Goal: Task Accomplishment & Management: Use online tool/utility

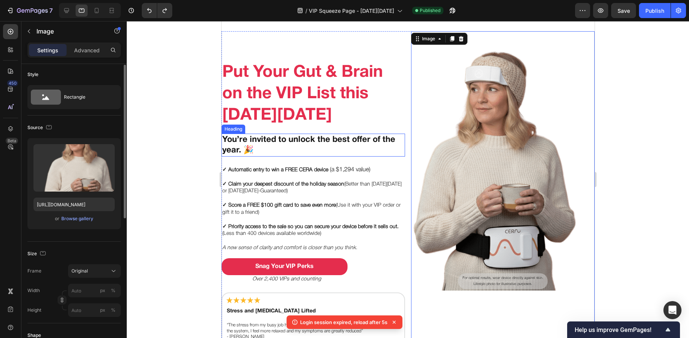
scroll to position [110, 0]
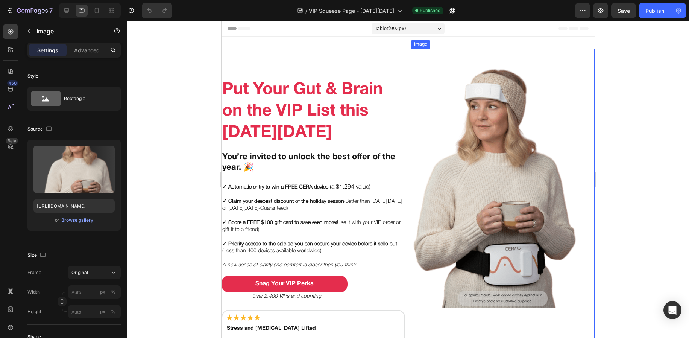
click at [469, 137] on img at bounding box center [484, 178] width 184 height 259
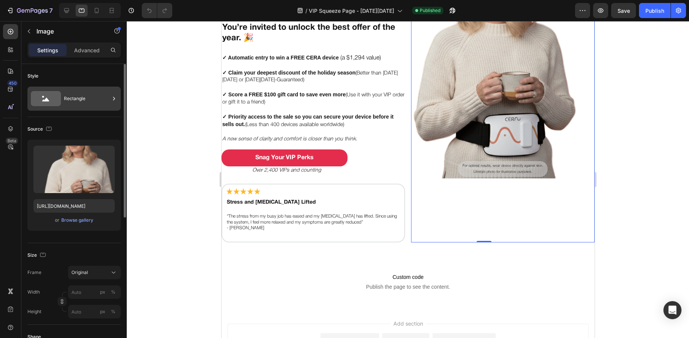
click at [76, 100] on div "Rectangle" at bounding box center [87, 98] width 46 height 17
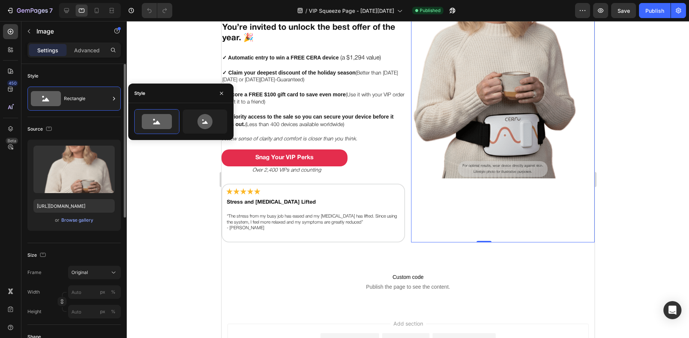
click at [94, 74] on div "Style" at bounding box center [73, 76] width 93 height 12
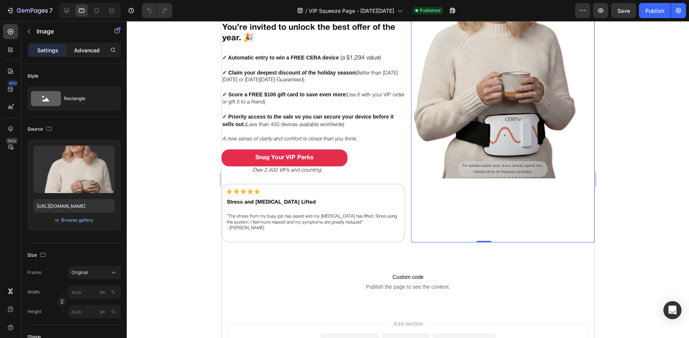
click at [85, 55] on div "Advanced" at bounding box center [87, 50] width 38 height 12
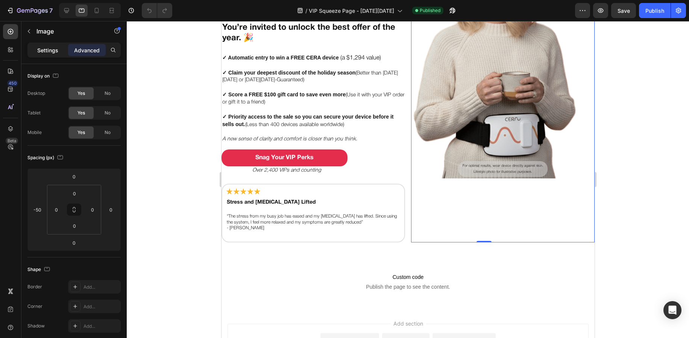
click at [57, 47] on p "Settings" at bounding box center [47, 50] width 21 height 8
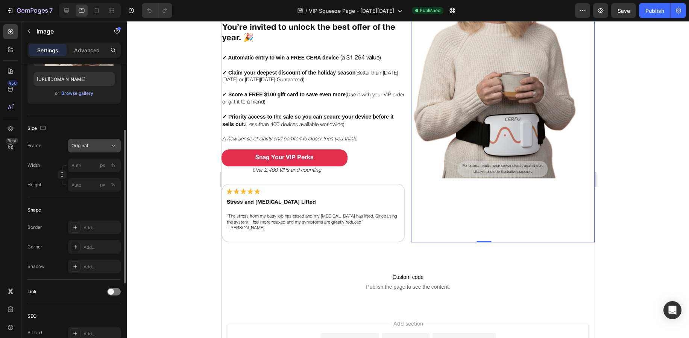
scroll to position [128, 0]
click at [98, 145] on div "Original" at bounding box center [89, 144] width 37 height 7
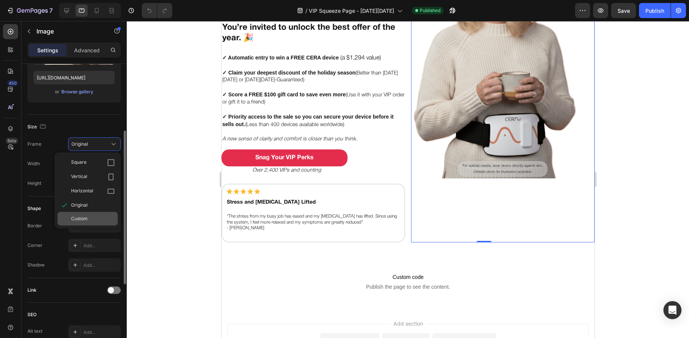
click at [82, 219] on span "Custom" at bounding box center [79, 218] width 17 height 7
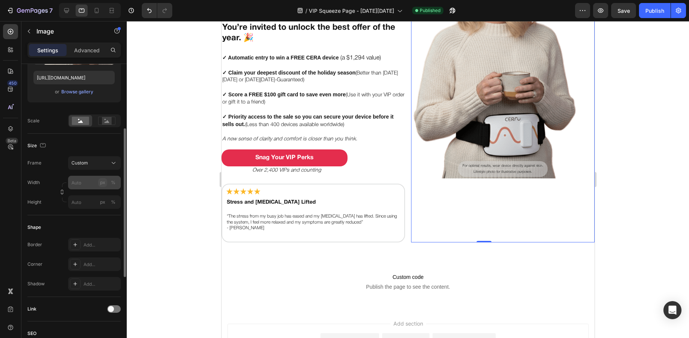
click at [103, 183] on div "px" at bounding box center [102, 182] width 5 height 7
click at [101, 202] on div "px" at bounding box center [102, 202] width 5 height 7
click at [86, 181] on input "px %" at bounding box center [94, 183] width 53 height 14
click at [82, 178] on input "px %" at bounding box center [94, 183] width 53 height 14
click at [46, 216] on div "Shape Border Add... Corner Add... Shadow Add..." at bounding box center [73, 256] width 93 height 82
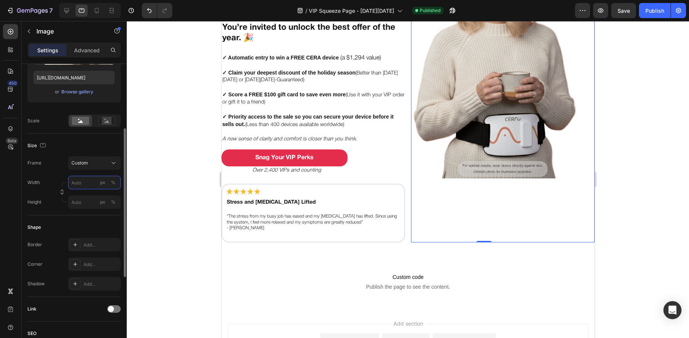
click at [86, 182] on input "px %" at bounding box center [94, 183] width 53 height 14
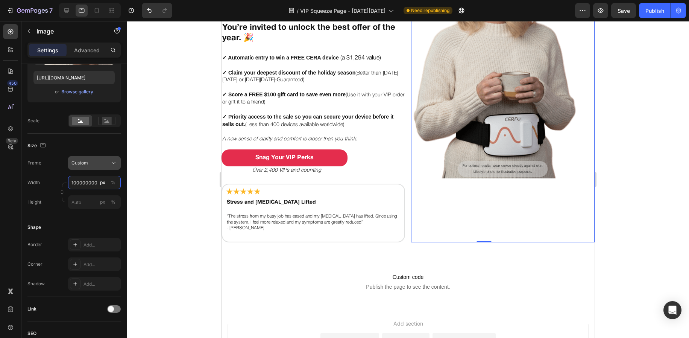
type input "100000000"
click at [89, 159] on div "Custom" at bounding box center [94, 163] width 46 height 8
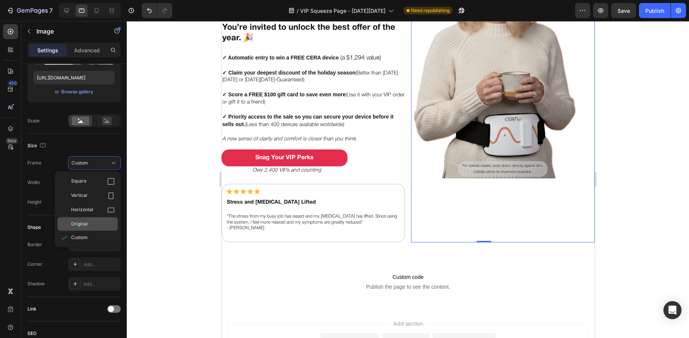
click at [66, 221] on div "Original" at bounding box center [88, 224] width 60 height 14
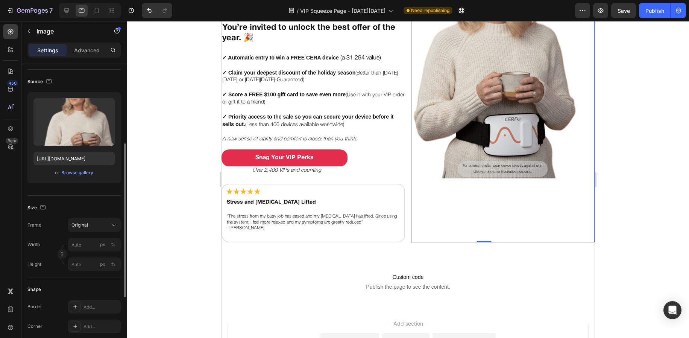
scroll to position [0, 0]
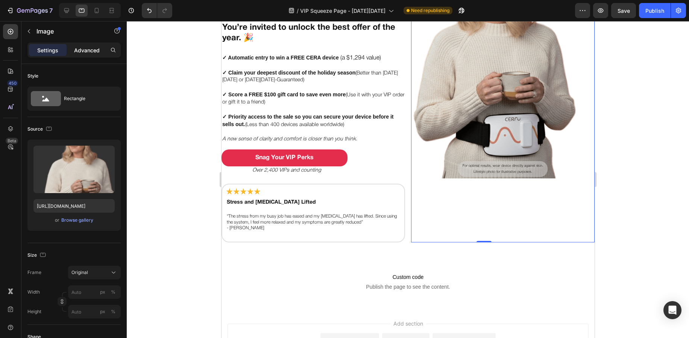
click at [92, 47] on p "Advanced" at bounding box center [87, 50] width 26 height 8
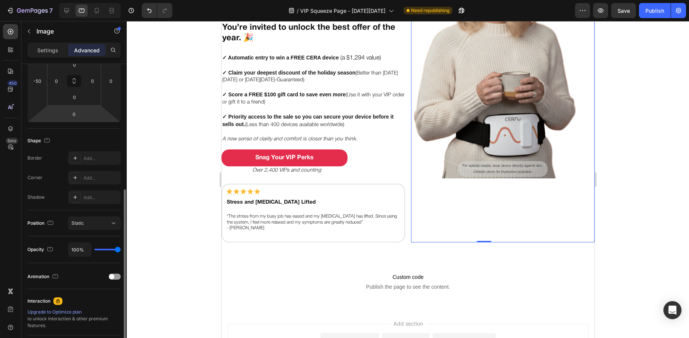
scroll to position [160, 0]
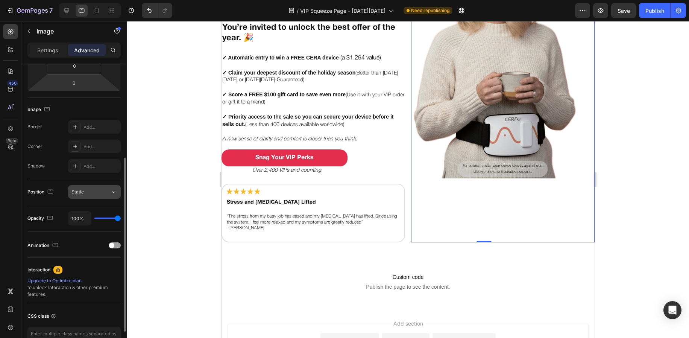
click at [111, 198] on button "Static" at bounding box center [94, 192] width 53 height 14
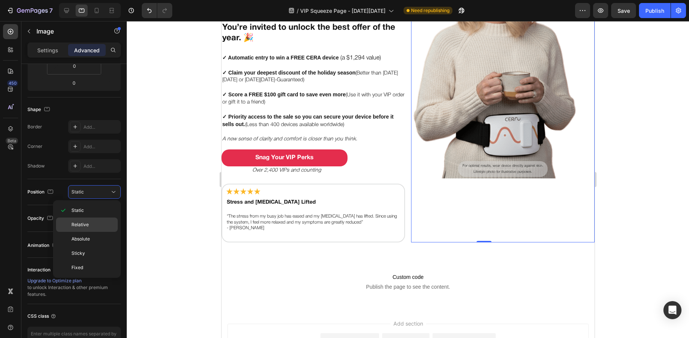
click at [100, 226] on p "Relative" at bounding box center [92, 224] width 43 height 7
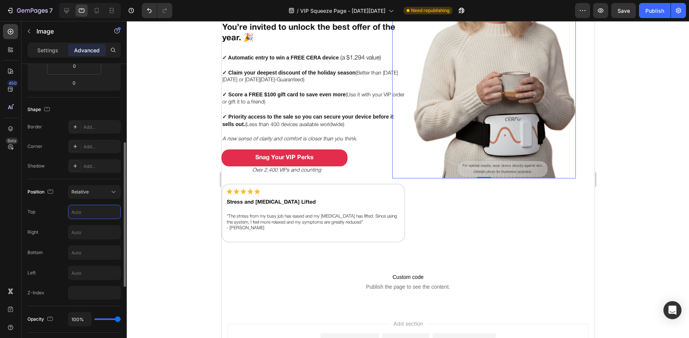
click at [102, 209] on input "text" at bounding box center [94, 212] width 52 height 14
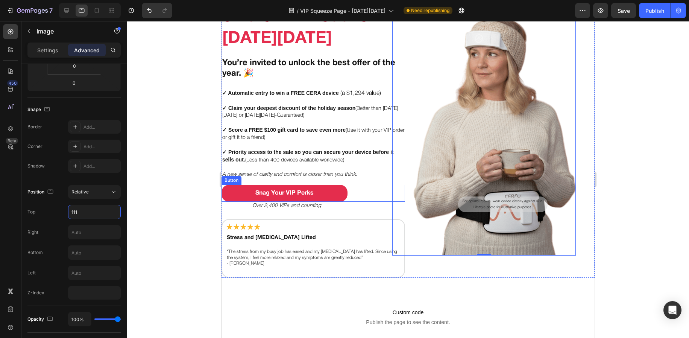
scroll to position [50, 0]
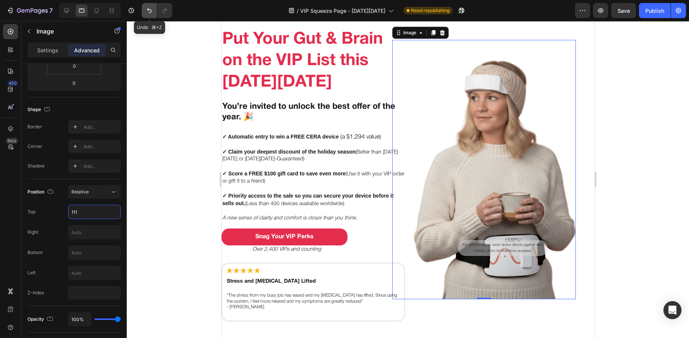
type input "111"
click at [146, 8] on icon "Undo/Redo" at bounding box center [150, 11] width 8 height 8
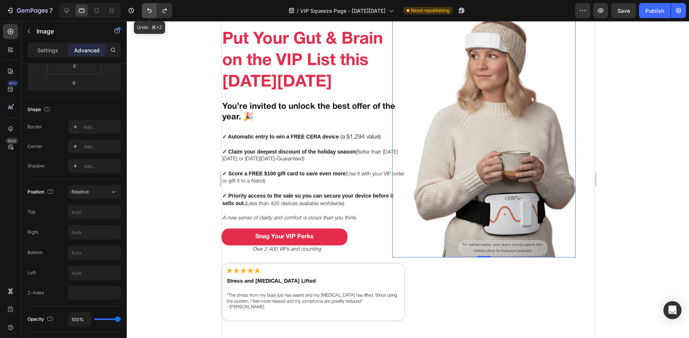
click at [146, 8] on icon "Undo/Redo" at bounding box center [150, 11] width 8 height 8
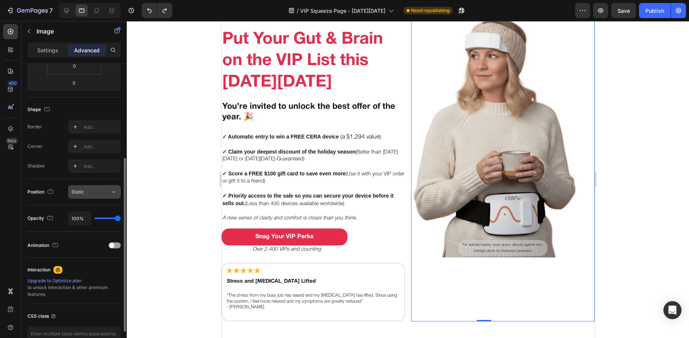
click at [92, 196] on button "Static" at bounding box center [94, 192] width 53 height 14
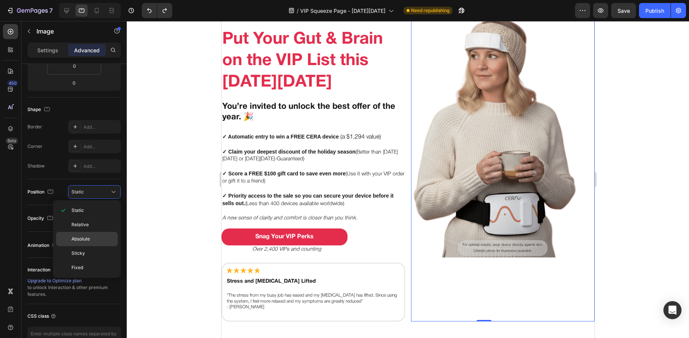
click at [87, 240] on span "Absolute" at bounding box center [80, 238] width 18 height 7
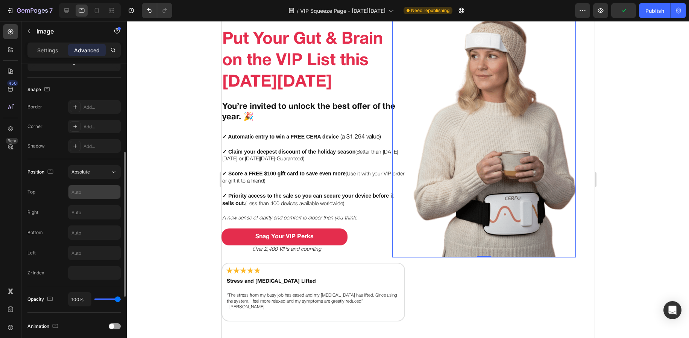
scroll to position [147, 0]
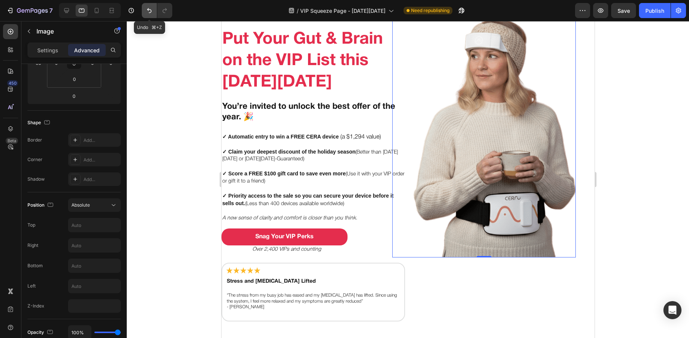
click at [144, 11] on button "Undo/Redo" at bounding box center [149, 10] width 15 height 15
click at [151, 7] on icon "Undo/Redo" at bounding box center [150, 11] width 8 height 8
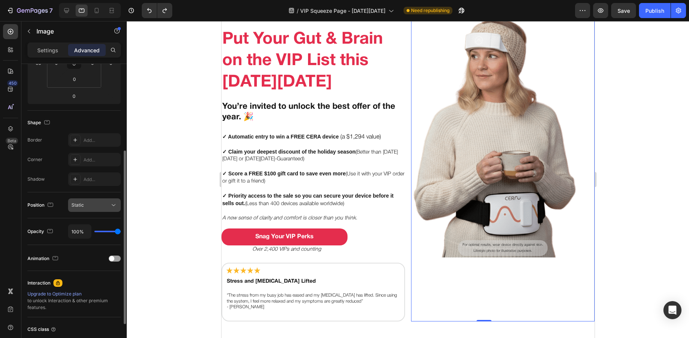
click at [96, 202] on div "Static" at bounding box center [90, 205] width 38 height 7
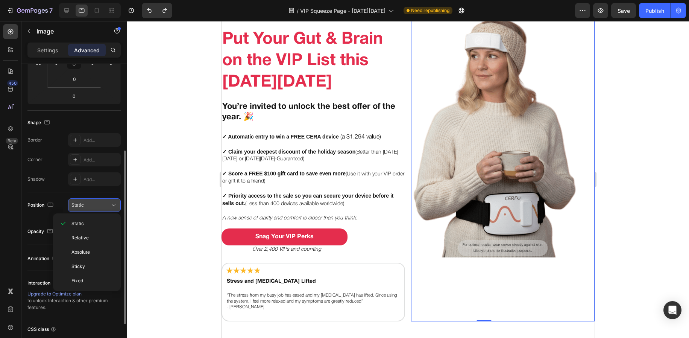
click at [96, 203] on div "Static" at bounding box center [90, 205] width 38 height 7
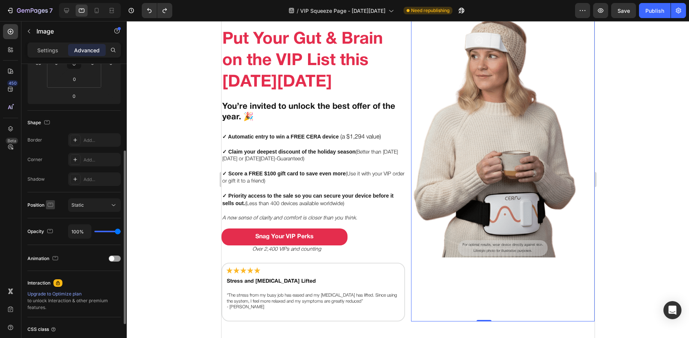
click at [51, 205] on icon "button" at bounding box center [51, 205] width 8 height 8
click at [53, 219] on icon "button" at bounding box center [52, 216] width 5 height 5
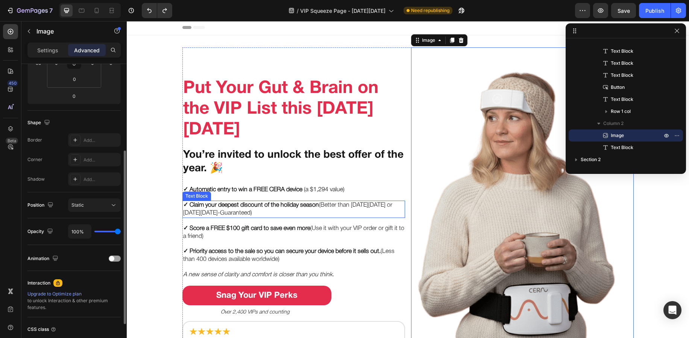
scroll to position [2, 0]
click at [78, 11] on icon at bounding box center [82, 11] width 8 height 8
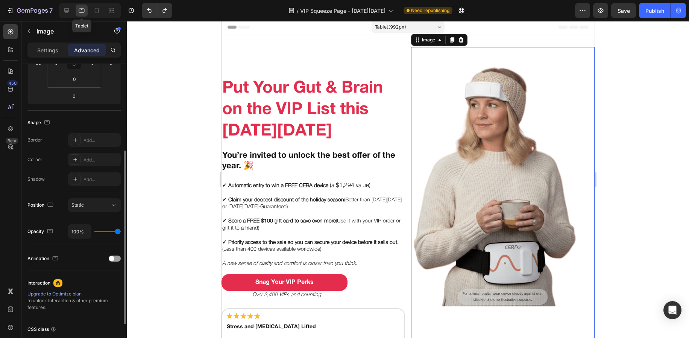
scroll to position [1, 0]
click at [94, 11] on icon at bounding box center [97, 11] width 8 height 8
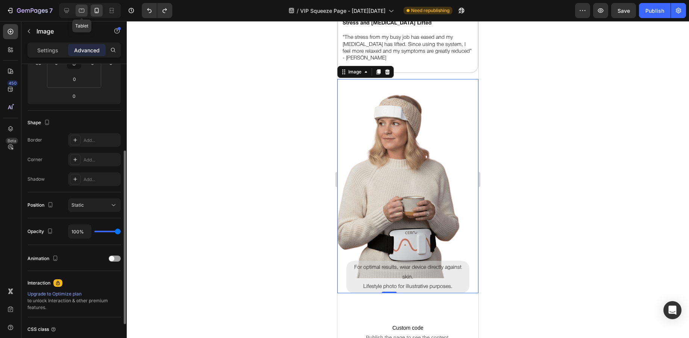
scroll to position [423, 0]
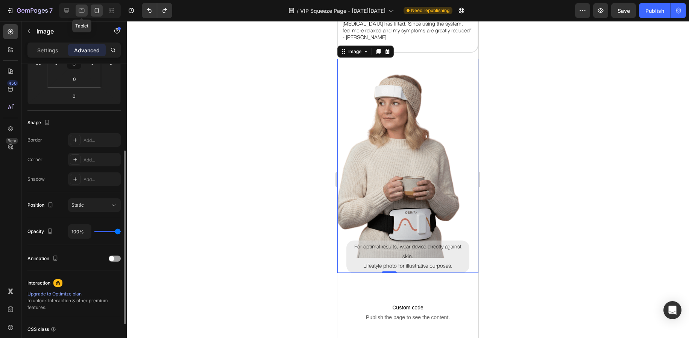
click at [84, 13] on icon at bounding box center [82, 11] width 8 height 8
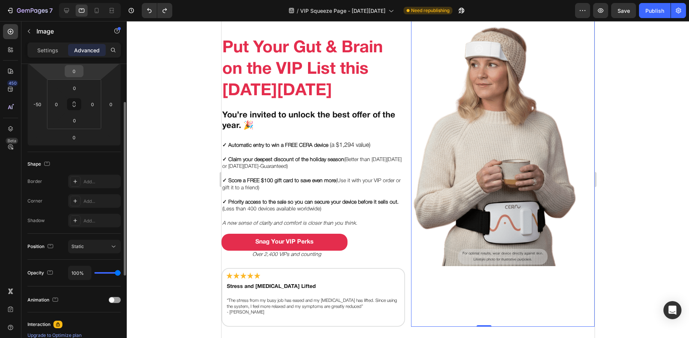
scroll to position [90, 0]
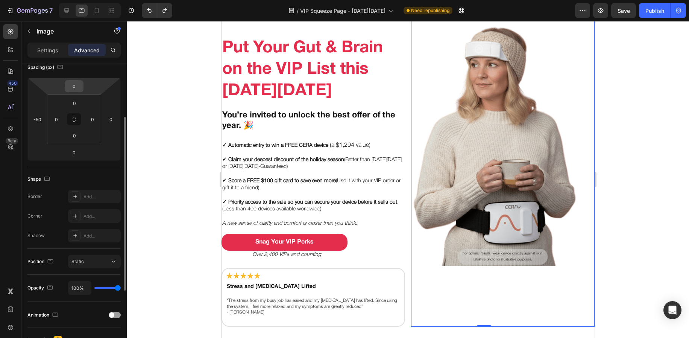
click at [72, 85] on input "0" at bounding box center [74, 86] width 15 height 11
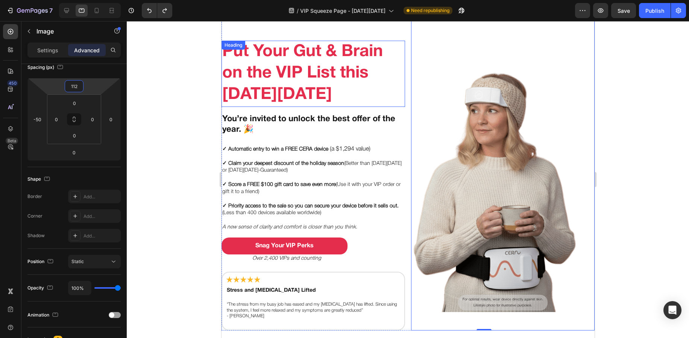
scroll to position [38, 0]
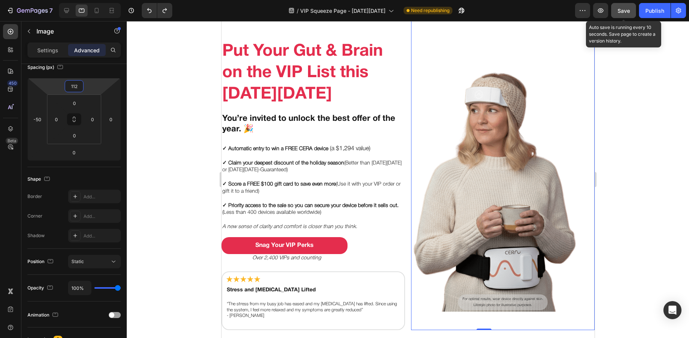
type input "112"
click at [622, 14] on div "Save" at bounding box center [624, 11] width 12 height 8
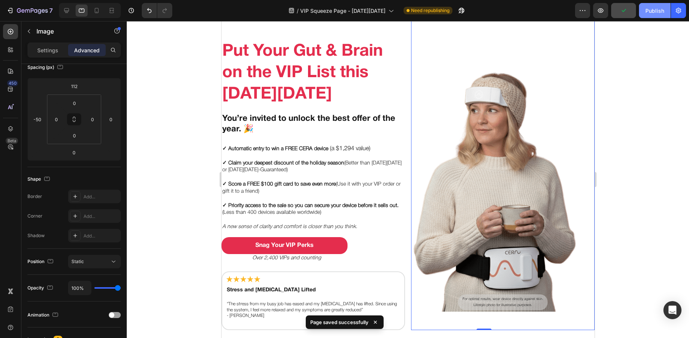
click at [657, 12] on div "Publish" at bounding box center [655, 11] width 19 height 8
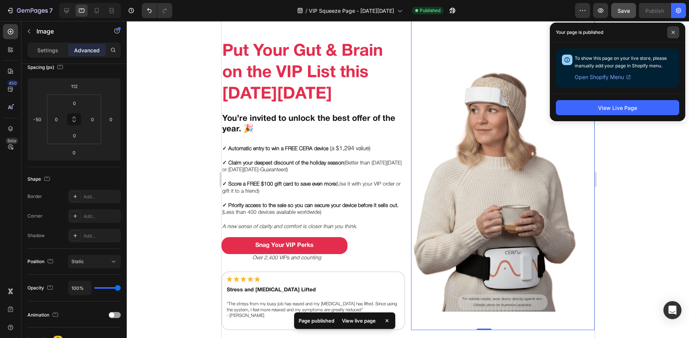
click at [669, 34] on span at bounding box center [673, 32] width 12 height 12
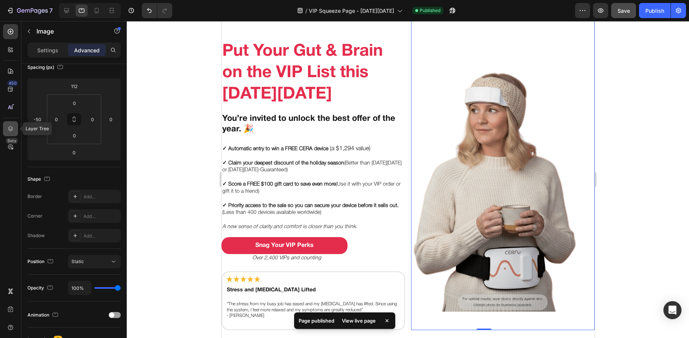
click at [8, 130] on icon at bounding box center [11, 129] width 8 height 8
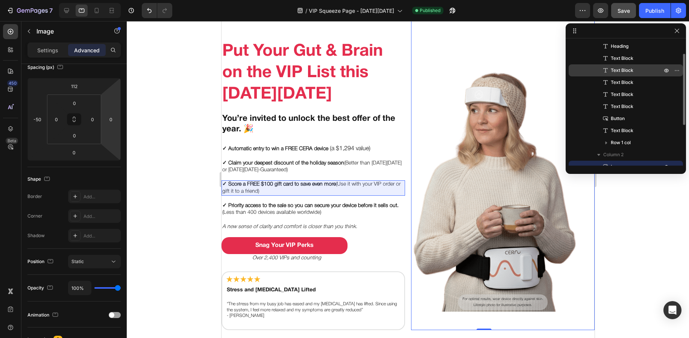
scroll to position [0, 0]
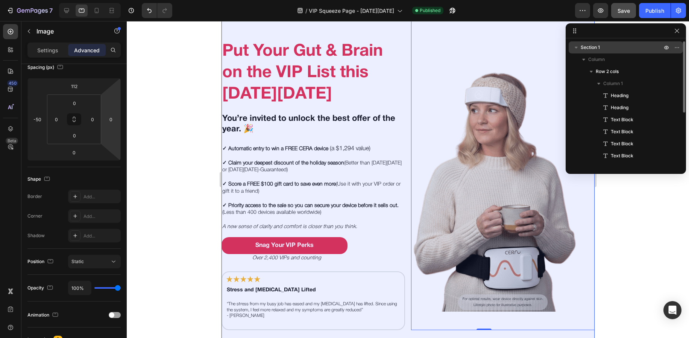
click at [575, 49] on icon "button" at bounding box center [577, 48] width 8 height 8
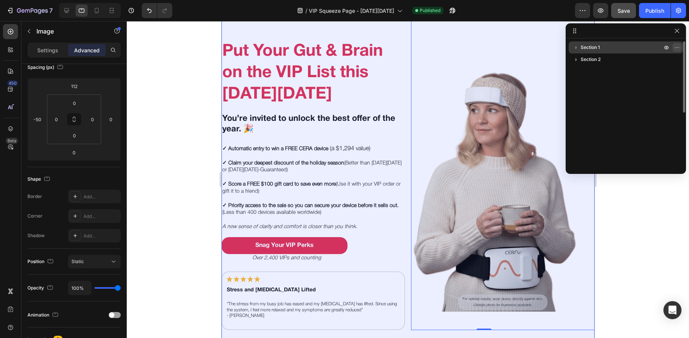
click at [675, 46] on icon "button" at bounding box center [677, 47] width 6 height 6
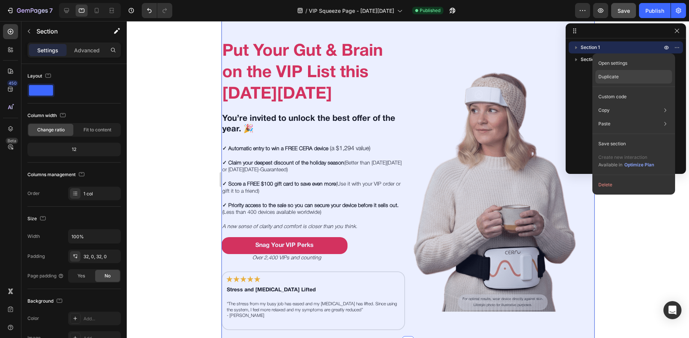
click at [641, 77] on div "Duplicate" at bounding box center [633, 77] width 77 height 14
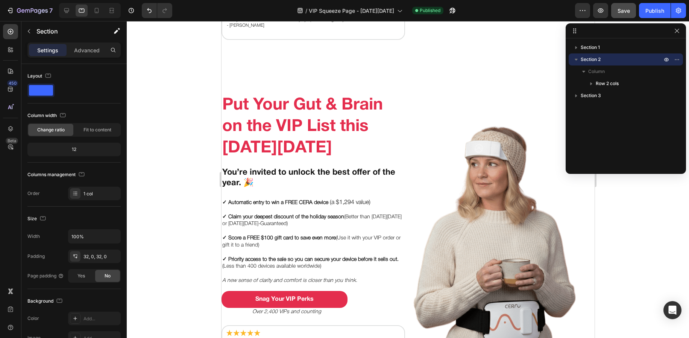
scroll to position [333, 0]
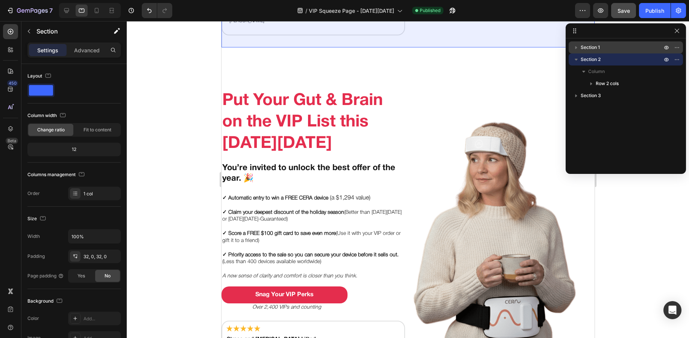
click at [618, 48] on p "Section 1" at bounding box center [622, 48] width 83 height 8
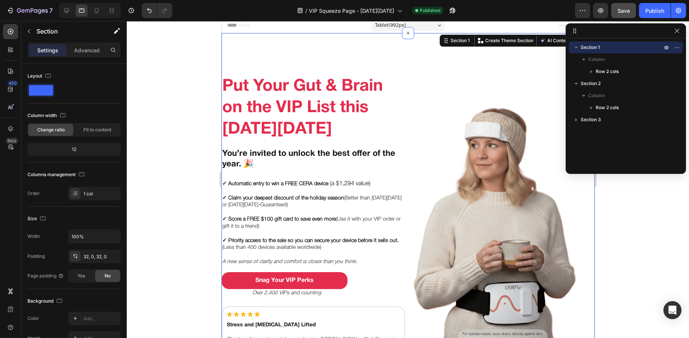
scroll to position [0, 0]
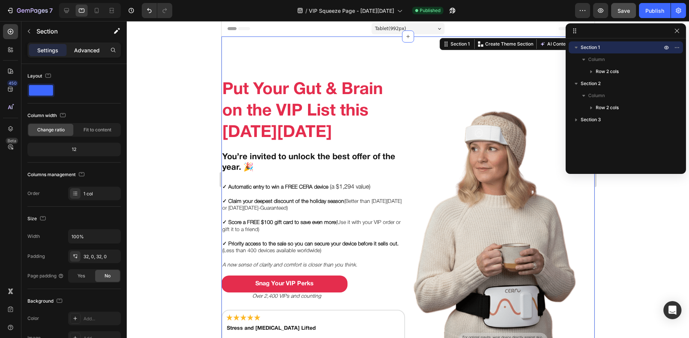
click at [77, 53] on p "Advanced" at bounding box center [87, 50] width 26 height 8
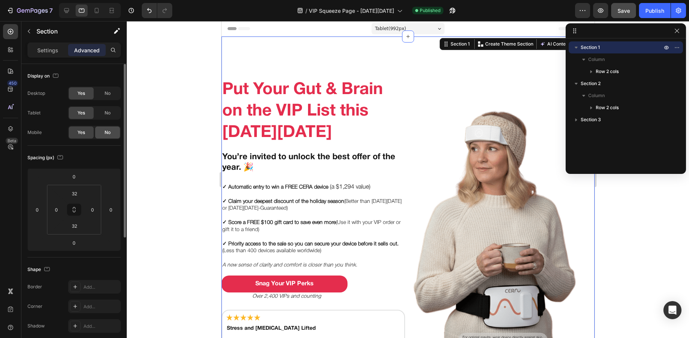
click at [111, 132] on div "No" at bounding box center [107, 132] width 25 height 12
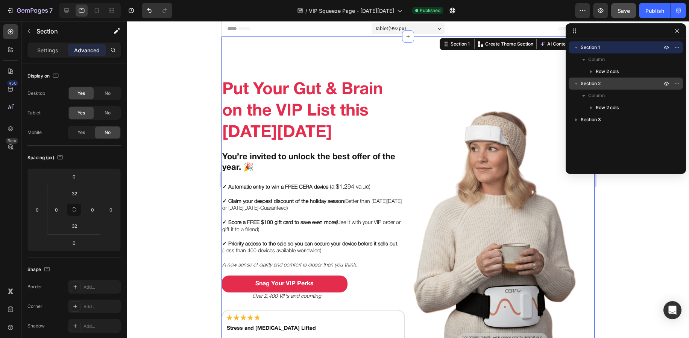
click at [601, 82] on p "Section 2" at bounding box center [622, 84] width 83 height 8
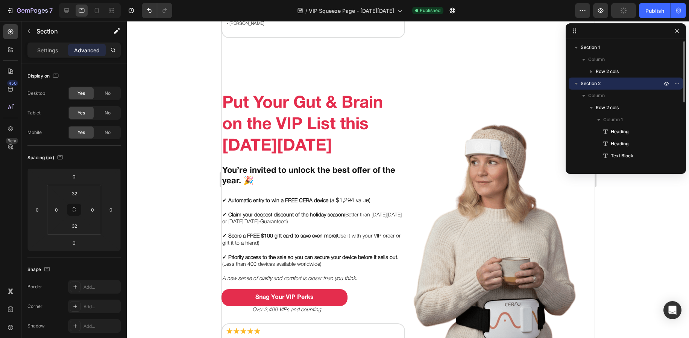
scroll to position [333, 0]
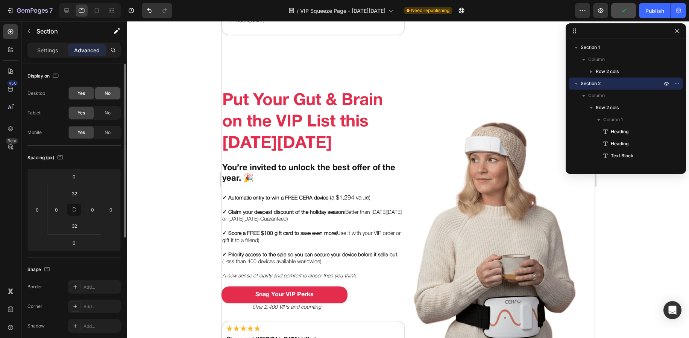
click at [96, 91] on div "No" at bounding box center [107, 93] width 25 height 12
click at [103, 111] on div "No" at bounding box center [107, 113] width 25 height 12
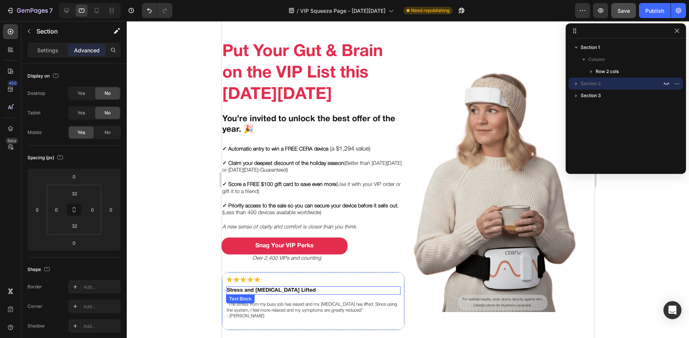
scroll to position [0, 0]
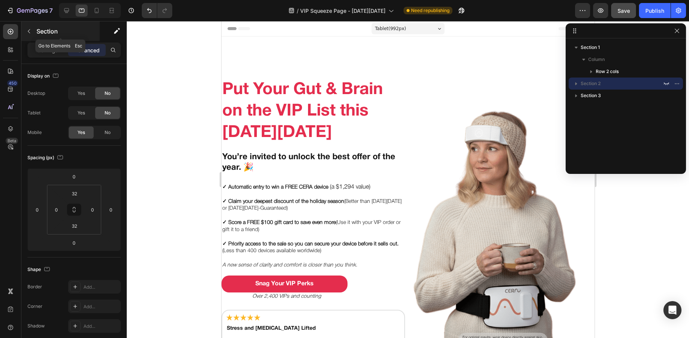
click at [32, 33] on icon "button" at bounding box center [29, 31] width 6 height 6
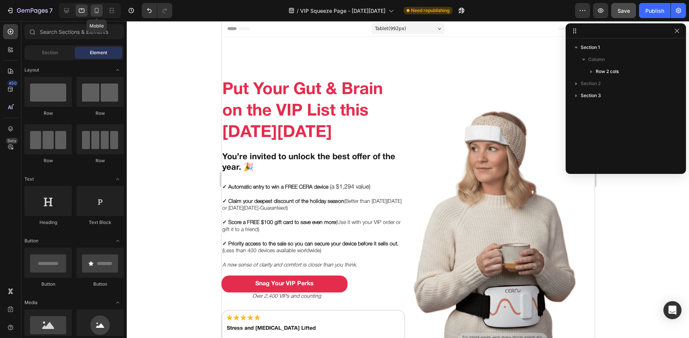
click at [101, 12] on div at bounding box center [97, 11] width 12 height 12
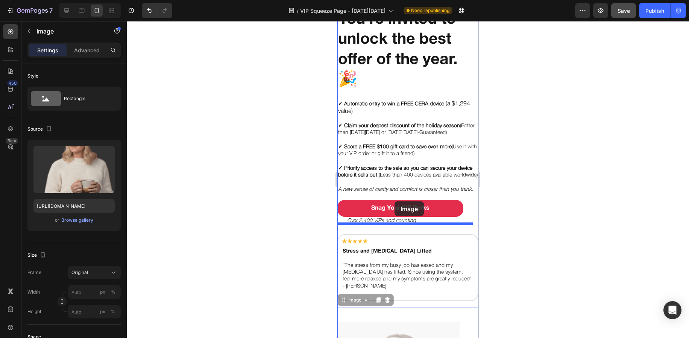
scroll to position [154, 0]
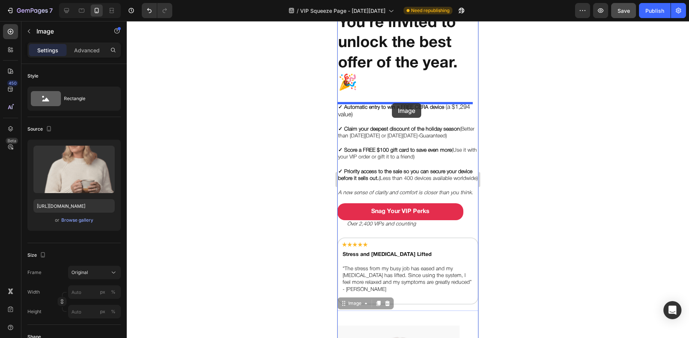
drag, startPoint x: 399, startPoint y: 286, endPoint x: 392, endPoint y: 103, distance: 182.6
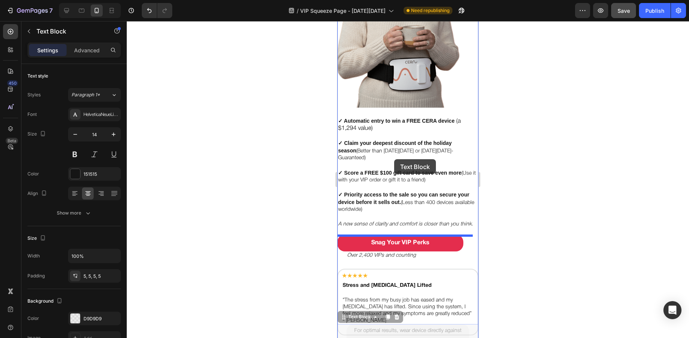
scroll to position [355, 0]
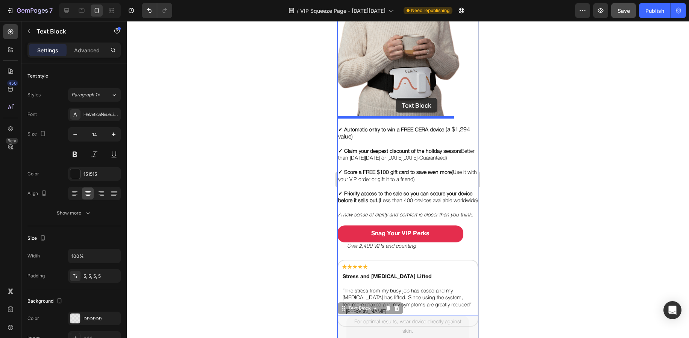
drag, startPoint x: 397, startPoint y: 233, endPoint x: 396, endPoint y: 98, distance: 135.4
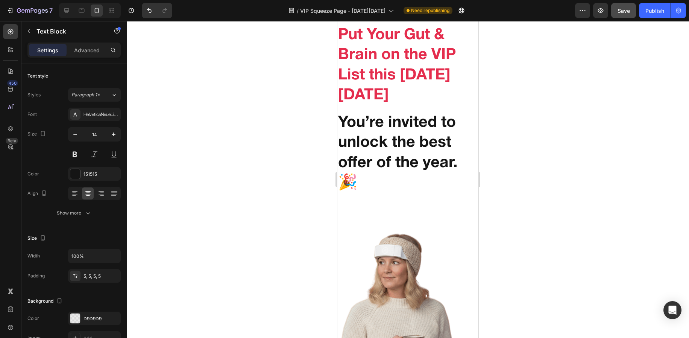
scroll to position [26, 0]
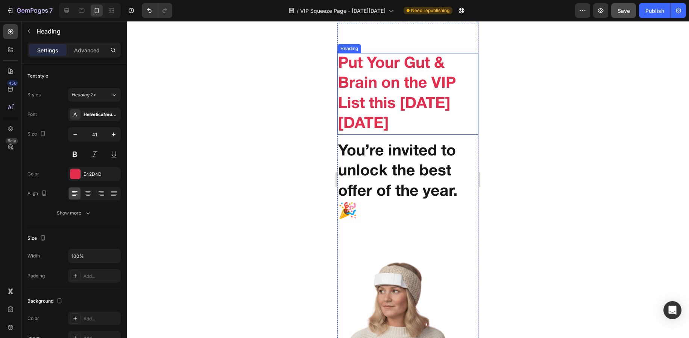
click at [377, 83] on h2 "Put Your Gut & Brain on the VIP List this [DATE][DATE]" at bounding box center [407, 94] width 141 height 82
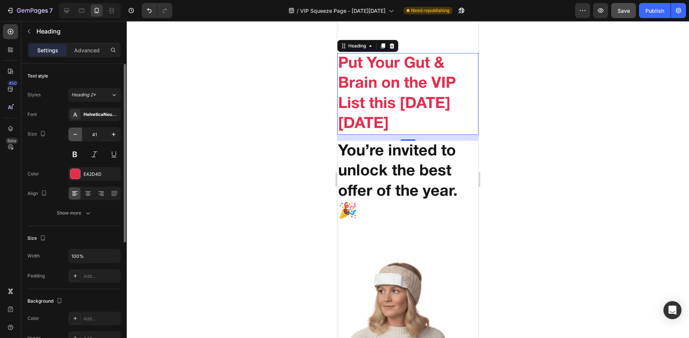
click at [76, 136] on icon "button" at bounding box center [75, 135] width 8 height 8
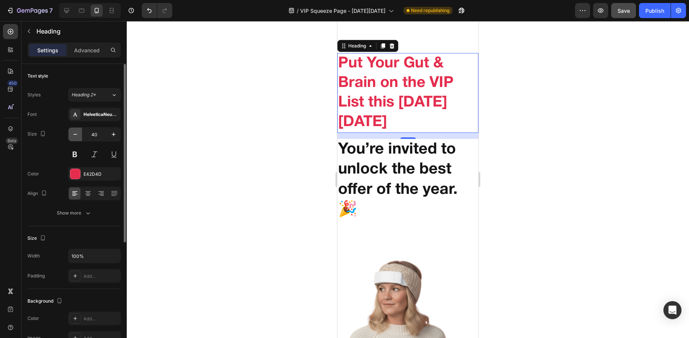
click at [76, 136] on icon "button" at bounding box center [75, 135] width 8 height 8
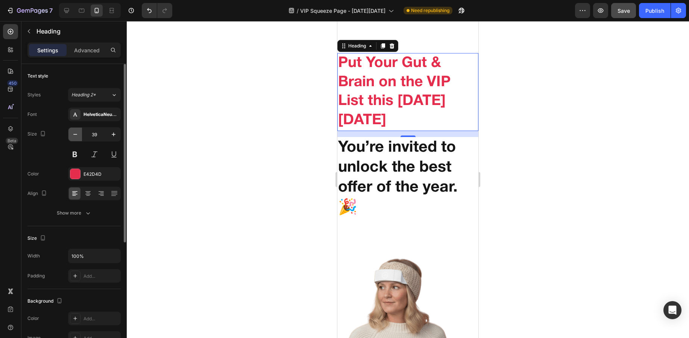
click at [76, 136] on icon "button" at bounding box center [75, 135] width 8 height 8
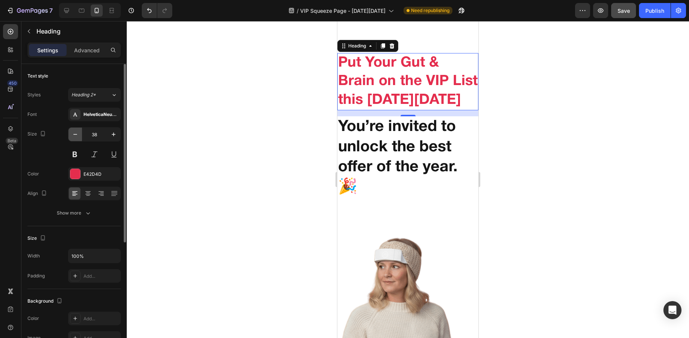
click at [76, 136] on icon "button" at bounding box center [75, 135] width 8 height 8
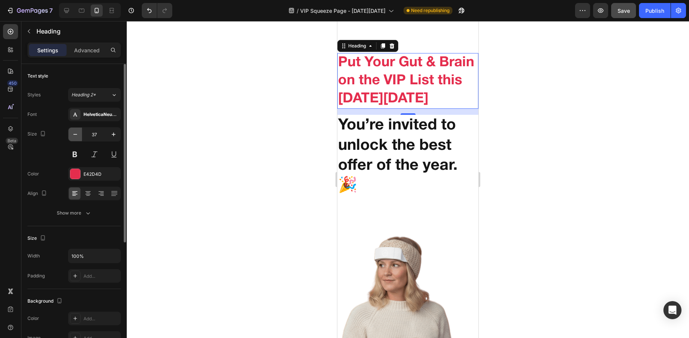
click at [76, 136] on icon "button" at bounding box center [75, 135] width 8 height 8
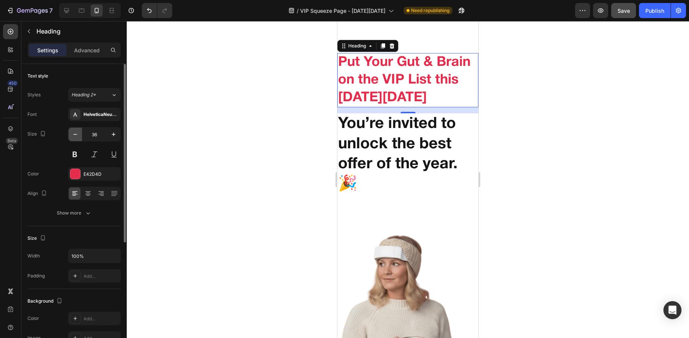
click at [76, 136] on icon "button" at bounding box center [75, 135] width 8 height 8
type input "35"
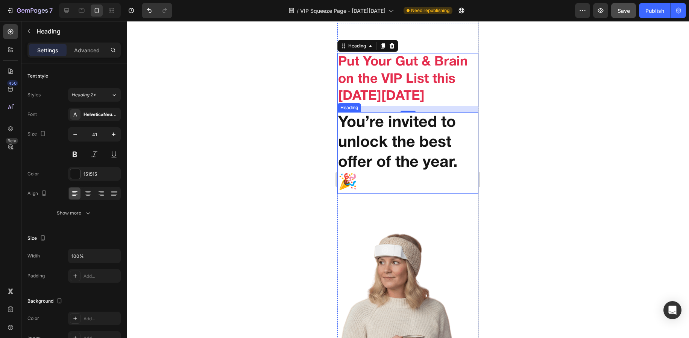
click at [364, 137] on h2 "You’re invited to unlock the best offer of the year. 🎉" at bounding box center [407, 153] width 141 height 82
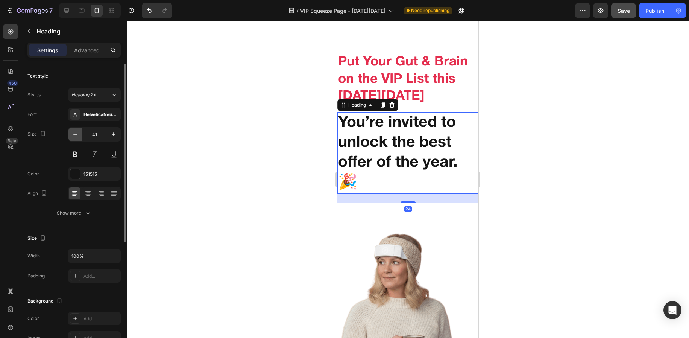
click at [79, 136] on button "button" at bounding box center [75, 135] width 14 height 14
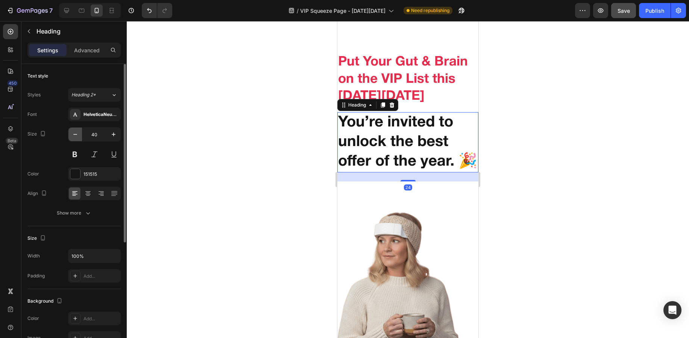
click at [79, 136] on button "button" at bounding box center [75, 135] width 14 height 14
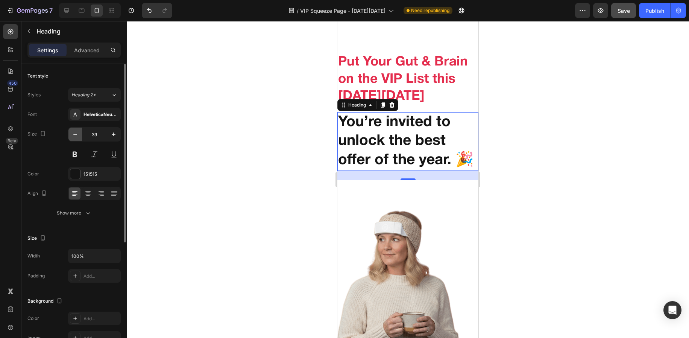
click at [79, 136] on button "button" at bounding box center [75, 135] width 14 height 14
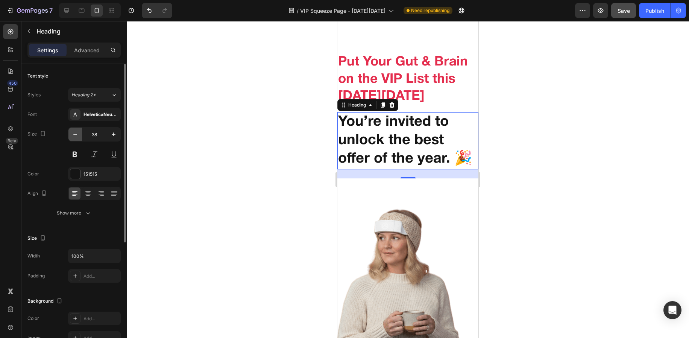
click at [79, 136] on button "button" at bounding box center [75, 135] width 14 height 14
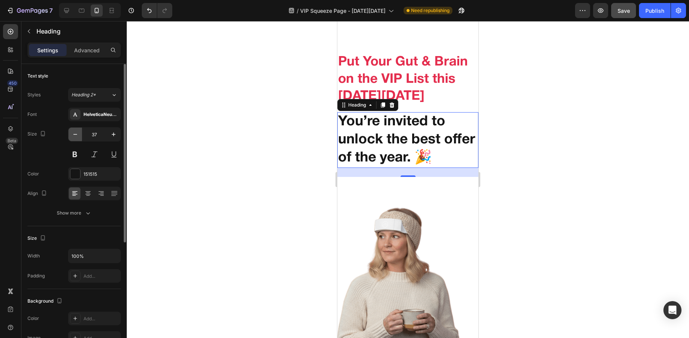
click at [79, 136] on button "button" at bounding box center [75, 135] width 14 height 14
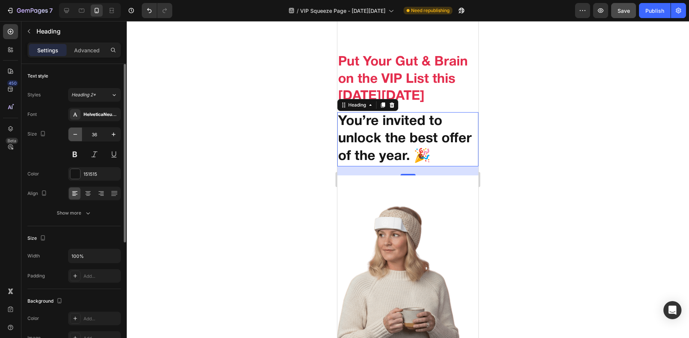
click at [79, 136] on button "button" at bounding box center [75, 135] width 14 height 14
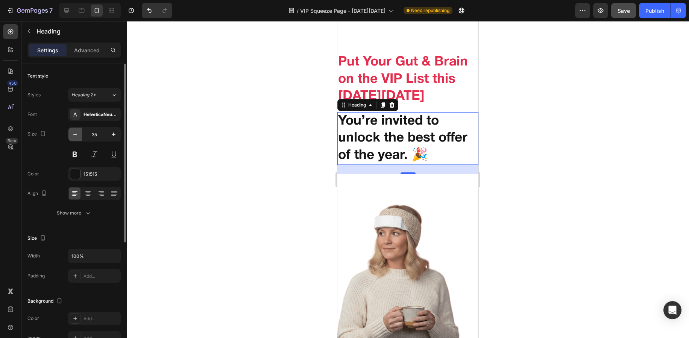
click at [79, 136] on button "button" at bounding box center [75, 135] width 14 height 14
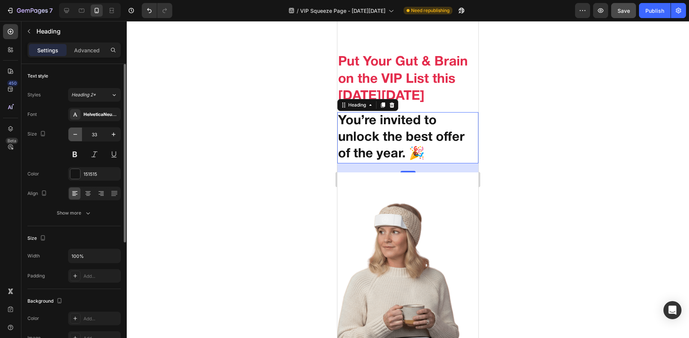
click at [79, 136] on button "button" at bounding box center [75, 135] width 14 height 14
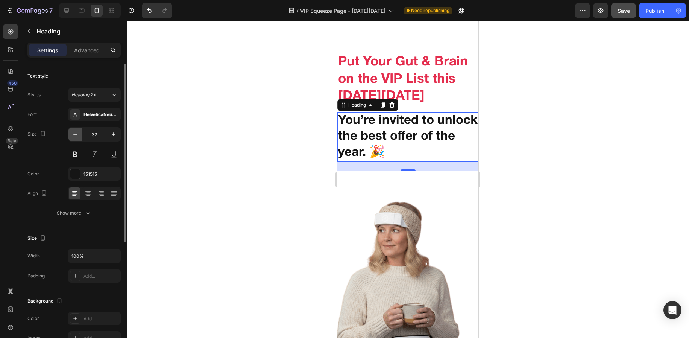
click at [79, 136] on button "button" at bounding box center [75, 135] width 14 height 14
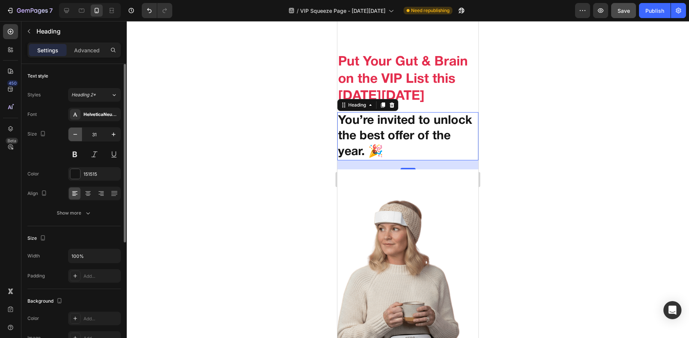
click at [79, 136] on button "button" at bounding box center [75, 135] width 14 height 14
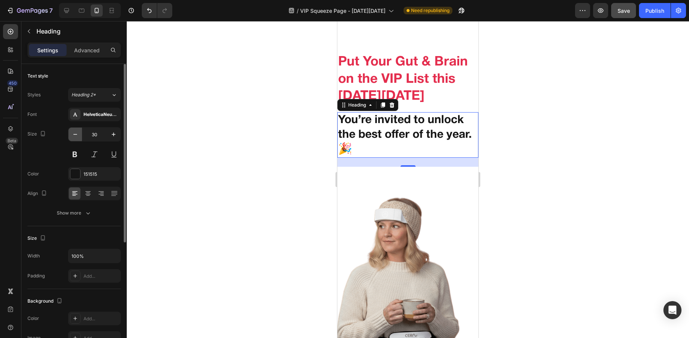
click at [79, 136] on button "button" at bounding box center [75, 135] width 14 height 14
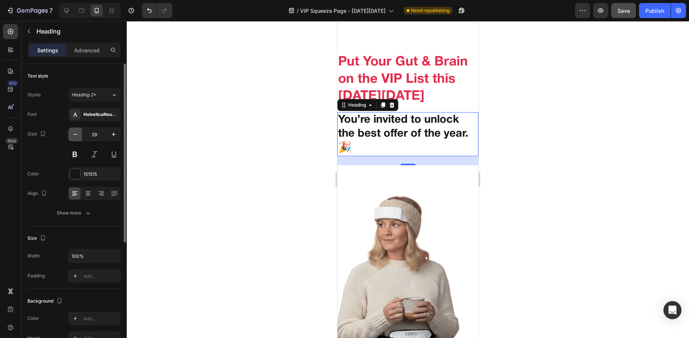
click at [79, 136] on button "button" at bounding box center [75, 135] width 14 height 14
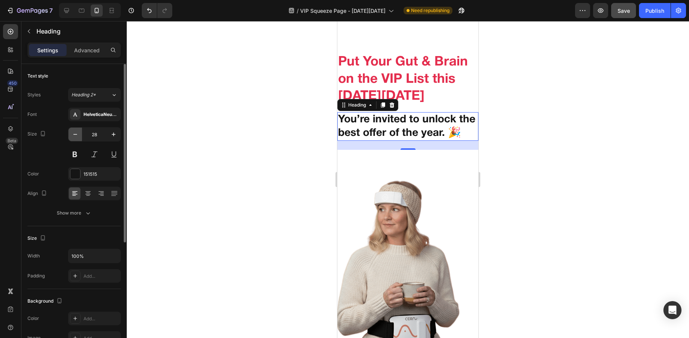
click at [79, 136] on button "button" at bounding box center [75, 135] width 14 height 14
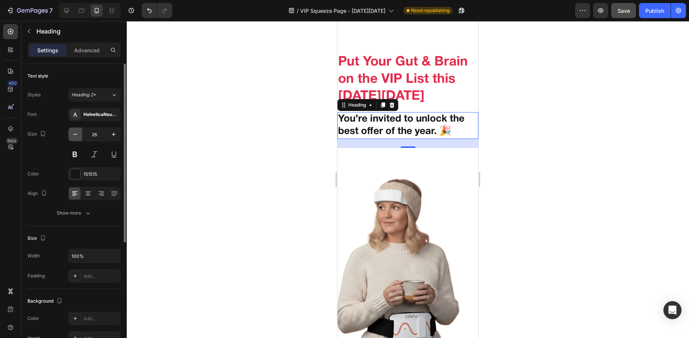
click at [79, 136] on button "button" at bounding box center [75, 135] width 14 height 14
type input "24"
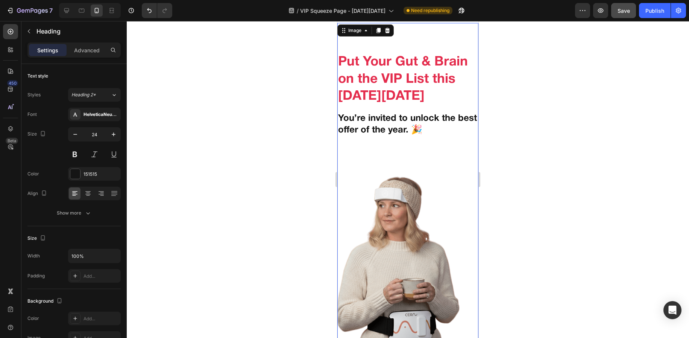
click at [400, 248] on img at bounding box center [389, 260] width 141 height 199
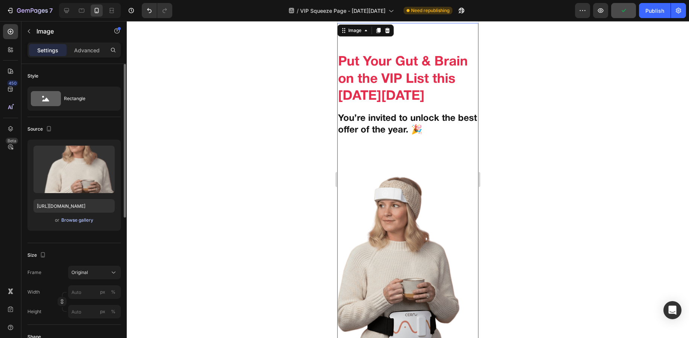
click at [86, 222] on div "Browse gallery" at bounding box center [77, 220] width 32 height 7
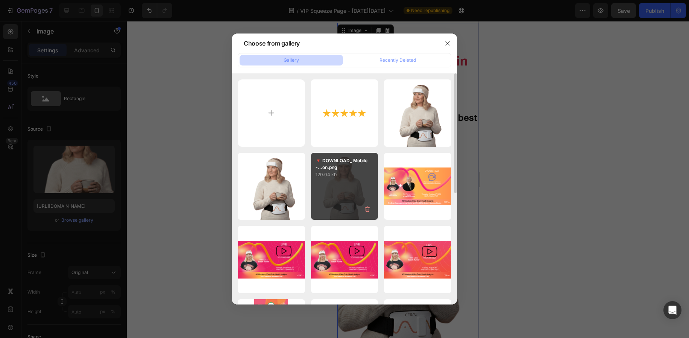
click at [333, 197] on div "🔻 DOWNLOAD_ Mobile -...on.png 120.04 kb" at bounding box center [344, 186] width 67 height 67
type input "[URL][DOMAIN_NAME]"
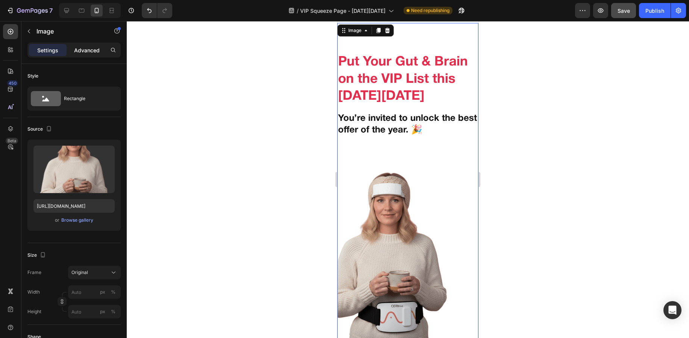
click at [79, 48] on p "Advanced" at bounding box center [87, 50] width 26 height 8
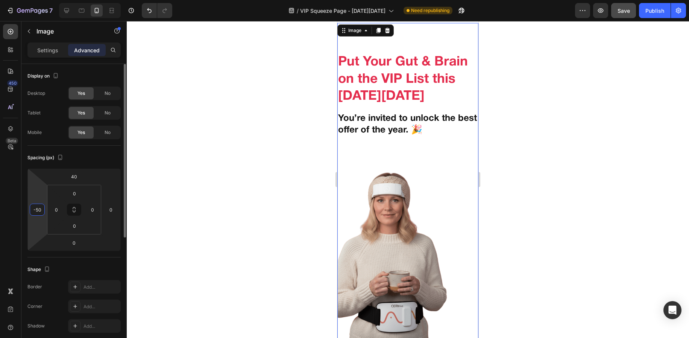
click at [41, 215] on input "-50" at bounding box center [37, 209] width 11 height 11
type input "0"
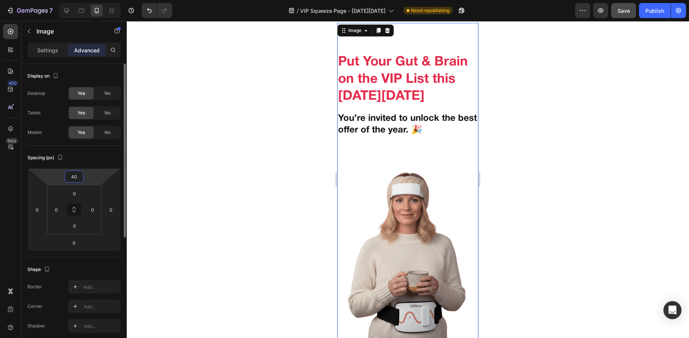
click at [65, 15] on html "7 Version history / VIP Squeeze Page - [DATE][DATE] Need republishing Preview S…" at bounding box center [344, 7] width 689 height 15
type input "0"
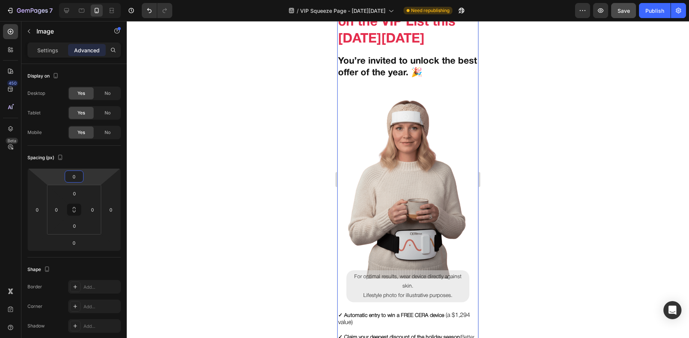
scroll to position [94, 0]
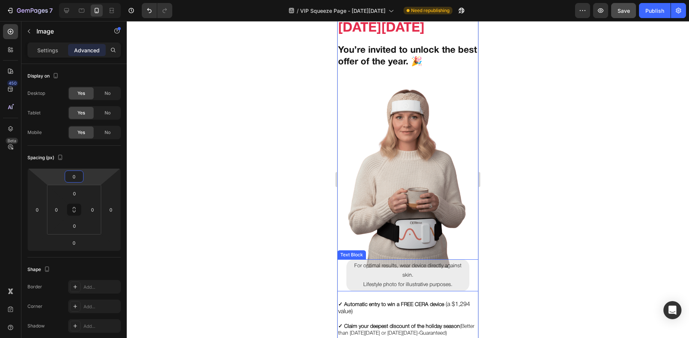
click at [369, 280] on p "Lifestyle photo for illustrative purposes." at bounding box center [407, 284] width 119 height 9
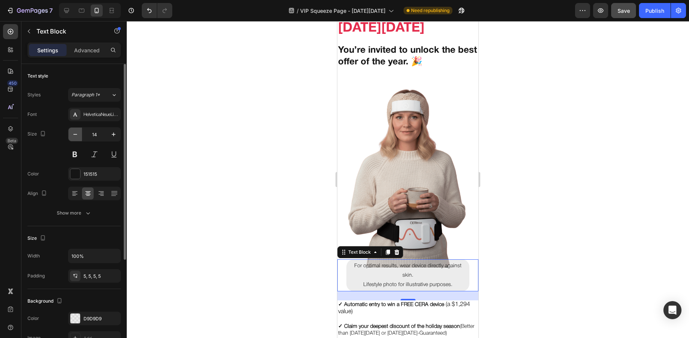
click at [75, 135] on icon "button" at bounding box center [75, 135] width 8 height 8
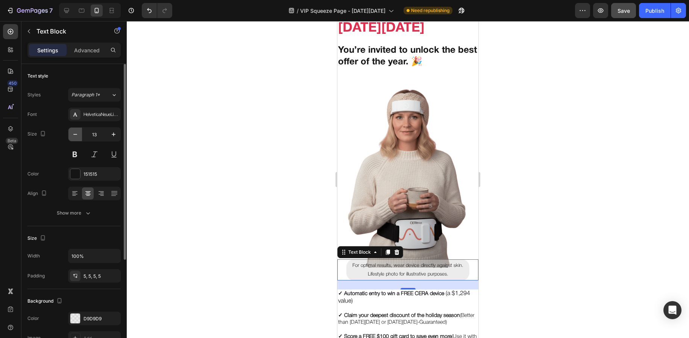
click at [75, 135] on icon "button" at bounding box center [75, 135] width 8 height 8
type input "10"
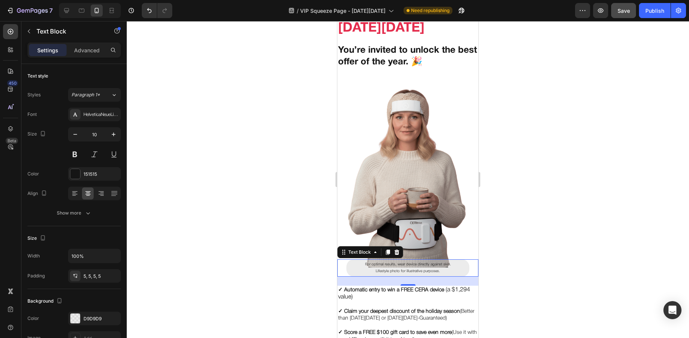
click at [378, 261] on p "For optimal results, wear device directly against skin." at bounding box center [407, 264] width 119 height 7
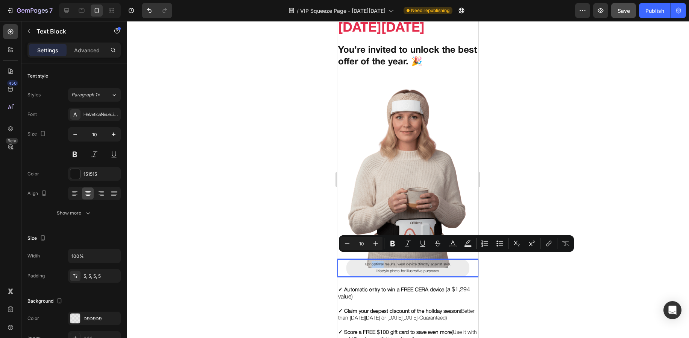
click at [378, 261] on p "For optimal results, wear device directly against skin." at bounding box center [407, 264] width 119 height 7
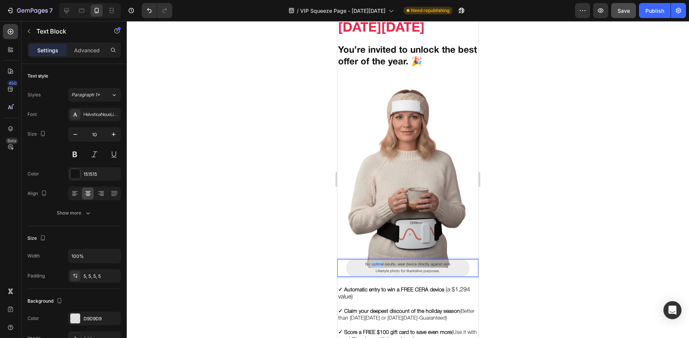
click at [378, 261] on p "For optimal results, wear device directly against skin." at bounding box center [407, 264] width 119 height 7
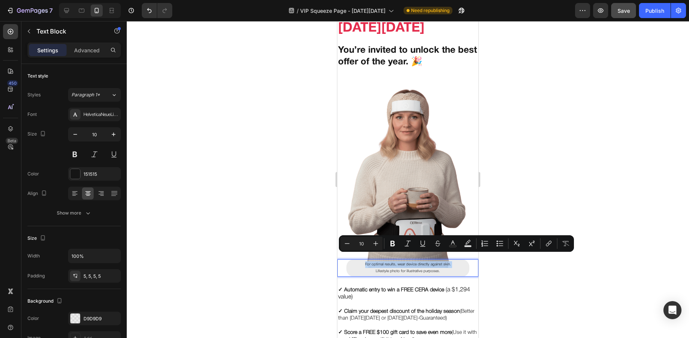
click at [431, 261] on p "For optimal results, wear device directly against skin." at bounding box center [407, 264] width 119 height 7
drag, startPoint x: 438, startPoint y: 263, endPoint x: 362, endPoint y: 257, distance: 76.5
click at [362, 259] on div "For optimal results, wear device directly against skin. Lifestyle photo for ill…" at bounding box center [407, 267] width 123 height 17
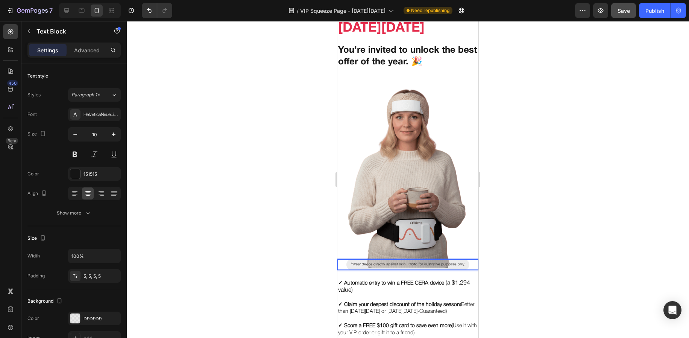
click at [351, 261] on p "*Wear device directly against skin. Photo for illustrative purposes only." at bounding box center [407, 264] width 119 height 7
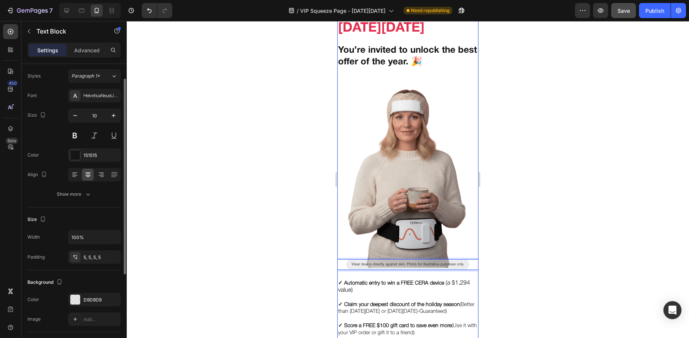
scroll to position [0, 0]
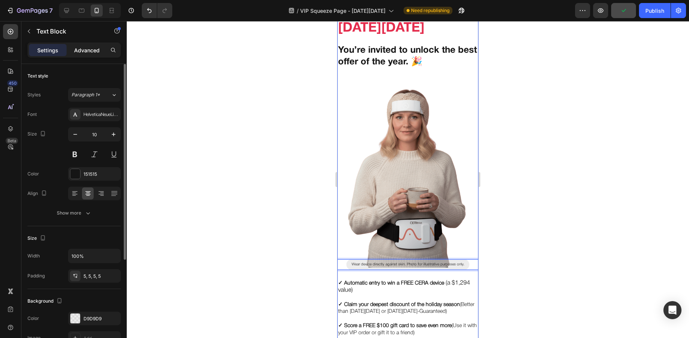
click at [87, 53] on p "Advanced" at bounding box center [87, 50] width 26 height 8
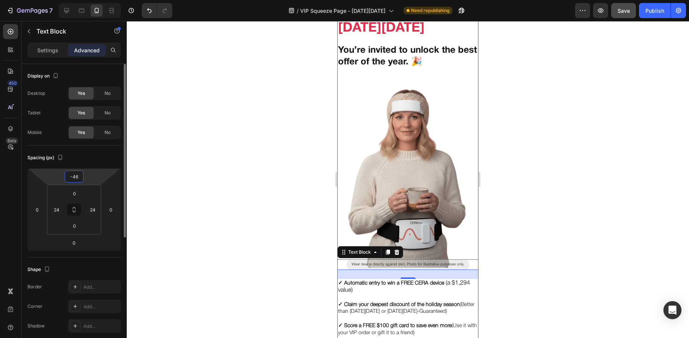
click at [77, 176] on input "-46" at bounding box center [74, 176] width 15 height 11
type input "0"
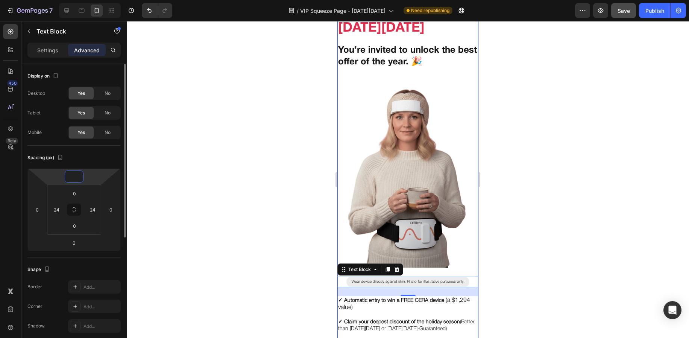
type input "0"
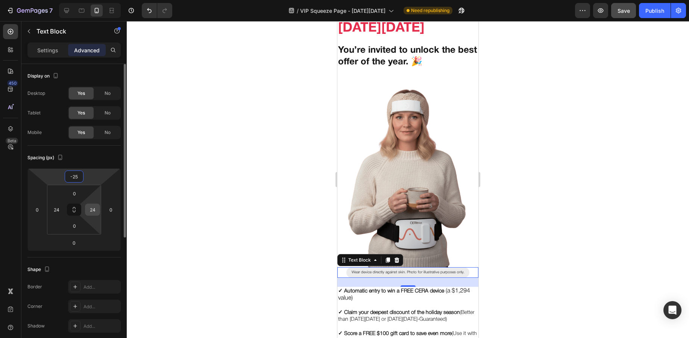
type input "-25"
click at [88, 208] on input "24" at bounding box center [92, 209] width 11 height 11
type input "0"
click at [56, 208] on input "24" at bounding box center [56, 209] width 11 height 11
type input "0"
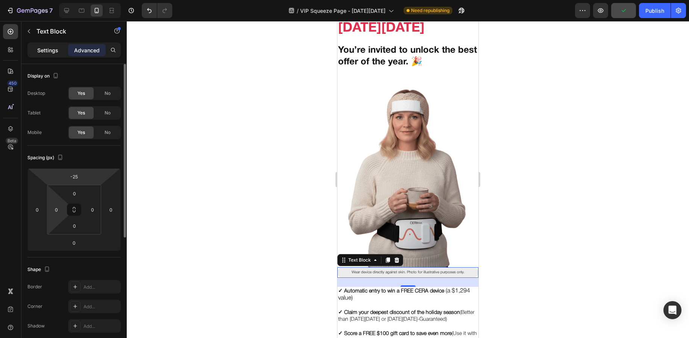
click at [52, 52] on p "Settings" at bounding box center [47, 50] width 21 height 8
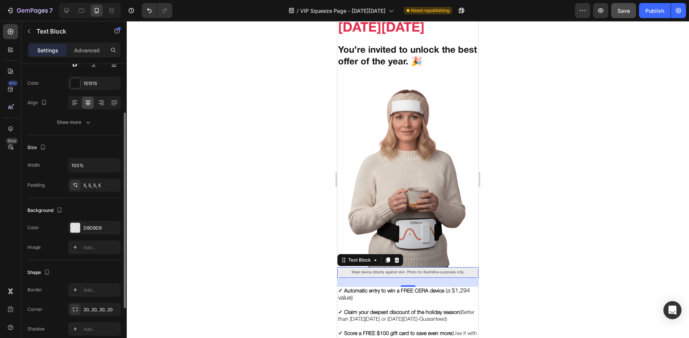
scroll to position [112, 0]
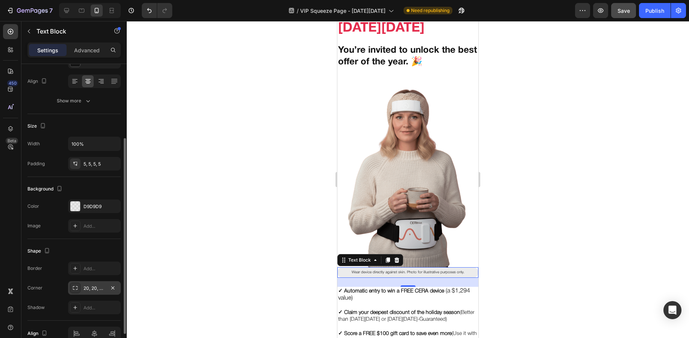
click at [77, 285] on icon at bounding box center [75, 288] width 6 height 6
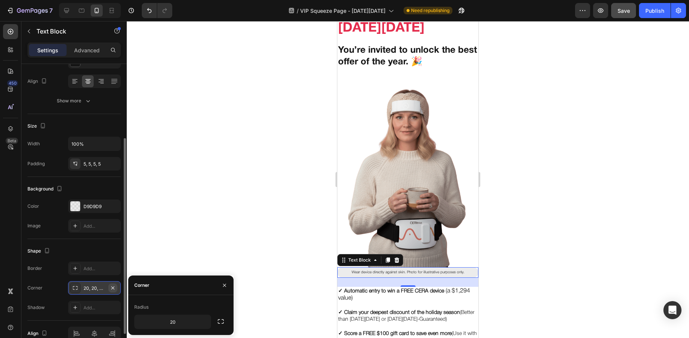
click at [111, 289] on icon "button" at bounding box center [113, 288] width 6 height 6
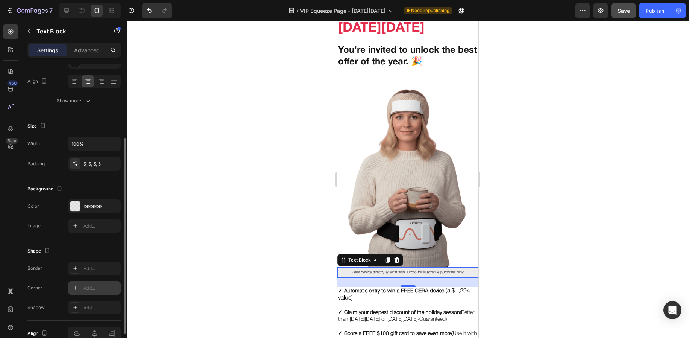
click at [105, 250] on div "Shape" at bounding box center [73, 251] width 93 height 12
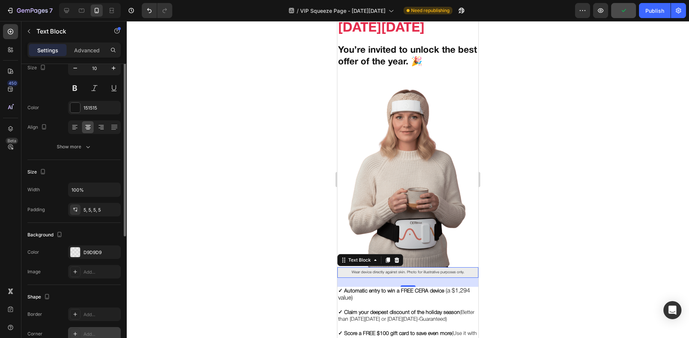
scroll to position [0, 0]
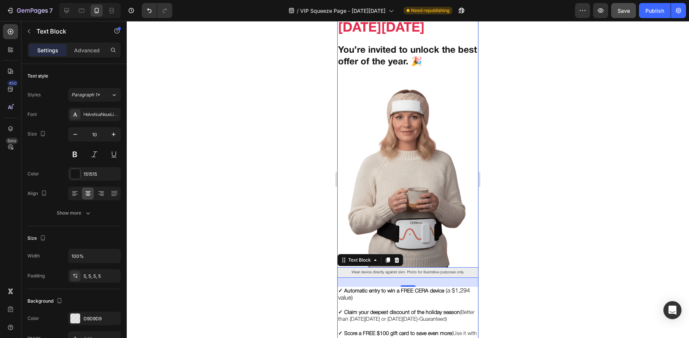
click at [344, 242] on img at bounding box center [407, 173] width 141 height 190
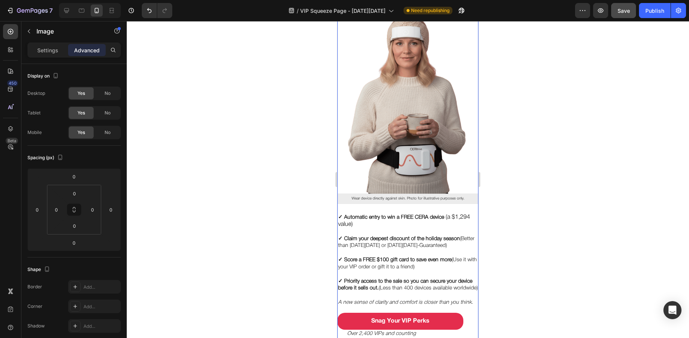
scroll to position [182, 0]
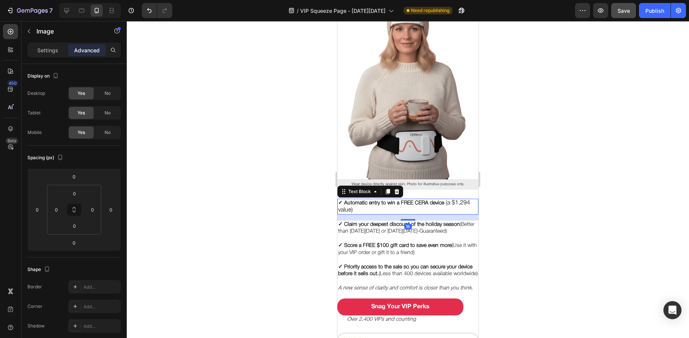
click at [379, 200] on strong "✓ Automatic entry to win a FREE CERA device" at bounding box center [391, 202] width 106 height 5
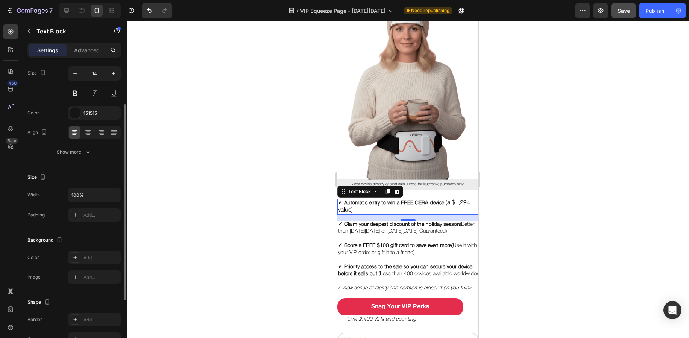
scroll to position [115, 0]
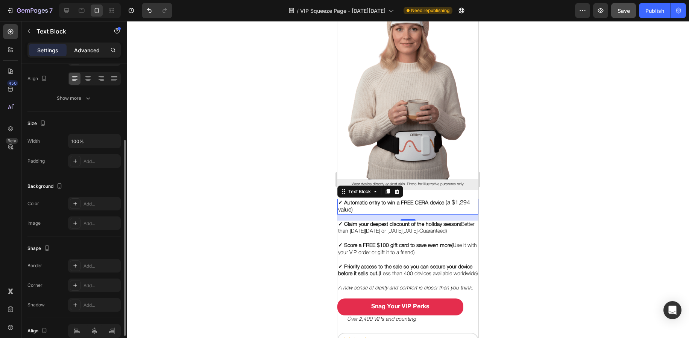
click at [87, 44] on div "Advanced" at bounding box center [87, 50] width 38 height 12
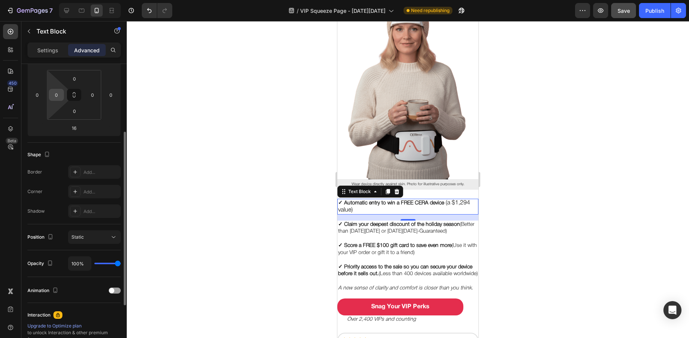
click at [56, 96] on input "0" at bounding box center [56, 94] width 11 height 11
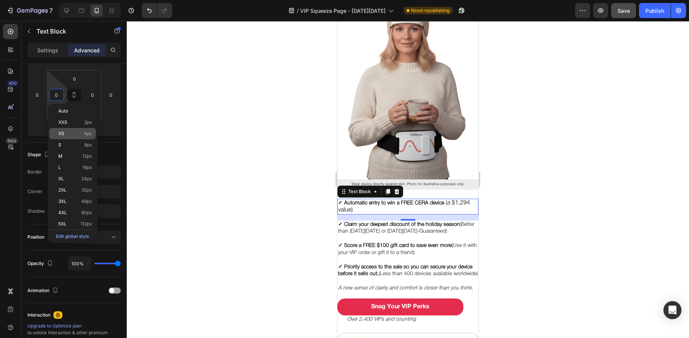
click at [66, 129] on div "XS 4px" at bounding box center [72, 133] width 47 height 11
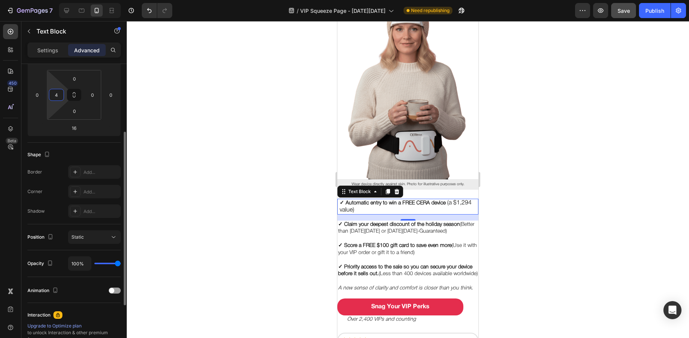
click at [58, 99] on input "4" at bounding box center [56, 94] width 11 height 11
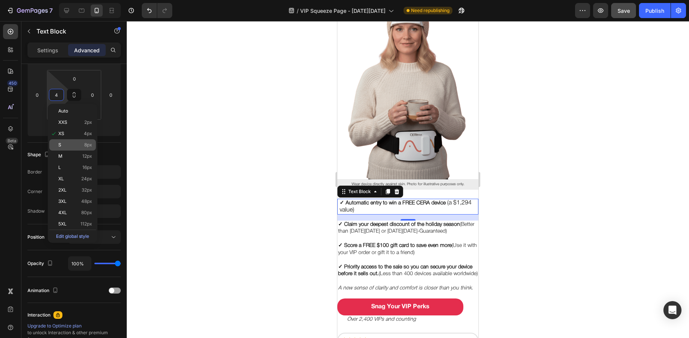
click at [63, 141] on div "S 8px" at bounding box center [72, 144] width 47 height 11
type input "8"
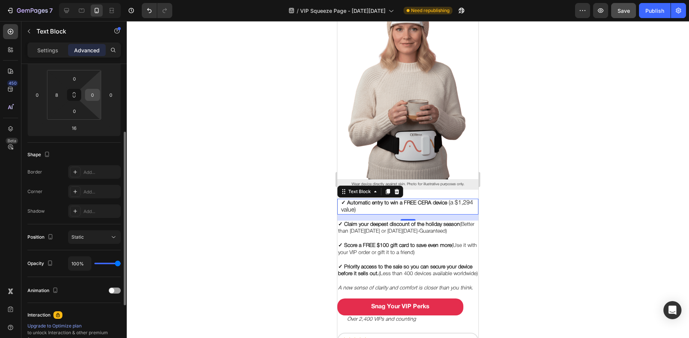
click at [87, 98] on input "0" at bounding box center [92, 94] width 11 height 11
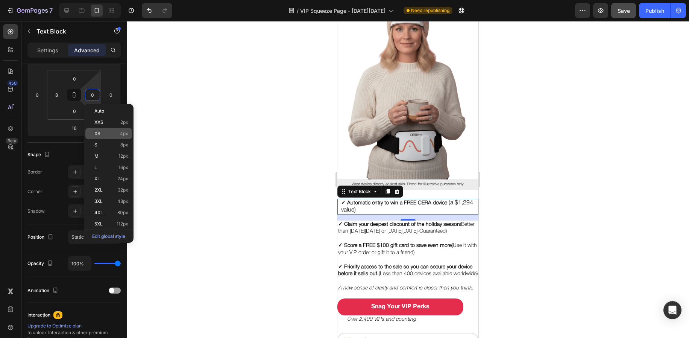
click at [91, 132] on div "XS 4px" at bounding box center [108, 133] width 47 height 11
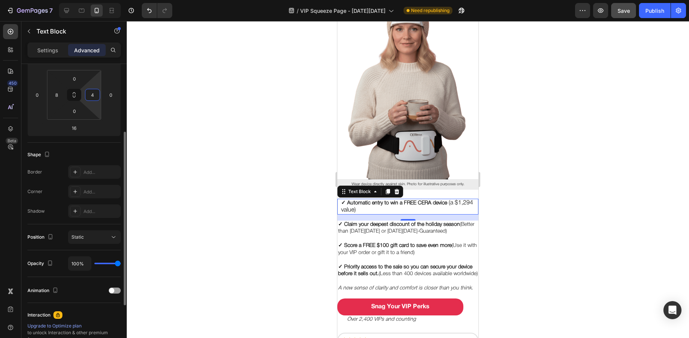
click at [93, 94] on input "4" at bounding box center [92, 94] width 11 height 11
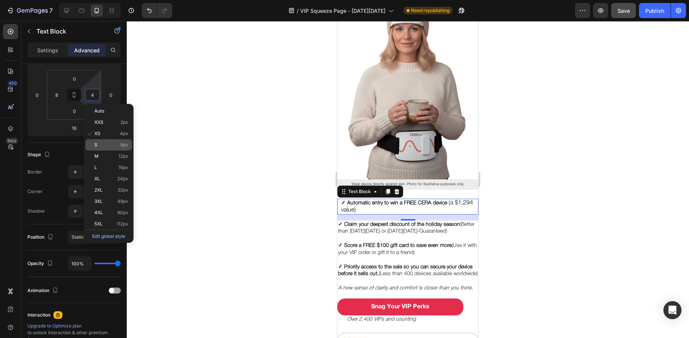
click at [94, 142] on span "S" at bounding box center [95, 144] width 3 height 5
type input "8"
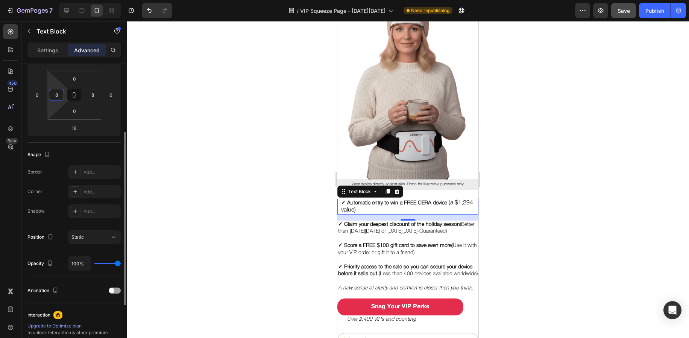
click at [56, 95] on input "8" at bounding box center [56, 94] width 11 height 11
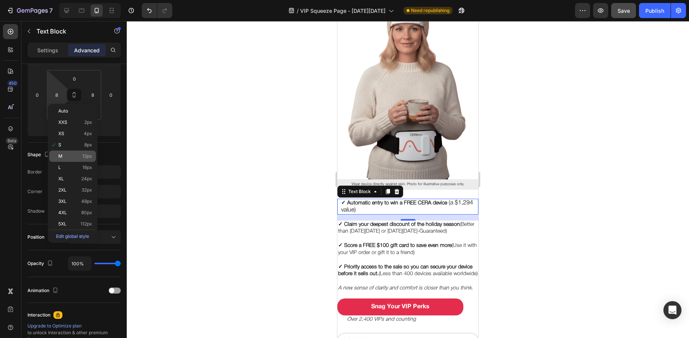
click at [63, 155] on p "M 12px" at bounding box center [75, 155] width 34 height 5
type input "12"
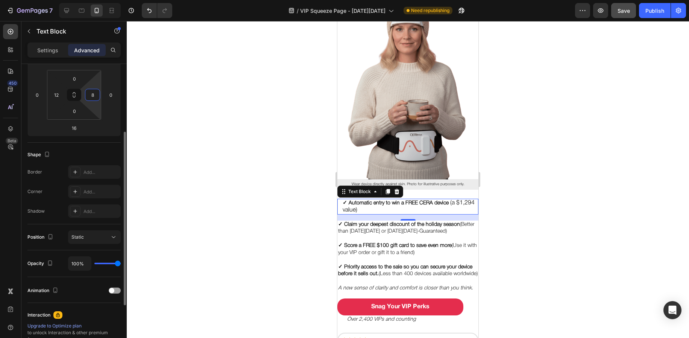
click at [93, 96] on input "8" at bounding box center [92, 94] width 11 height 11
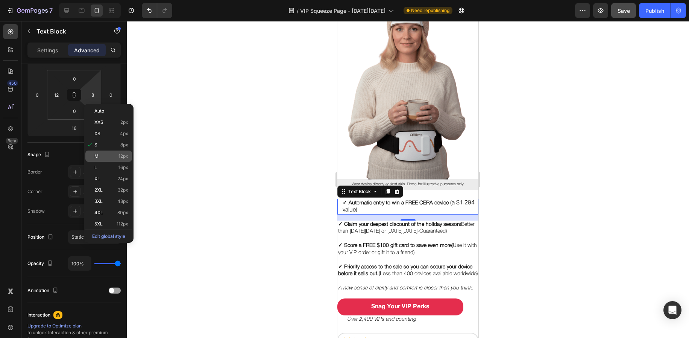
click at [93, 152] on div "M 12px" at bounding box center [108, 155] width 47 height 11
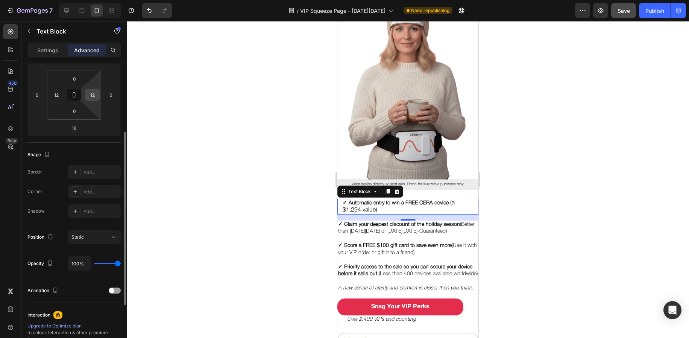
click at [90, 99] on input "12" at bounding box center [92, 94] width 11 height 11
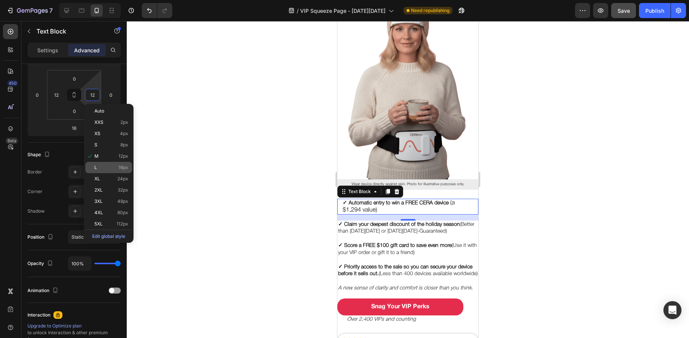
click at [96, 162] on div "L 16px" at bounding box center [108, 167] width 47 height 11
type input "16"
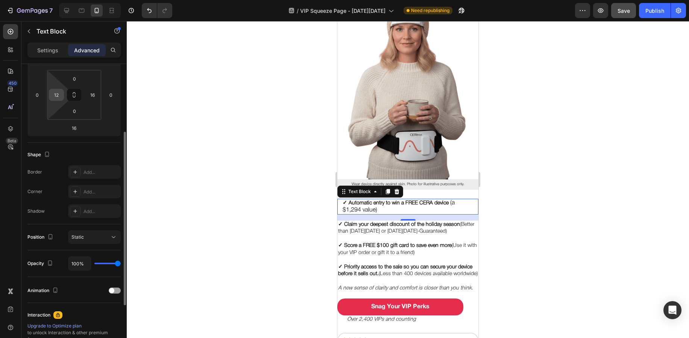
click at [60, 93] on input "12" at bounding box center [56, 94] width 11 height 11
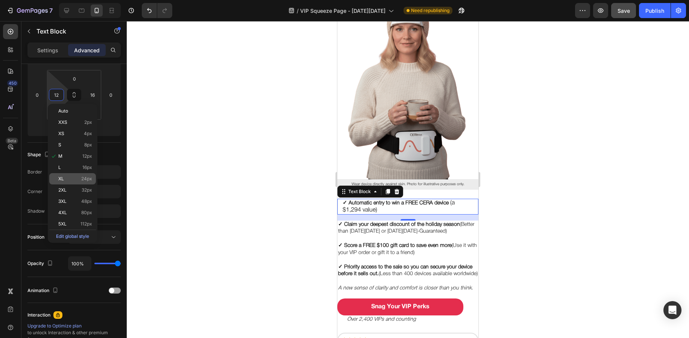
click at [69, 177] on p "XL 24px" at bounding box center [75, 178] width 34 height 5
type input "24"
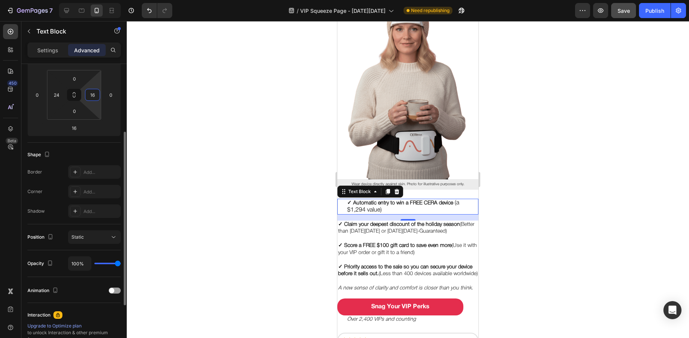
click at [90, 94] on input "16" at bounding box center [92, 94] width 11 height 11
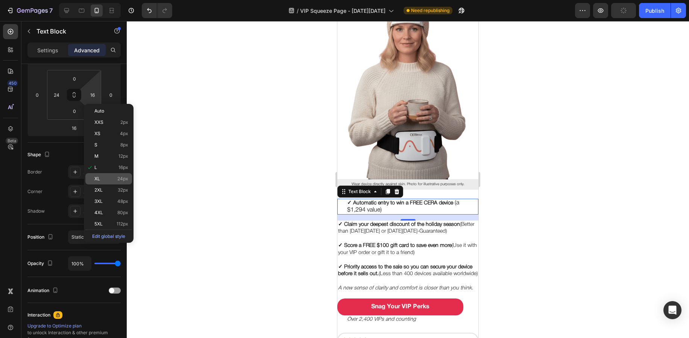
click at [96, 175] on div "XL 24px" at bounding box center [108, 178] width 47 height 11
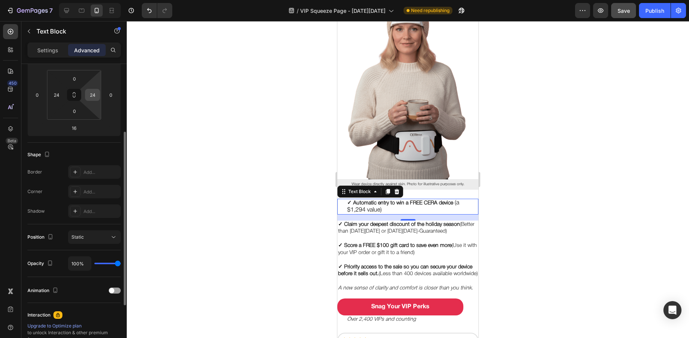
click at [93, 95] on input "24" at bounding box center [92, 94] width 11 height 11
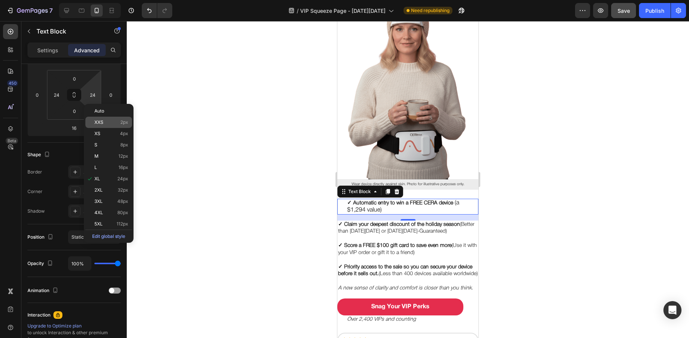
click at [93, 119] on div "XXS 2px" at bounding box center [108, 122] width 47 height 11
type input "2"
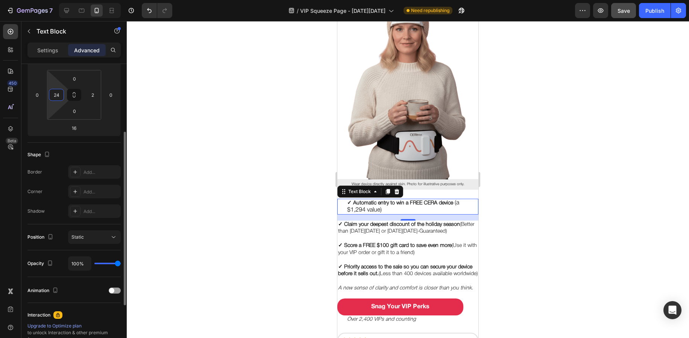
click at [56, 95] on input "24" at bounding box center [56, 94] width 11 height 11
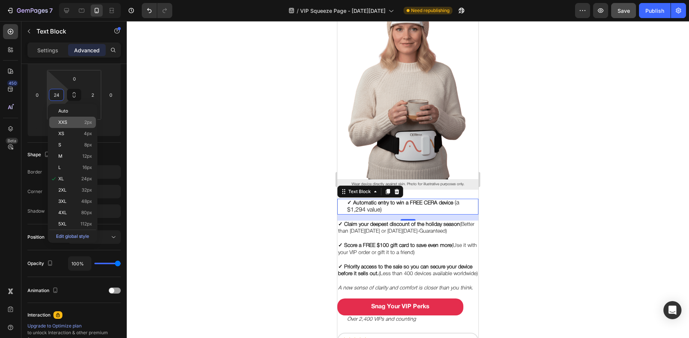
click at [60, 120] on span "XXS" at bounding box center [62, 122] width 9 height 5
type input "2"
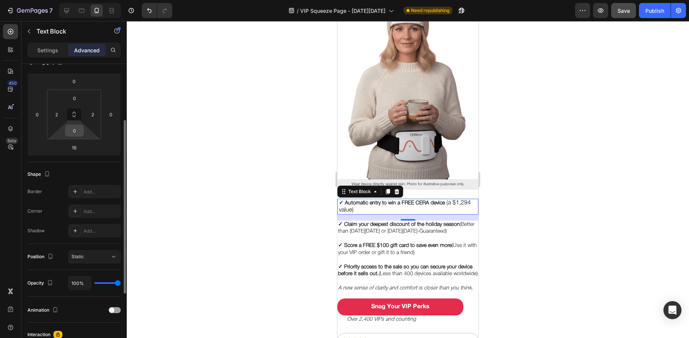
scroll to position [0, 0]
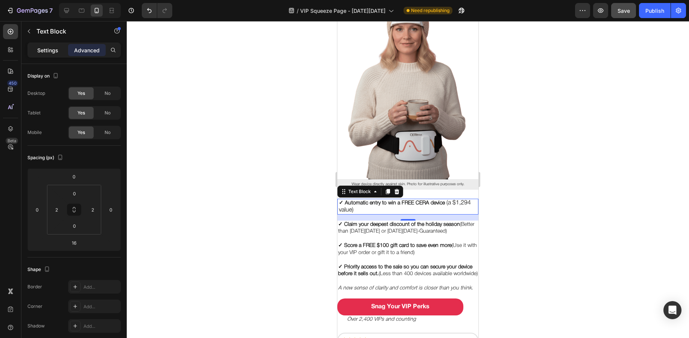
click at [55, 53] on p "Settings" at bounding box center [47, 50] width 21 height 8
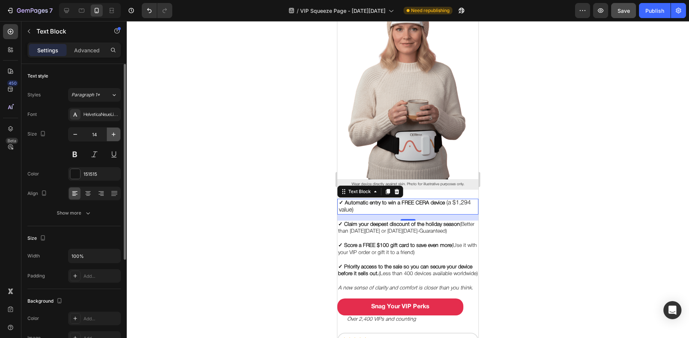
click at [111, 134] on icon "button" at bounding box center [114, 135] width 8 height 8
type input "16"
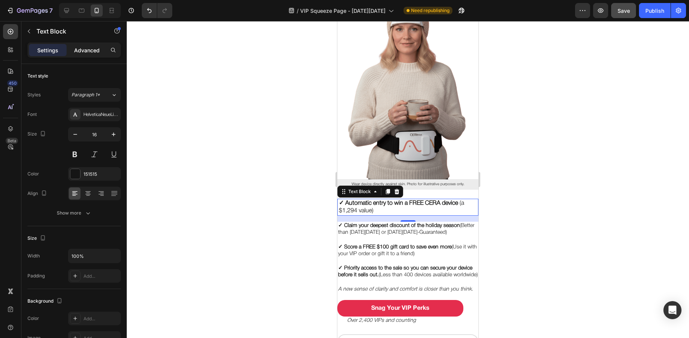
click at [75, 56] on div "Advanced" at bounding box center [87, 50] width 38 height 12
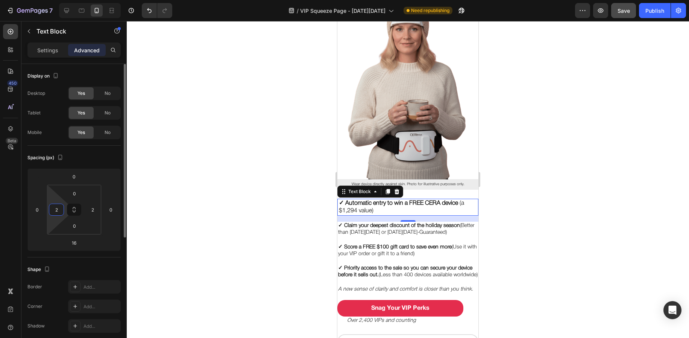
click at [55, 215] on input "2" at bounding box center [56, 209] width 11 height 11
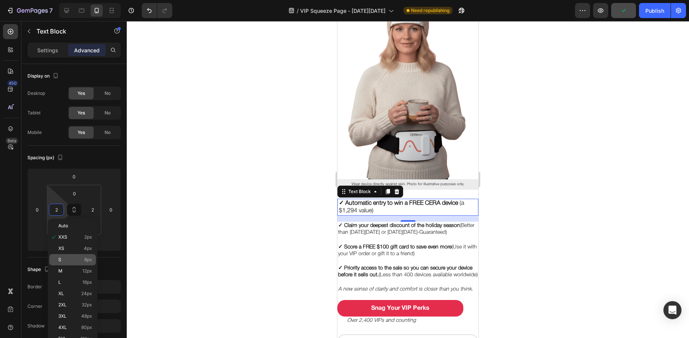
click at [74, 258] on p "S 8px" at bounding box center [75, 259] width 34 height 5
type input "8"
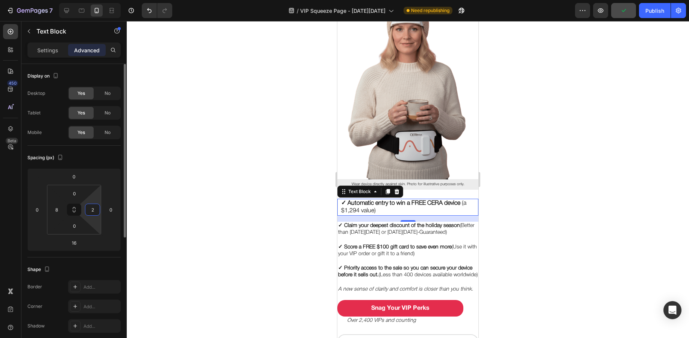
click at [89, 210] on input "2" at bounding box center [92, 209] width 11 height 11
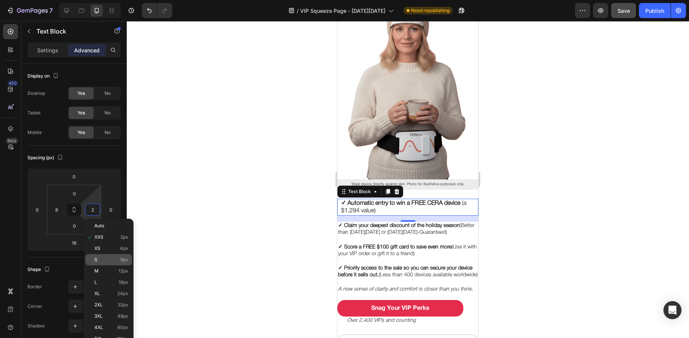
click at [100, 256] on div "S 8px" at bounding box center [108, 259] width 47 height 11
type input "8"
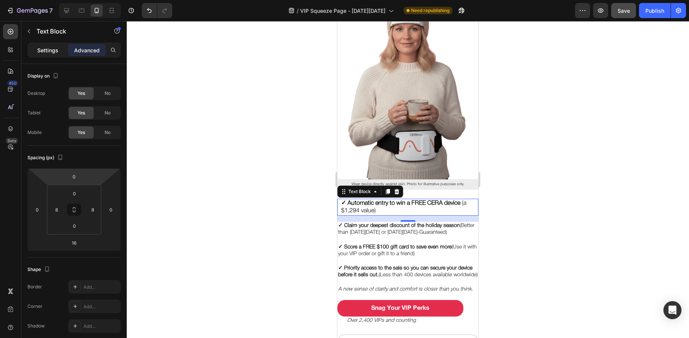
click at [50, 54] on div "Settings" at bounding box center [48, 50] width 38 height 12
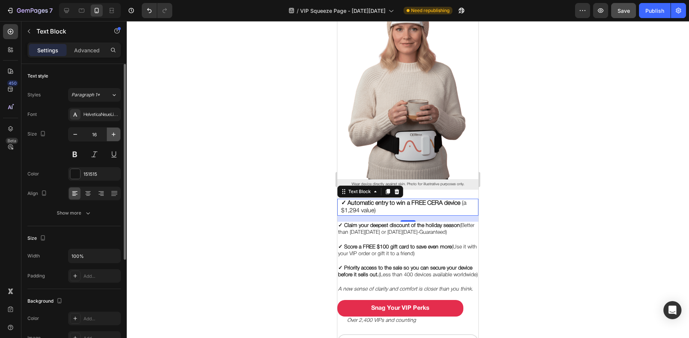
click at [112, 134] on icon "button" at bounding box center [114, 134] width 4 height 4
type input "17"
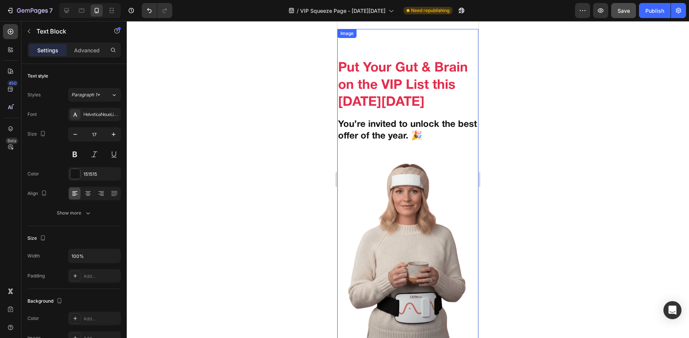
scroll to position [34, 0]
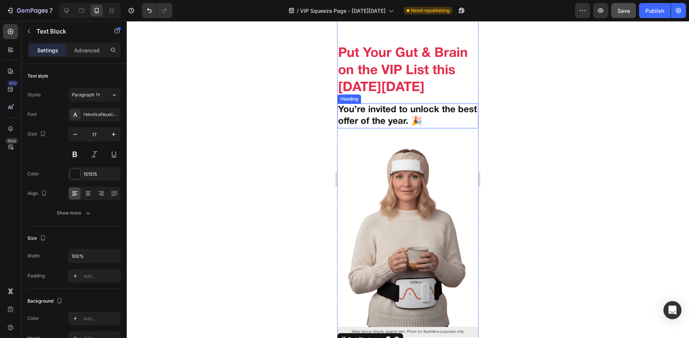
click at [369, 122] on h2 "You’re invited to unlock the best offer of the year. 🎉" at bounding box center [407, 115] width 141 height 25
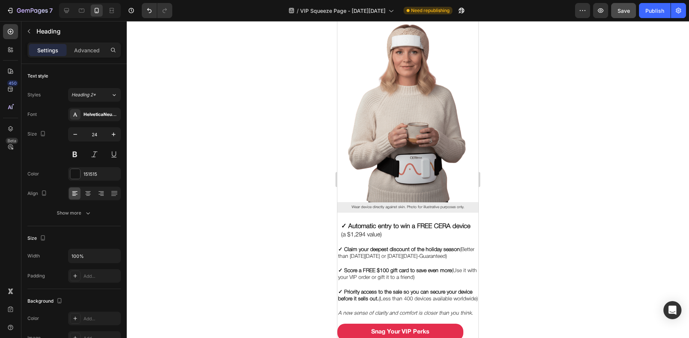
scroll to position [164, 0]
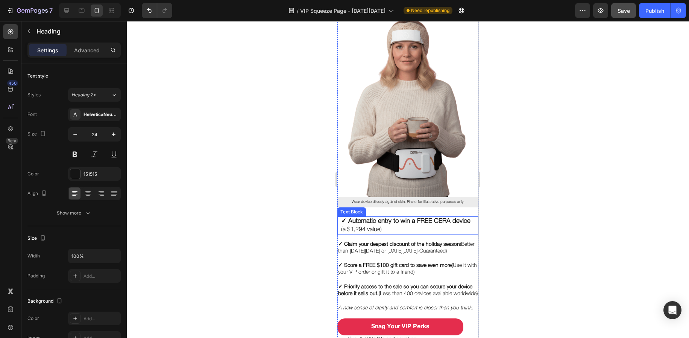
click at [363, 218] on strong "✓ Automatic entry to win a FREE CERA device" at bounding box center [405, 221] width 129 height 6
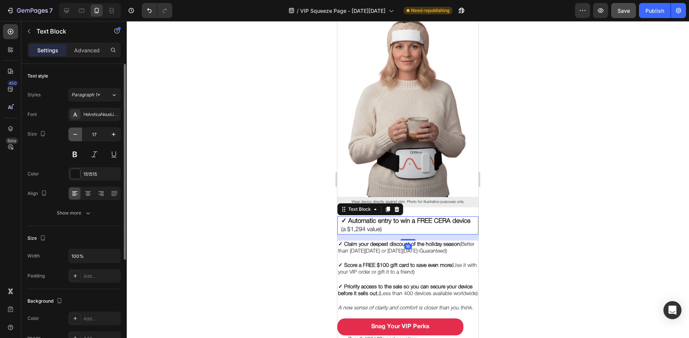
click at [76, 137] on icon "button" at bounding box center [75, 135] width 8 height 8
type input "16"
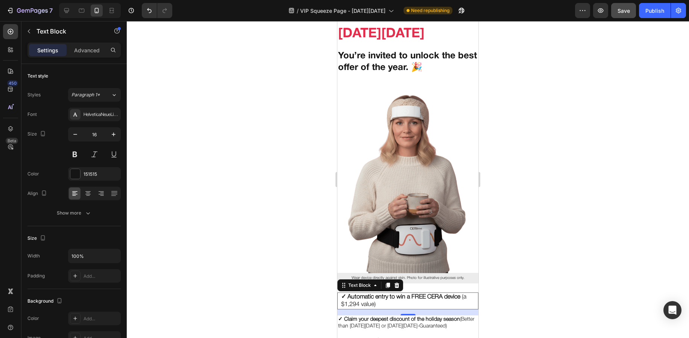
scroll to position [87, 0]
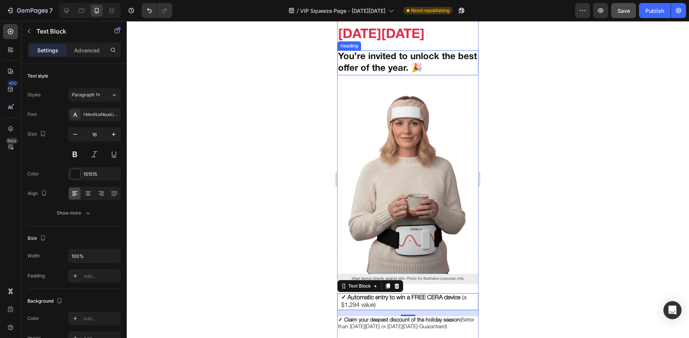
click at [381, 65] on h2 "You’re invited to unlock the best offer of the year. 🎉" at bounding box center [407, 62] width 141 height 25
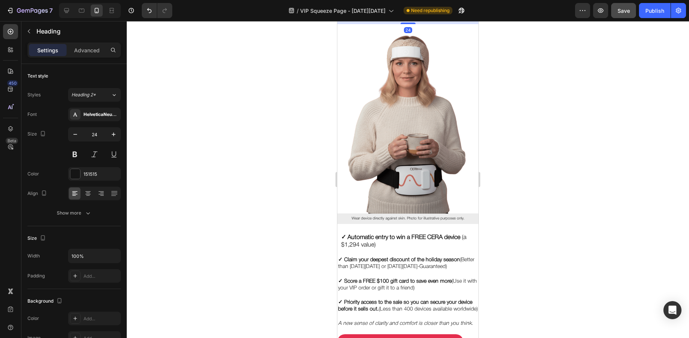
scroll to position [188, 0]
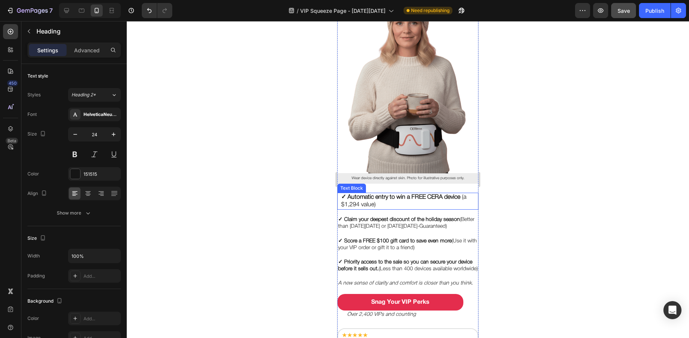
click at [368, 193] on p "✓ Automatic entry to win a FREE CERA device (a $1,294 value)" at bounding box center [408, 201] width 134 height 16
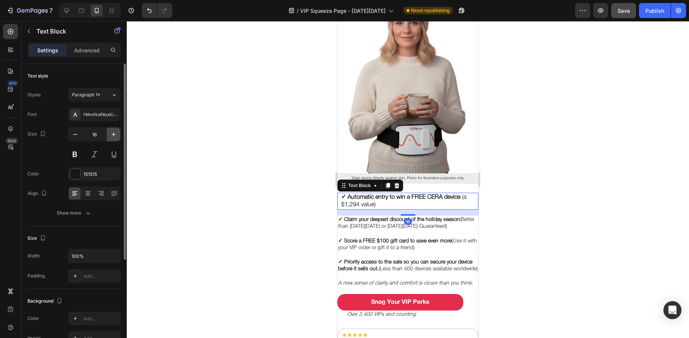
click at [109, 134] on button "button" at bounding box center [114, 135] width 14 height 14
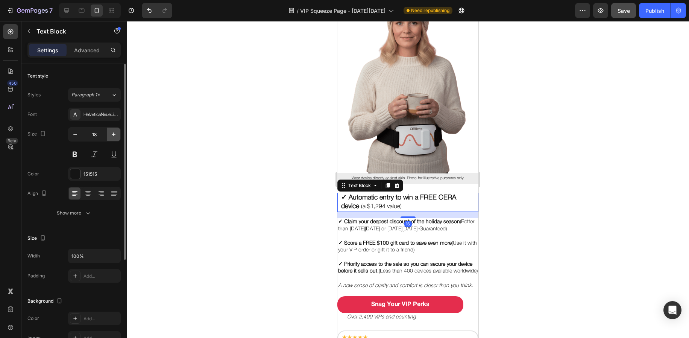
click at [109, 134] on button "button" at bounding box center [114, 135] width 14 height 14
type input "20"
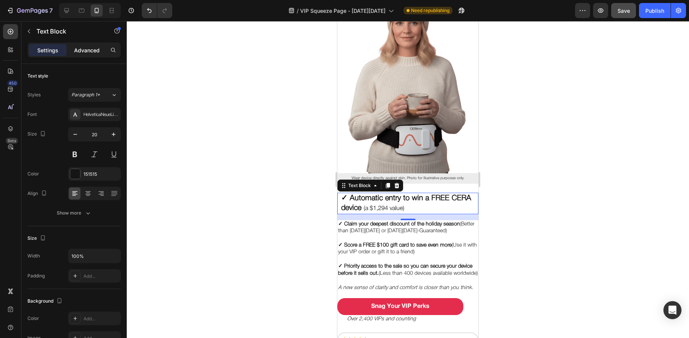
click at [70, 49] on div "Advanced" at bounding box center [87, 50] width 38 height 12
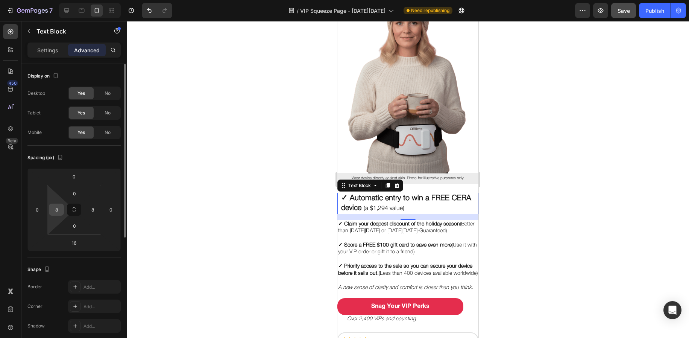
click at [59, 209] on input "8" at bounding box center [56, 209] width 11 height 11
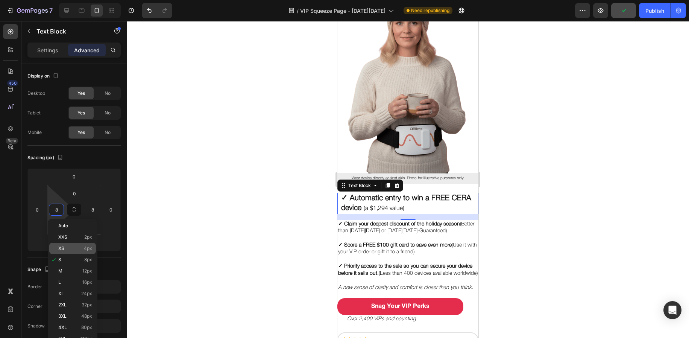
click at [72, 252] on div "XS 4px" at bounding box center [72, 248] width 47 height 11
type input "4"
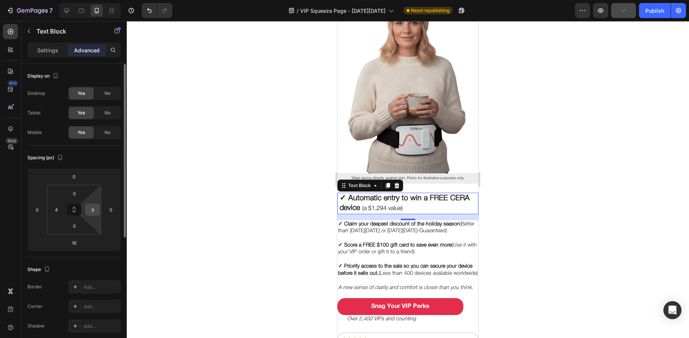
click at [88, 211] on input "8" at bounding box center [92, 209] width 11 height 11
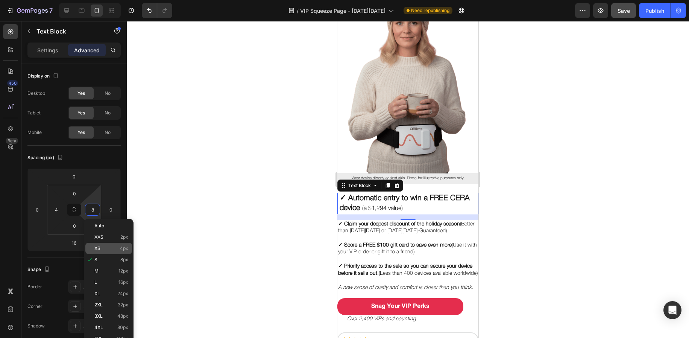
click at [94, 250] on div "XS 4px" at bounding box center [108, 248] width 47 height 11
type input "4"
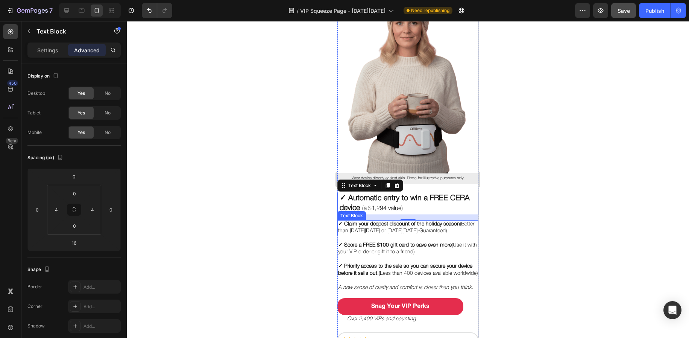
click at [411, 222] on strong "✓ Claim your deepest discount of the holiday season" at bounding box center [399, 224] width 122 height 5
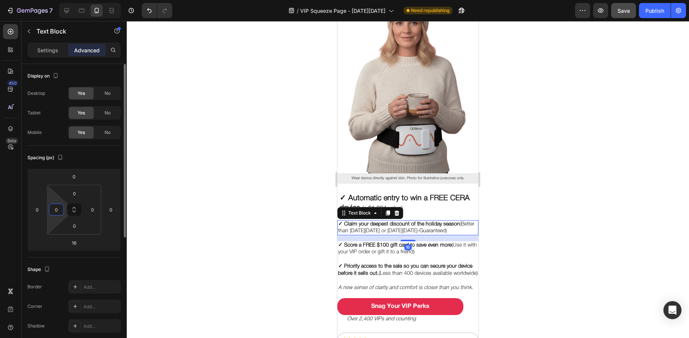
click at [58, 213] on input "0" at bounding box center [56, 209] width 11 height 11
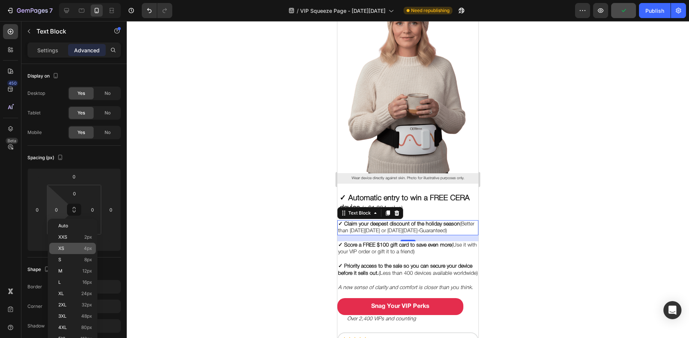
click at [61, 244] on div "XS 4px" at bounding box center [72, 248] width 47 height 11
type input "4"
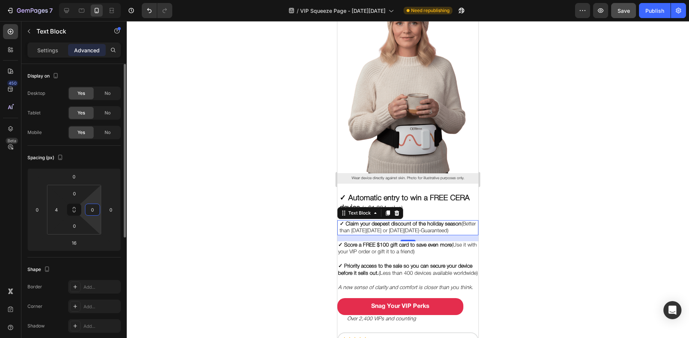
click at [89, 210] on input "0" at bounding box center [92, 209] width 11 height 11
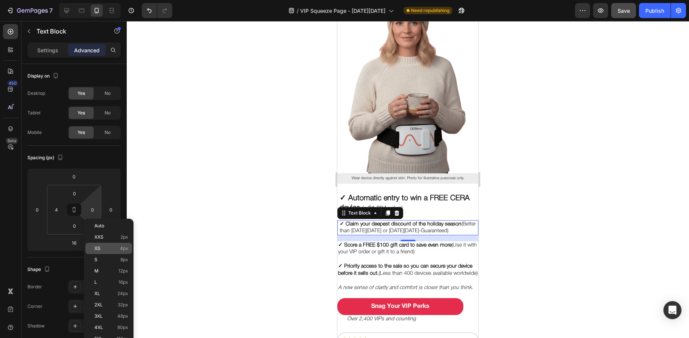
click at [93, 248] on div "XS 4px" at bounding box center [108, 248] width 47 height 11
type input "4"
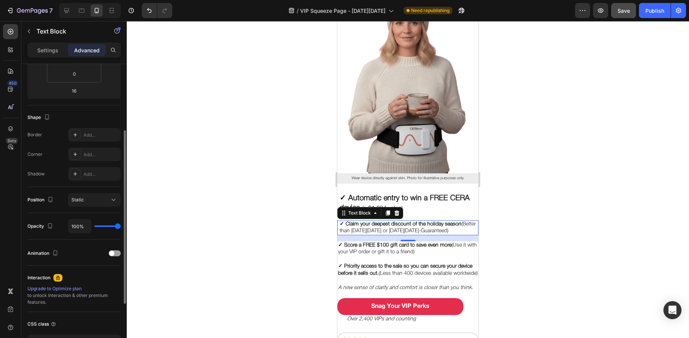
scroll to position [0, 0]
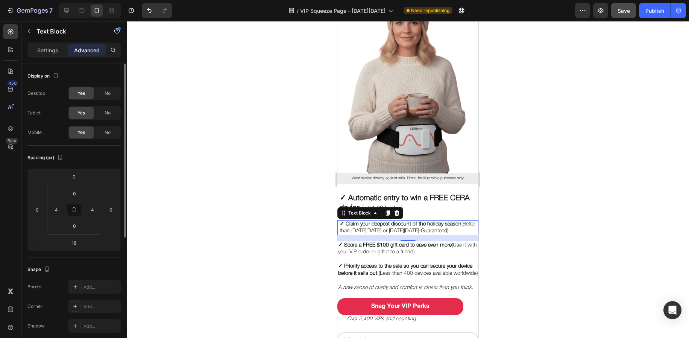
click at [57, 58] on div "Settings Advanced" at bounding box center [73, 53] width 105 height 21
click at [57, 55] on div "Settings" at bounding box center [48, 50] width 38 height 12
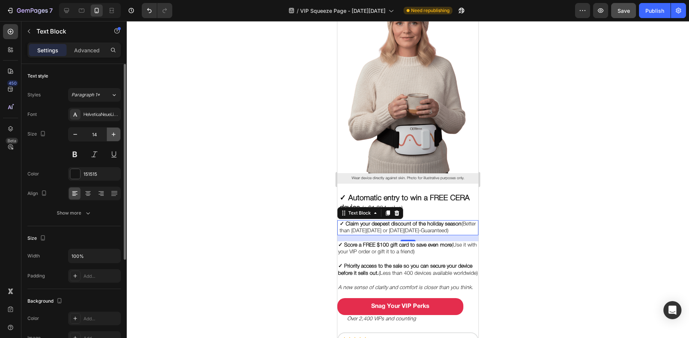
click at [110, 134] on icon "button" at bounding box center [114, 135] width 8 height 8
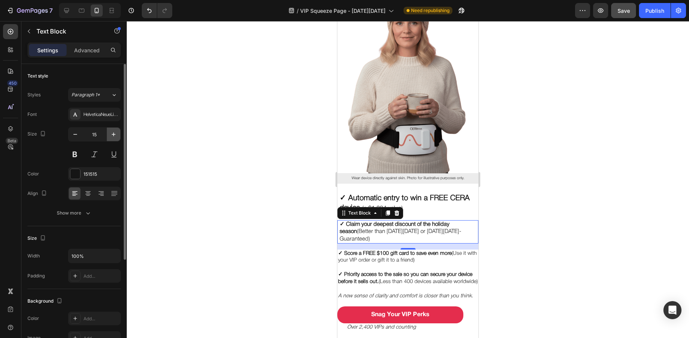
click at [110, 134] on icon "button" at bounding box center [114, 135] width 8 height 8
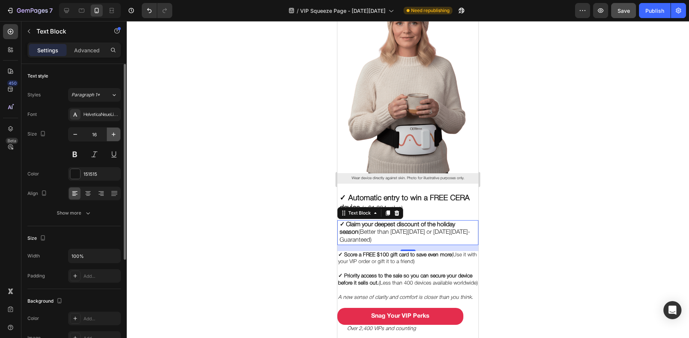
click at [110, 134] on icon "button" at bounding box center [114, 135] width 8 height 8
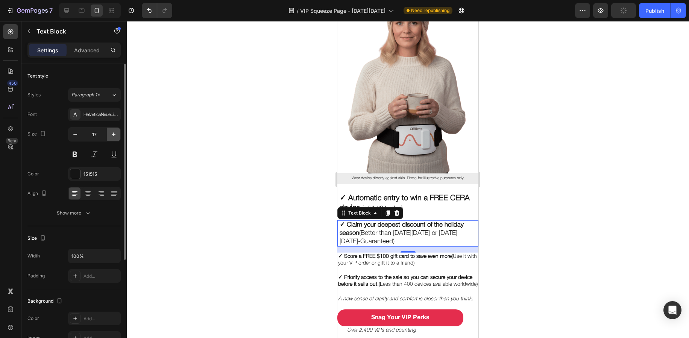
click at [110, 134] on icon "button" at bounding box center [114, 135] width 8 height 8
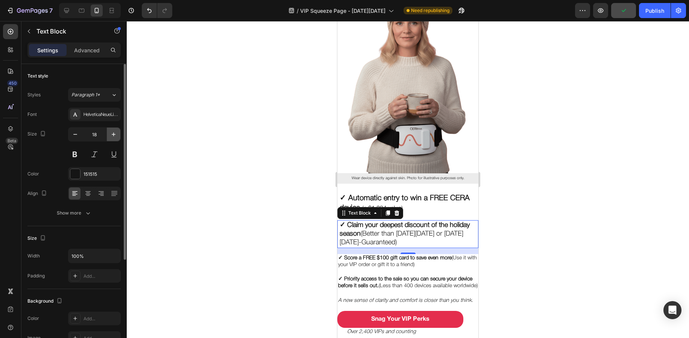
click at [110, 134] on icon "button" at bounding box center [114, 135] width 8 height 8
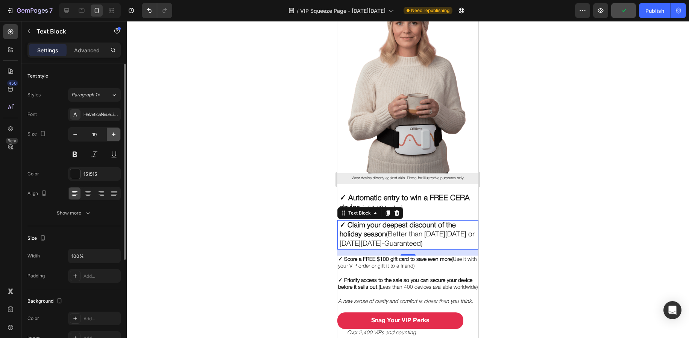
click at [110, 134] on icon "button" at bounding box center [114, 135] width 8 height 8
type input "20"
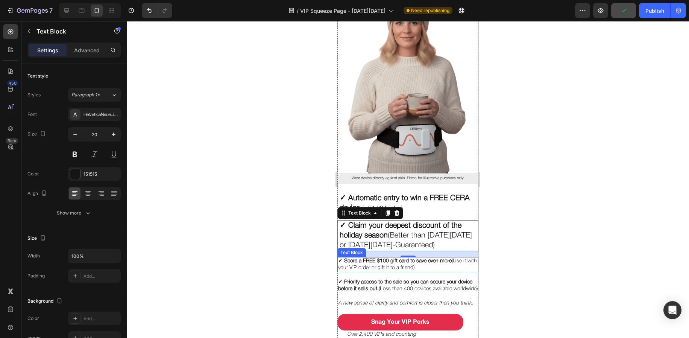
click at [371, 259] on p "✓ Score a FREE $100 gift card to save even more (Use it with your VIP order or …" at bounding box center [408, 265] width 140 height 14
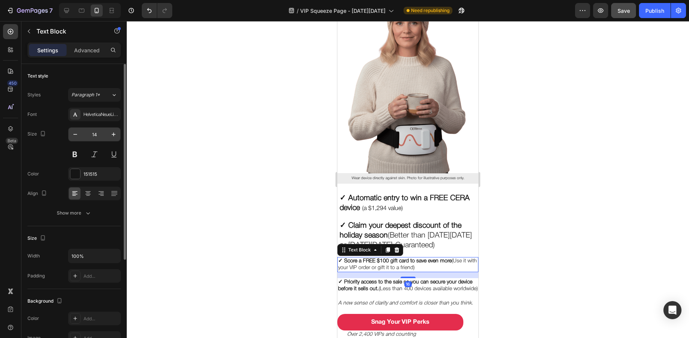
click at [102, 136] on input "14" at bounding box center [94, 135] width 25 height 14
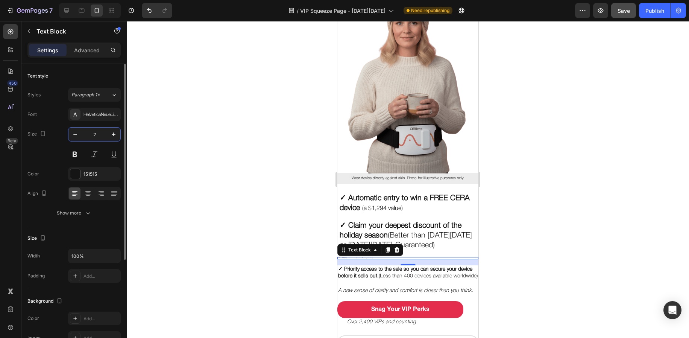
type input "20"
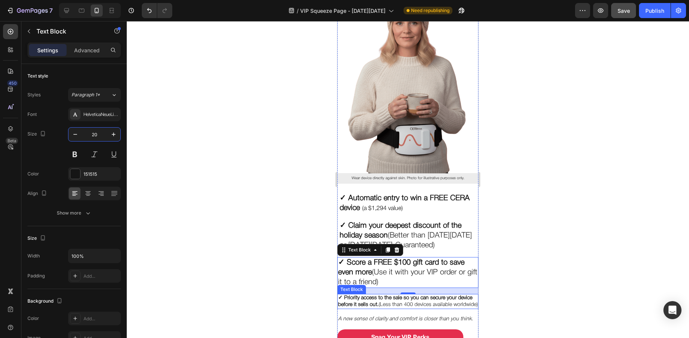
click at [374, 298] on strong "✓ Priority access to the sale so you can secure your device before it sells out." at bounding box center [405, 301] width 134 height 12
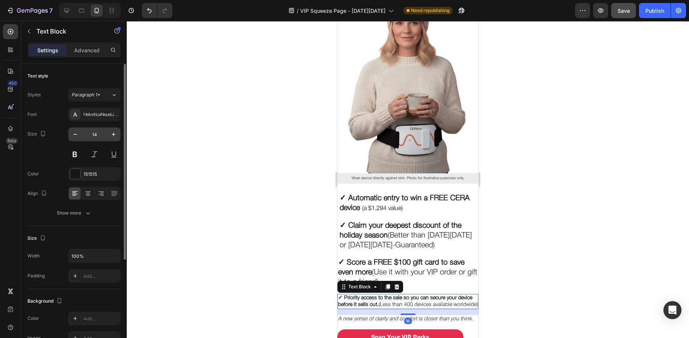
click at [101, 138] on input "14" at bounding box center [94, 135] width 25 height 14
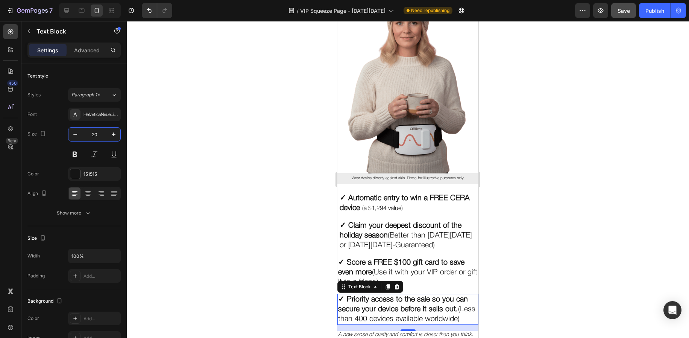
type input "20"
click at [281, 196] on div at bounding box center [408, 179] width 562 height 317
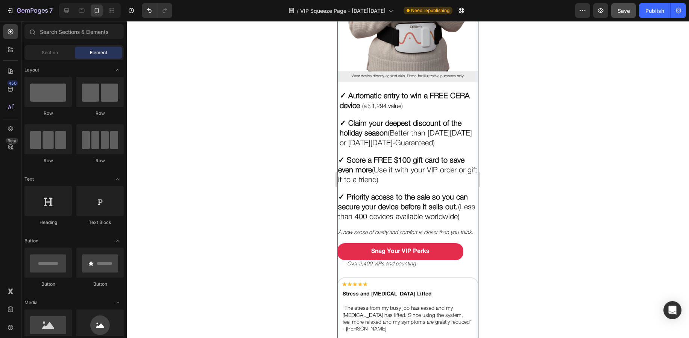
scroll to position [290, 0]
click at [387, 232] on icon "A new sense of clarity and comfort is closer than you think." at bounding box center [405, 232] width 135 height 5
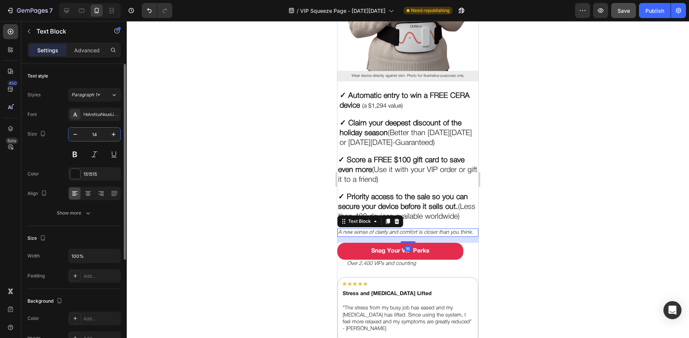
click at [97, 132] on input "14" at bounding box center [94, 135] width 25 height 14
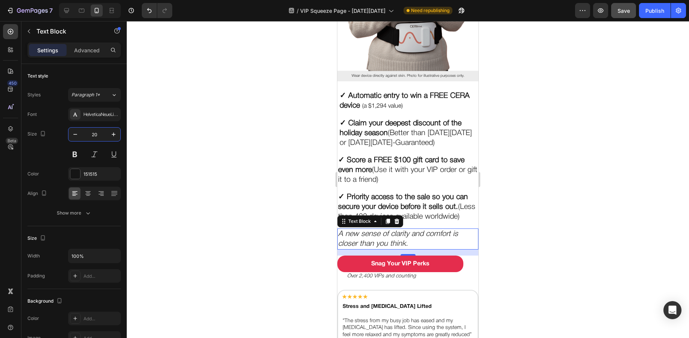
type input "20"
click at [414, 236] on icon "A new sense of clarity and comfort is closer than you think." at bounding box center [398, 239] width 120 height 17
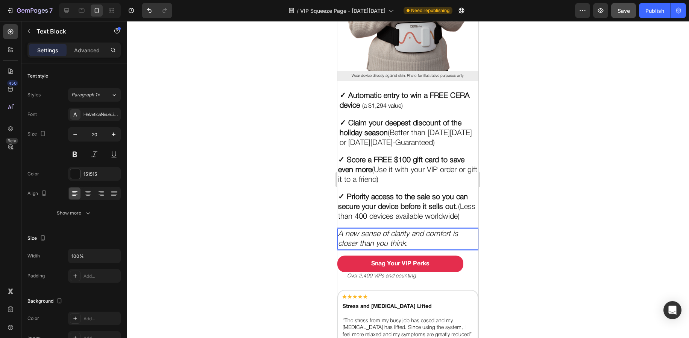
click at [411, 245] on p "A new sense of clarity and comfort is closer than you think." at bounding box center [408, 239] width 140 height 20
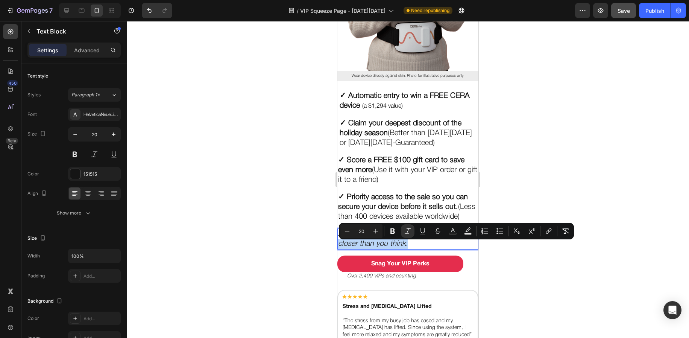
drag, startPoint x: 411, startPoint y: 245, endPoint x: 339, endPoint y: 243, distance: 72.2
click at [339, 243] on p "A new sense of clarity and comfort is closer than you think." at bounding box center [408, 239] width 140 height 20
click at [393, 231] on icon "Editor contextual toolbar" at bounding box center [392, 231] width 5 height 6
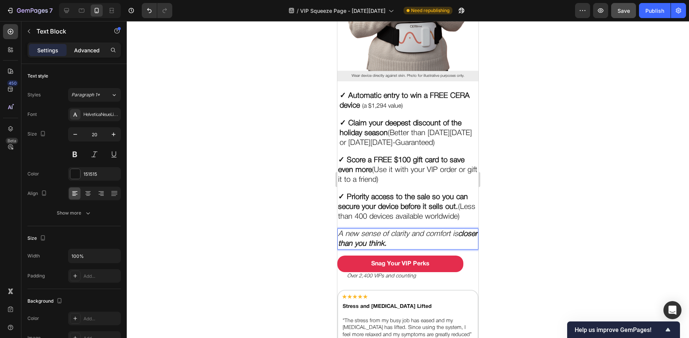
click at [80, 51] on p "Advanced" at bounding box center [87, 50] width 26 height 8
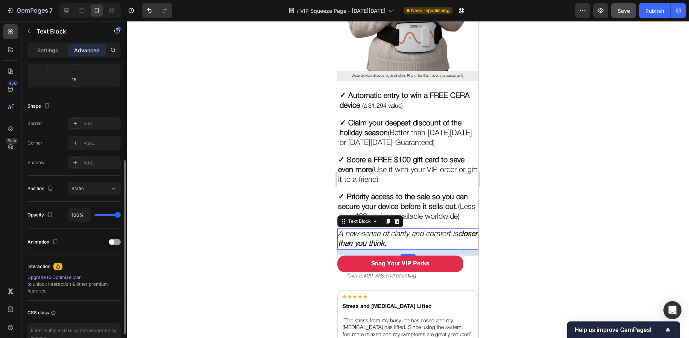
scroll to position [178, 0]
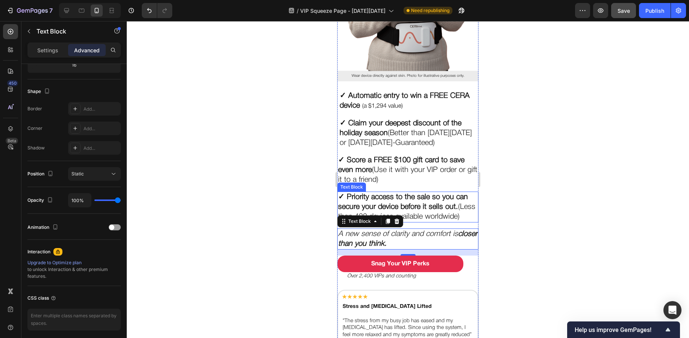
click at [358, 207] on p "✓ Priority access to the sale so you can secure your device before it sells out…" at bounding box center [408, 206] width 140 height 29
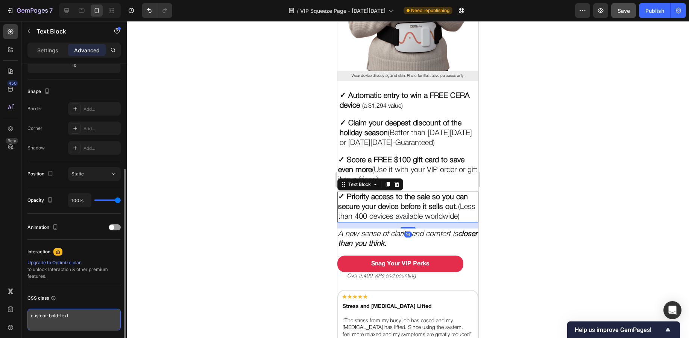
click at [76, 319] on textarea "custom-bold-text" at bounding box center [73, 319] width 93 height 22
drag, startPoint x: 83, startPoint y: 318, endPoint x: 21, endPoint y: 317, distance: 62.5
click at [21, 317] on div "450 Beta Sections(18) Elements(83) Section Element Hero Section Product Detail …" at bounding box center [63, 179] width 127 height 317
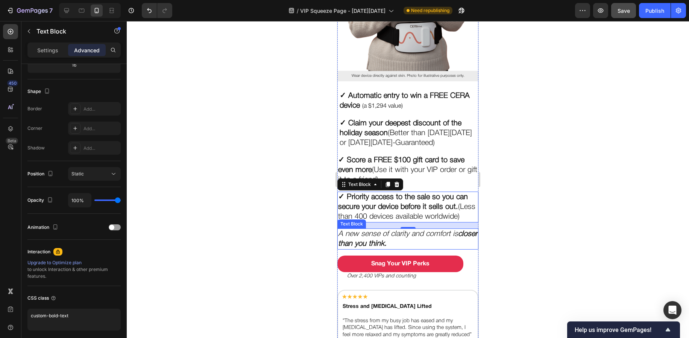
click at [378, 247] on strong "closer than you think." at bounding box center [407, 239] width 139 height 17
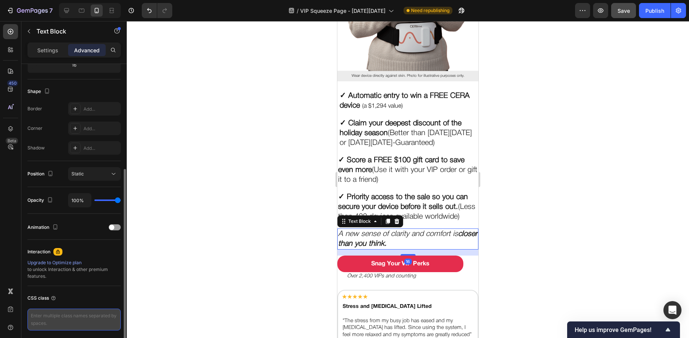
click at [75, 312] on textarea at bounding box center [73, 319] width 93 height 22
paste textarea "custom-bold-text"
type textarea "custom-bold-text"
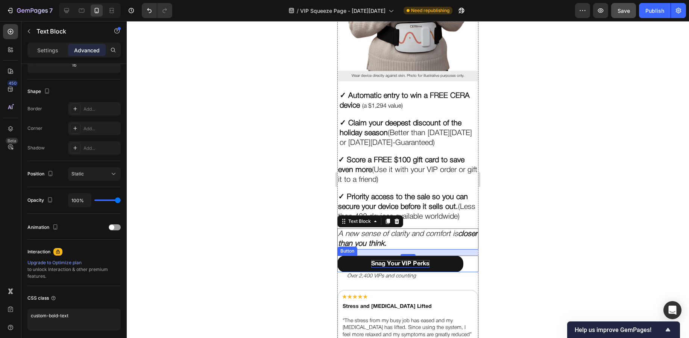
click at [372, 266] on p "Snag Your VIP Perks" at bounding box center [400, 264] width 58 height 8
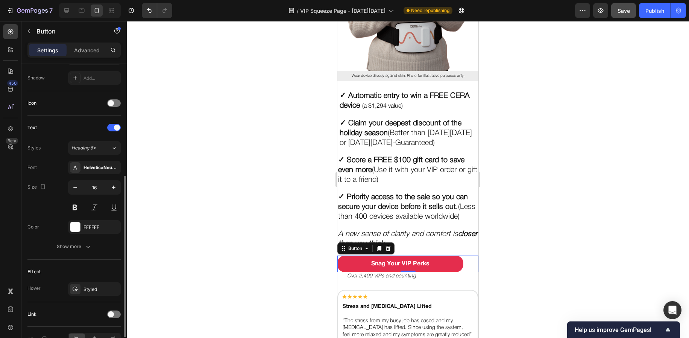
scroll to position [207, 0]
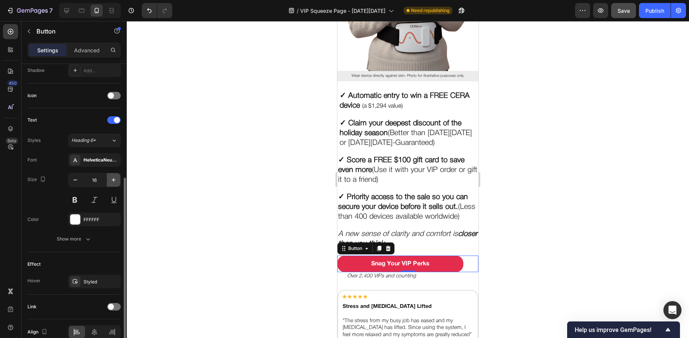
click at [114, 180] on icon "button" at bounding box center [114, 180] width 4 height 4
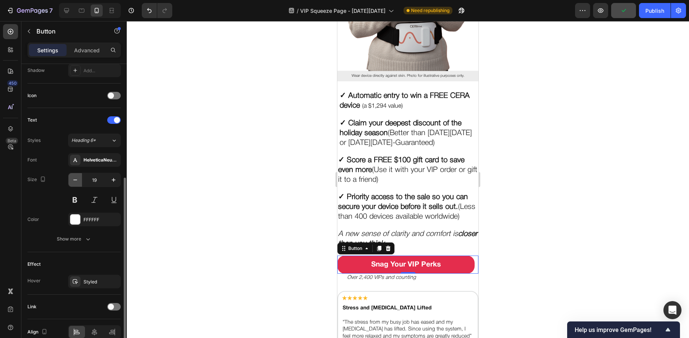
click at [79, 181] on icon "button" at bounding box center [75, 180] width 8 height 8
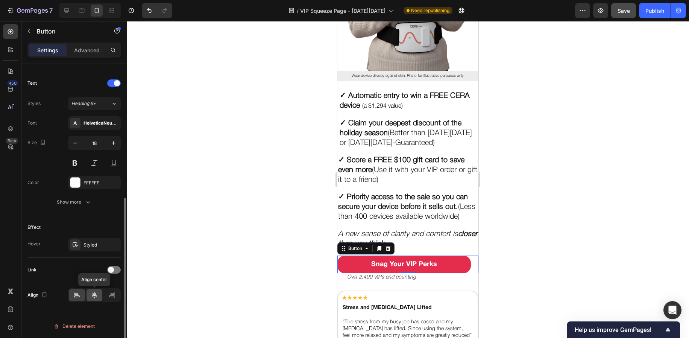
click at [91, 297] on icon at bounding box center [95, 295] width 8 height 8
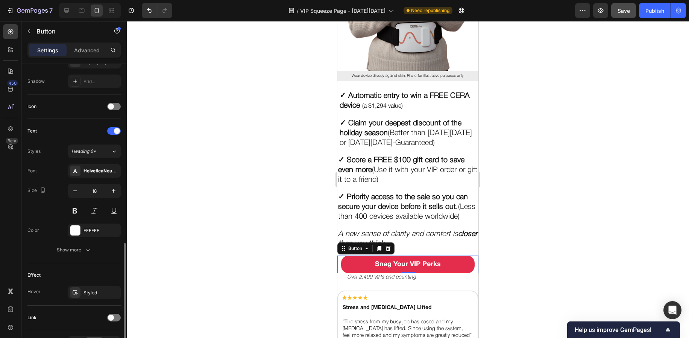
scroll to position [78, 0]
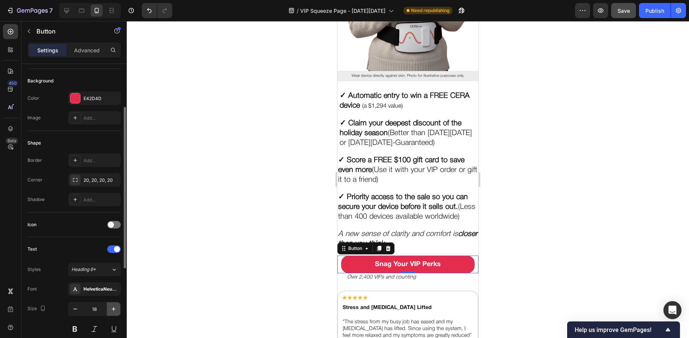
click at [108, 308] on button "button" at bounding box center [114, 309] width 14 height 14
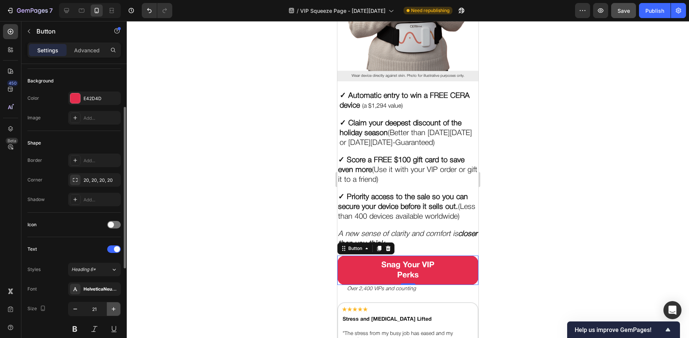
click at [108, 308] on button "button" at bounding box center [114, 309] width 14 height 14
click at [78, 307] on icon "button" at bounding box center [75, 309] width 8 height 8
type input "20"
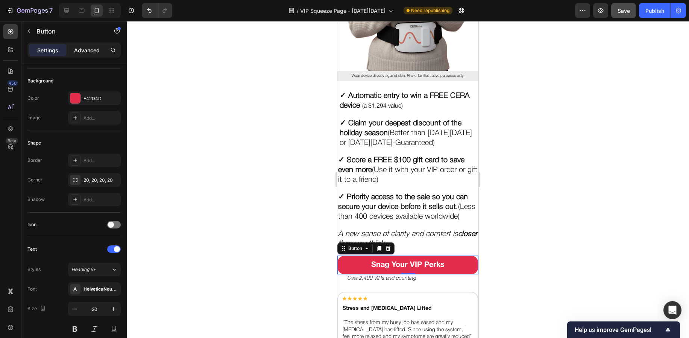
click at [79, 44] on div "Advanced" at bounding box center [87, 50] width 38 height 12
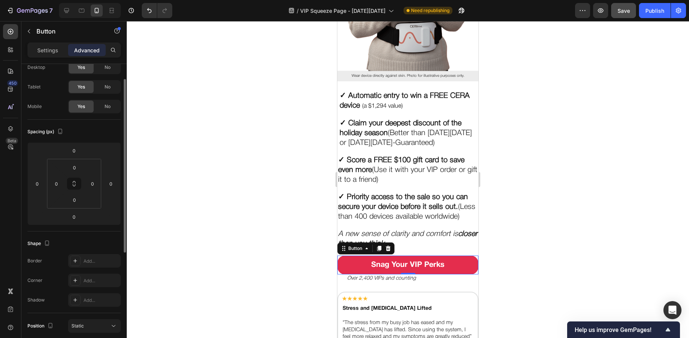
scroll to position [0, 0]
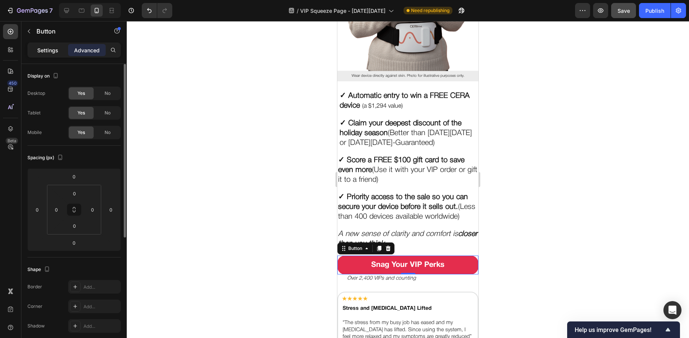
click at [49, 49] on p "Settings" at bounding box center [47, 50] width 21 height 8
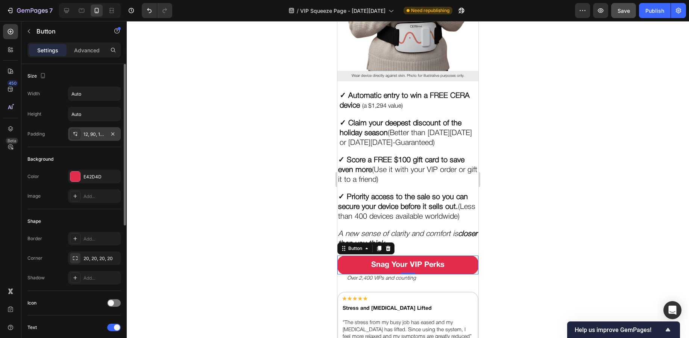
click at [76, 133] on icon at bounding box center [75, 134] width 6 height 6
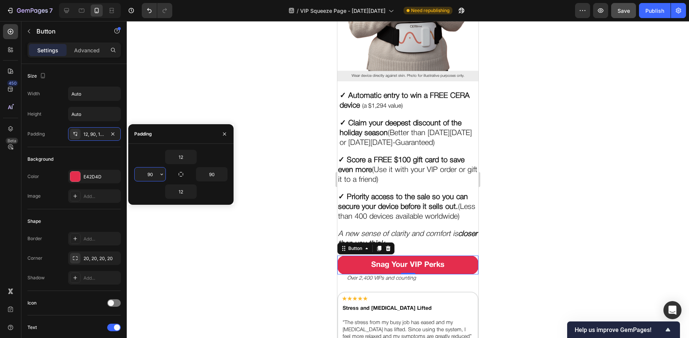
click at [153, 173] on input "90" at bounding box center [150, 174] width 31 height 14
type input "30"
click at [213, 174] on input "90" at bounding box center [211, 174] width 31 height 14
click at [213, 174] on input "30" at bounding box center [211, 174] width 31 height 14
drag, startPoint x: 216, startPoint y: 174, endPoint x: 195, endPoint y: 174, distance: 20.3
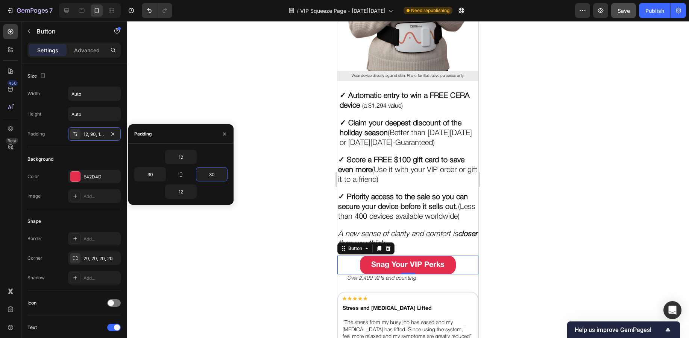
click at [195, 174] on div "30" at bounding box center [204, 174] width 47 height 14
type input "60"
click at [156, 174] on input "30" at bounding box center [150, 174] width 31 height 14
drag, startPoint x: 156, startPoint y: 174, endPoint x: 146, endPoint y: 174, distance: 9.4
click at [146, 174] on input "60" at bounding box center [150, 174] width 31 height 14
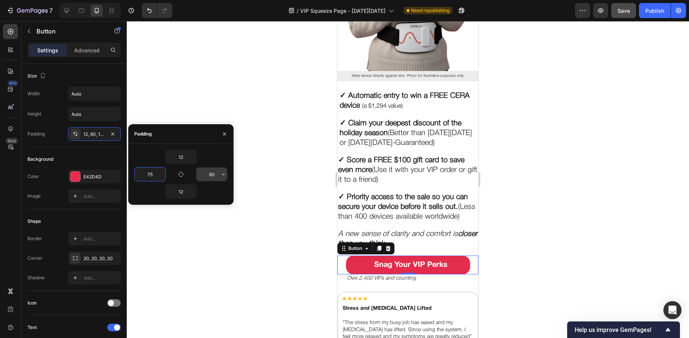
type input "75"
click at [212, 174] on input "60" at bounding box center [211, 174] width 31 height 14
drag, startPoint x: 214, startPoint y: 174, endPoint x: 202, endPoint y: 175, distance: 11.3
click at [202, 175] on input "5" at bounding box center [211, 174] width 31 height 14
type input "70"
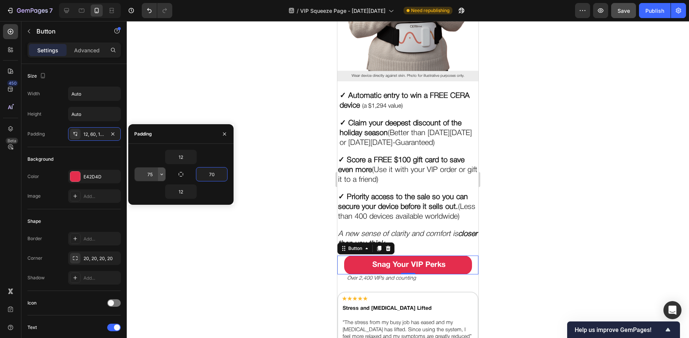
click at [160, 175] on icon "button" at bounding box center [162, 174] width 6 height 6
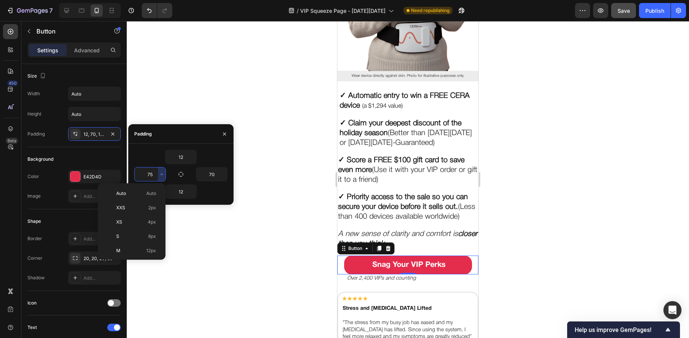
click at [156, 175] on input "75" at bounding box center [150, 174] width 31 height 14
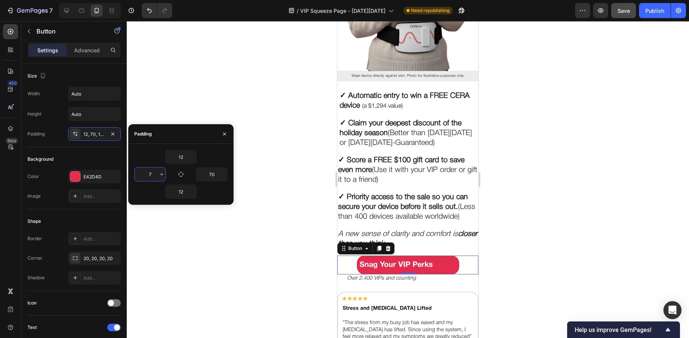
type input "70"
click at [376, 281] on icon "Over 2,400 VIPs and counting" at bounding box center [381, 278] width 69 height 5
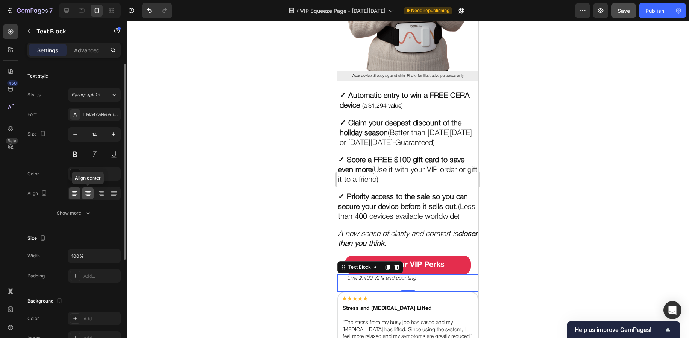
click at [86, 195] on icon at bounding box center [88, 194] width 8 height 8
click at [111, 137] on icon "button" at bounding box center [114, 135] width 8 height 8
type input "16"
click at [83, 52] on p "Advanced" at bounding box center [87, 50] width 26 height 8
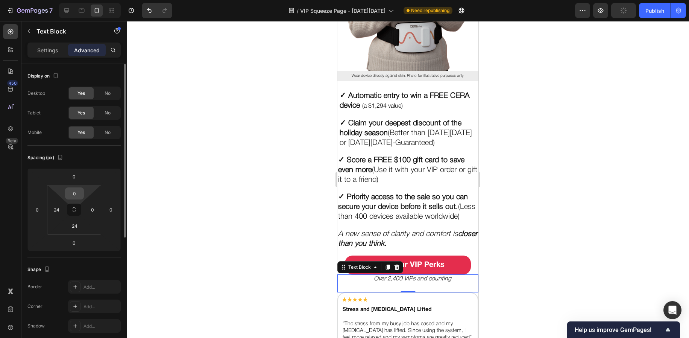
click at [73, 191] on input "0" at bounding box center [74, 193] width 15 height 11
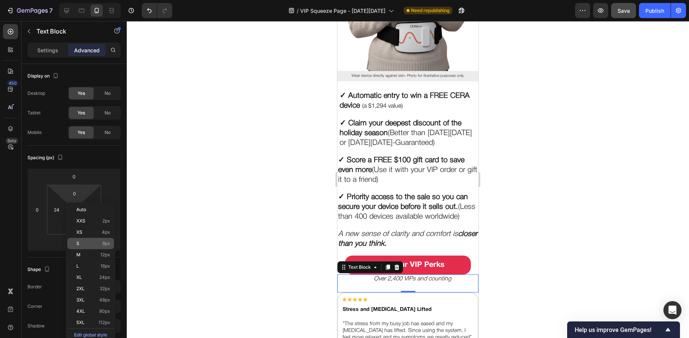
click at [83, 242] on p "S 8px" at bounding box center [93, 243] width 34 height 5
type input "8"
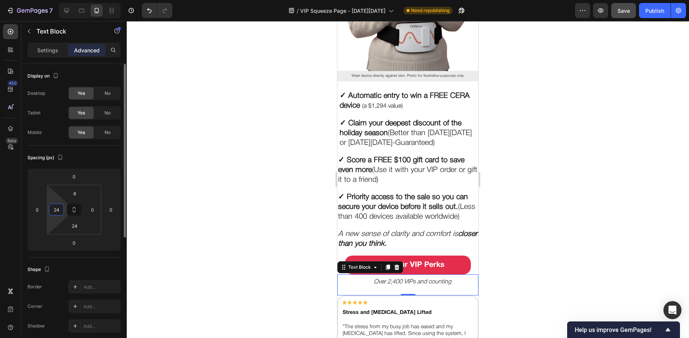
click at [55, 214] on input "24" at bounding box center [56, 209] width 11 height 11
type input "0"
click at [73, 231] on input "24" at bounding box center [74, 225] width 15 height 11
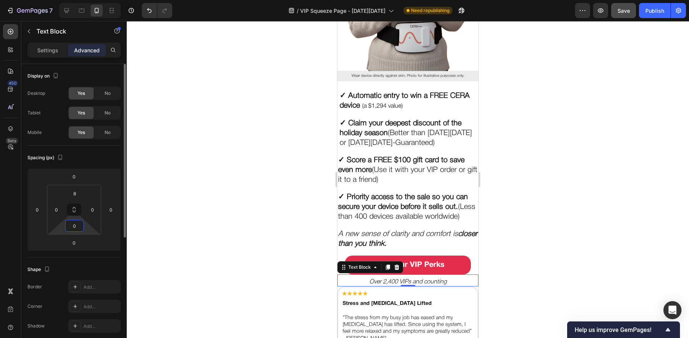
click at [76, 226] on input "0" at bounding box center [74, 225] width 15 height 11
drag, startPoint x: 79, startPoint y: 225, endPoint x: 69, endPoint y: 225, distance: 10.5
click at [69, 225] on input "0" at bounding box center [74, 225] width 15 height 11
type input "24"
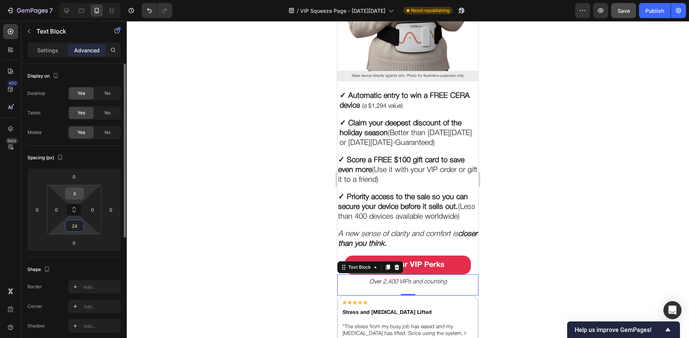
click at [74, 191] on input "8" at bounding box center [74, 193] width 15 height 11
type input "12"
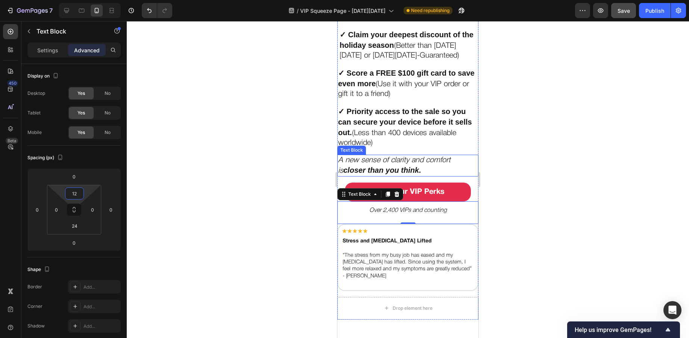
scroll to position [390, 0]
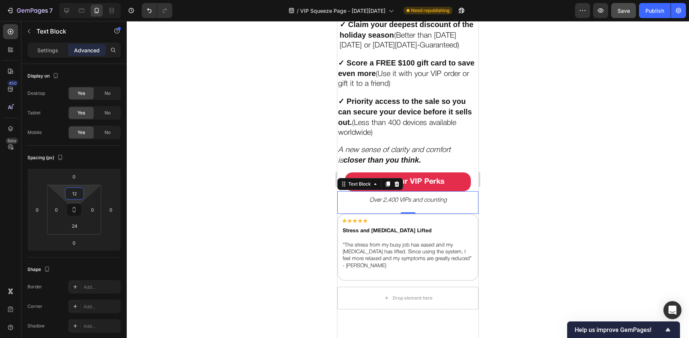
click at [346, 212] on div "Row" at bounding box center [346, 209] width 16 height 9
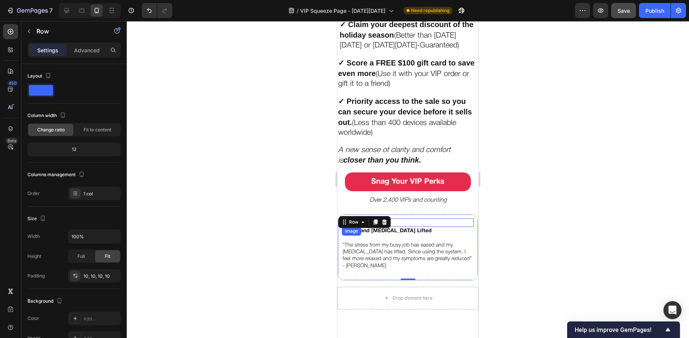
click at [459, 220] on div "Image" at bounding box center [408, 222] width 132 height 8
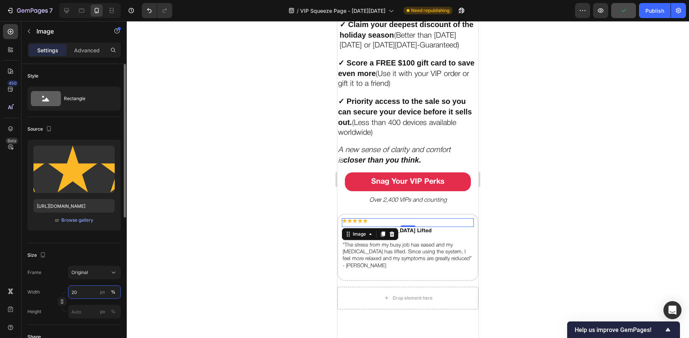
click at [90, 293] on input "20" at bounding box center [94, 292] width 53 height 14
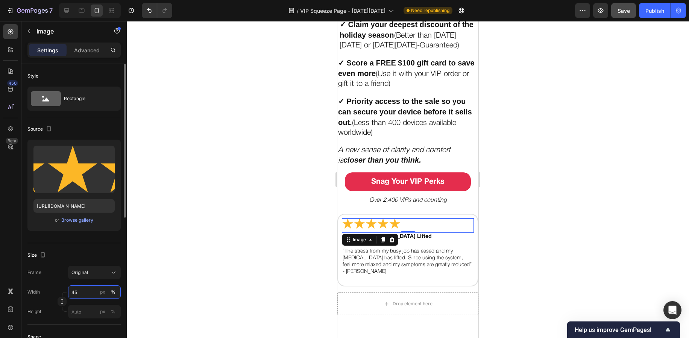
type input "4"
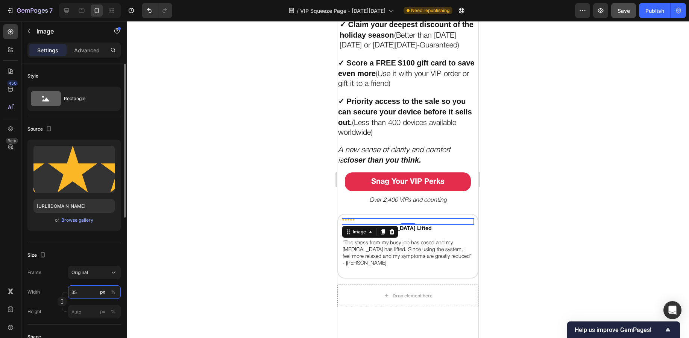
type input "3"
click at [111, 289] on div "%" at bounding box center [113, 292] width 5 height 7
click at [115, 293] on div "%" at bounding box center [113, 292] width 5 height 7
click at [90, 293] on input "30" at bounding box center [94, 292] width 53 height 14
type input "35"
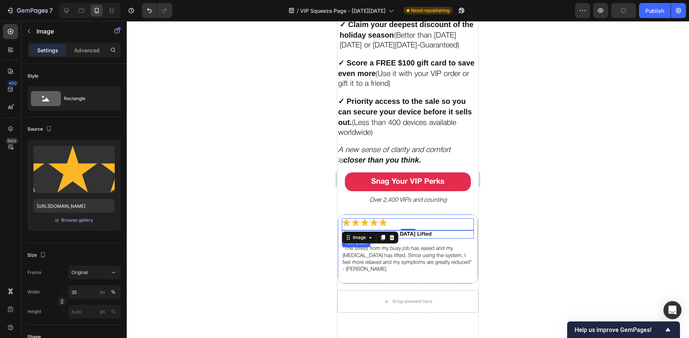
click at [404, 231] on p "Stress and [MEDICAL_DATA] Lifted" at bounding box center [408, 234] width 131 height 7
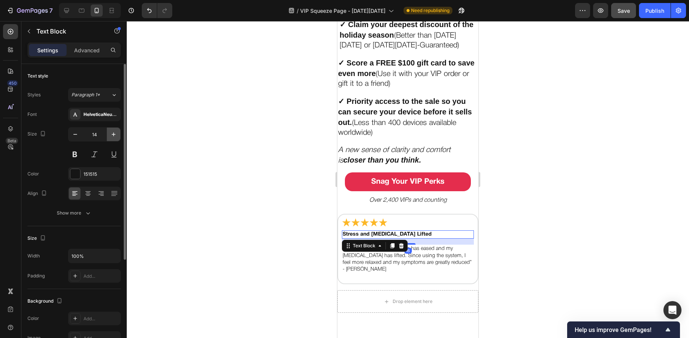
click at [108, 133] on button "button" at bounding box center [114, 135] width 14 height 14
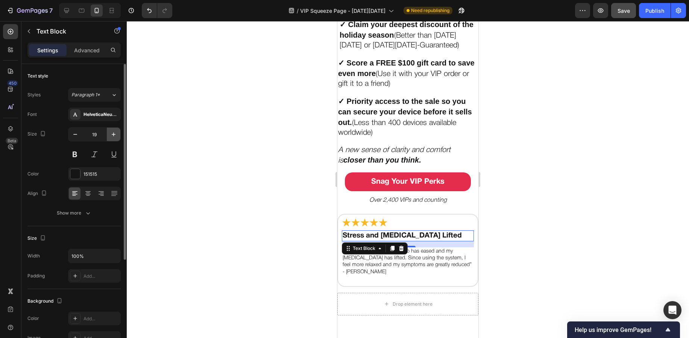
click at [108, 133] on button "button" at bounding box center [114, 135] width 14 height 14
type input "20"
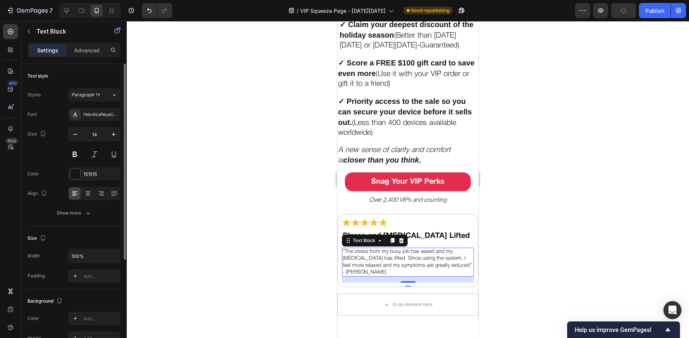
click at [422, 254] on p "“The stress from my busy job has eased and my [MEDICAL_DATA] has lifted. Since …" at bounding box center [408, 258] width 131 height 21
click at [425, 235] on p "Stress and [MEDICAL_DATA] Lifted" at bounding box center [408, 236] width 131 height 10
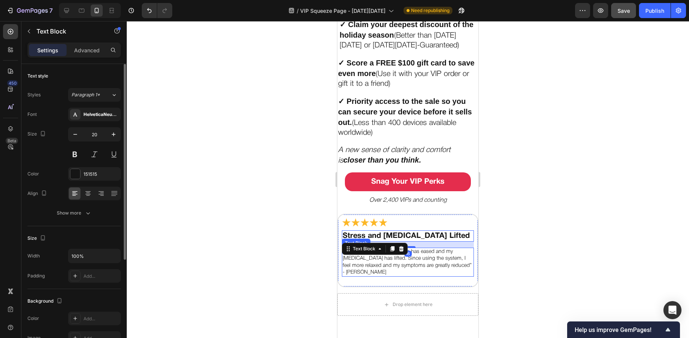
click at [425, 248] on div "“The stress from my busy job has eased and my [MEDICAL_DATA] has lifted. Since …" at bounding box center [408, 262] width 132 height 29
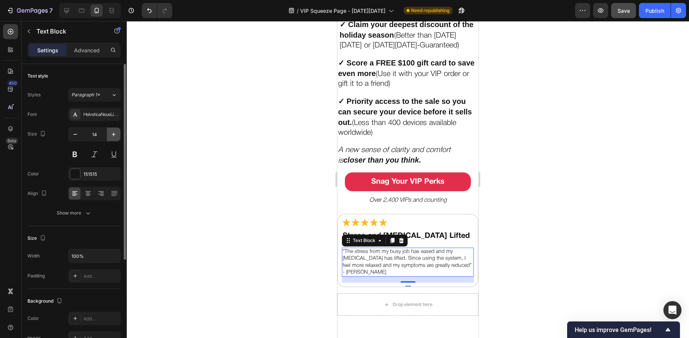
click at [114, 134] on icon "button" at bounding box center [114, 135] width 8 height 8
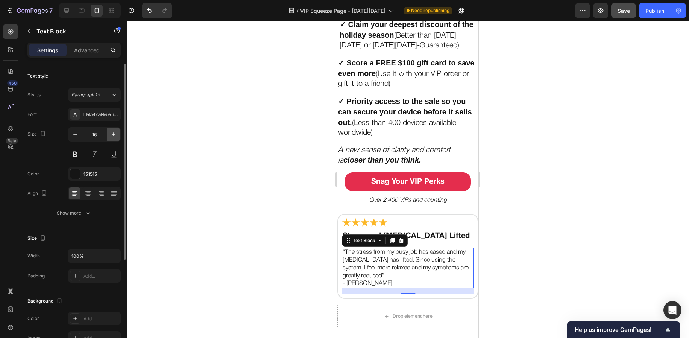
click at [114, 134] on icon "button" at bounding box center [114, 135] width 8 height 8
click at [79, 138] on button "button" at bounding box center [75, 135] width 14 height 14
type input "16"
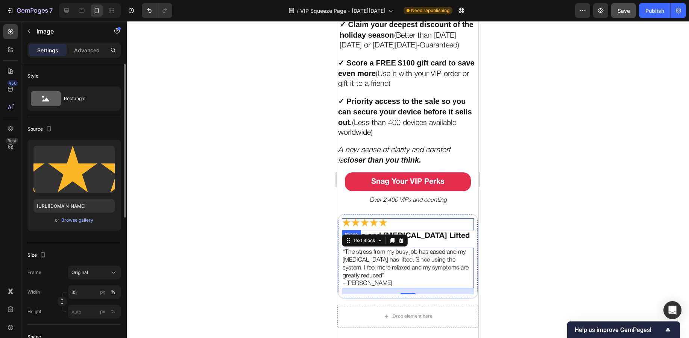
click at [450, 218] on div at bounding box center [408, 222] width 132 height 8
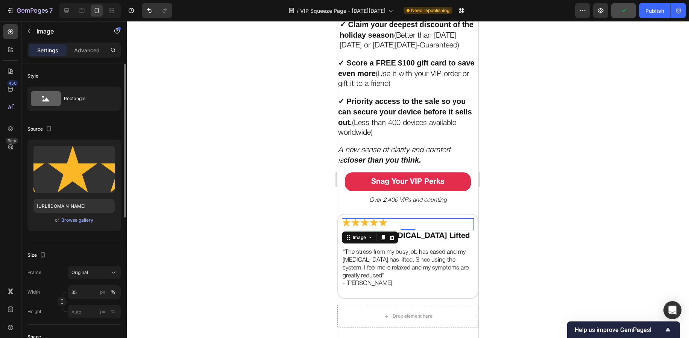
click at [299, 210] on div at bounding box center [408, 179] width 562 height 317
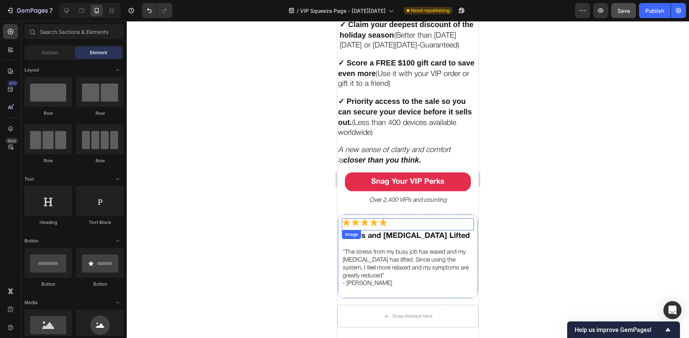
click at [367, 218] on img at bounding box center [365, 222] width 46 height 8
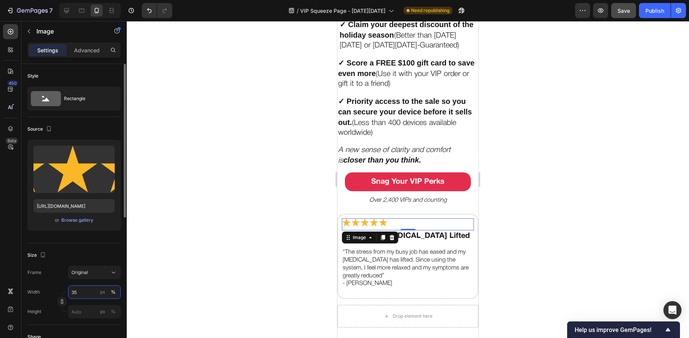
click at [83, 292] on input "35" at bounding box center [94, 292] width 53 height 14
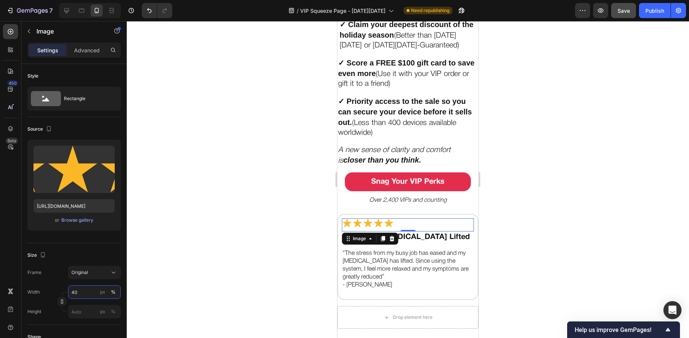
type input "40"
click at [293, 232] on div at bounding box center [408, 179] width 562 height 317
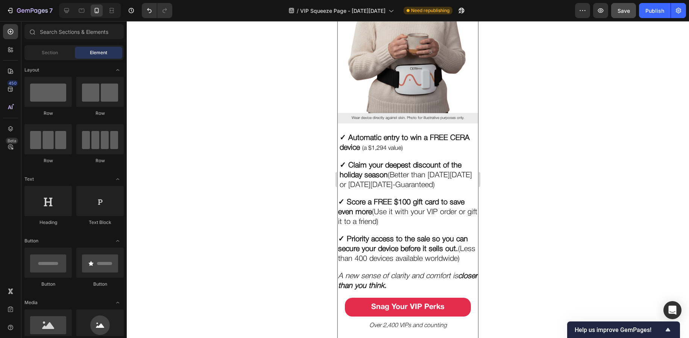
scroll to position [244, 0]
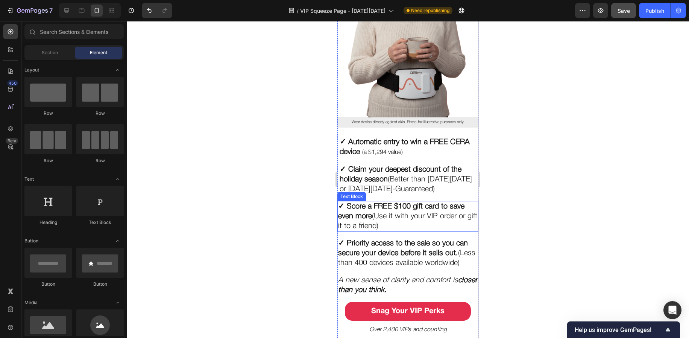
click at [402, 209] on p "✓ Score a FREE $100 gift card to save even more (Use it with your VIP order or …" at bounding box center [408, 216] width 140 height 29
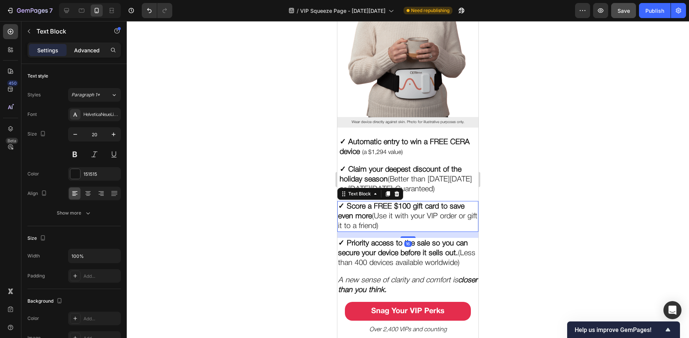
click at [90, 51] on p "Advanced" at bounding box center [87, 50] width 26 height 8
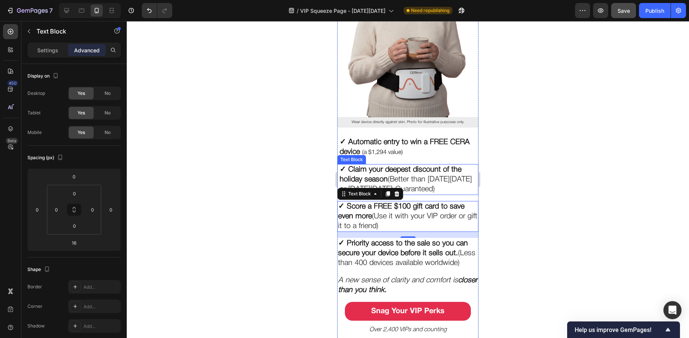
click at [372, 166] on p "✓ Claim your deepest discount of the holiday season (Better than [DATE][DATE] o…" at bounding box center [408, 179] width 137 height 29
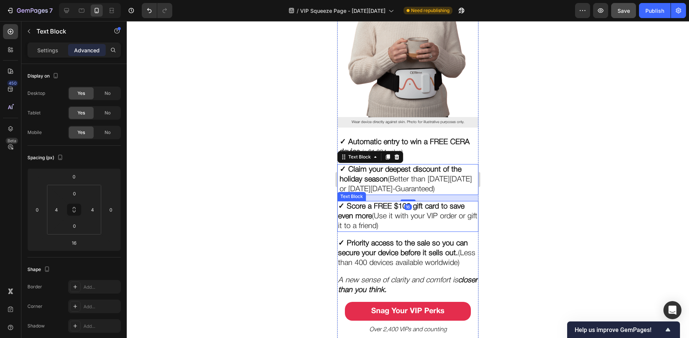
click at [383, 202] on p "✓ Score a FREE $100 gift card to save even more (Use it with your VIP order or …" at bounding box center [408, 216] width 140 height 29
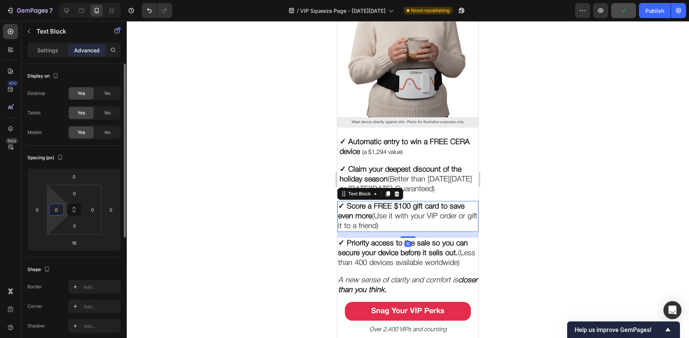
click at [58, 211] on input "0" at bounding box center [56, 209] width 11 height 11
type input "4"
click at [95, 211] on input "0" at bounding box center [92, 209] width 11 height 11
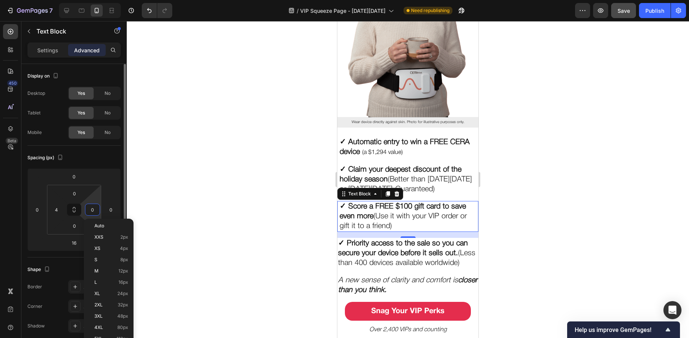
type input "4"
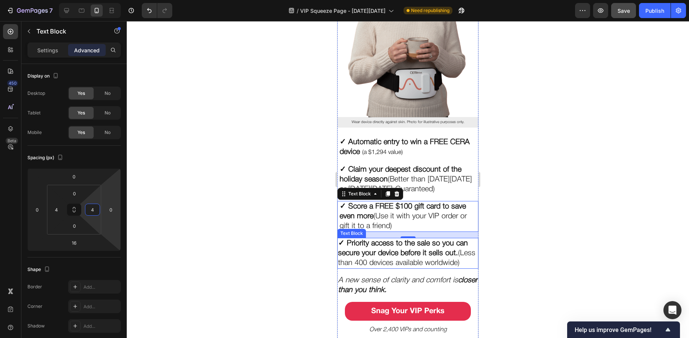
click at [364, 240] on strong "✓ Priority access to the sale so you can secure your device before it sells out." at bounding box center [403, 248] width 130 height 17
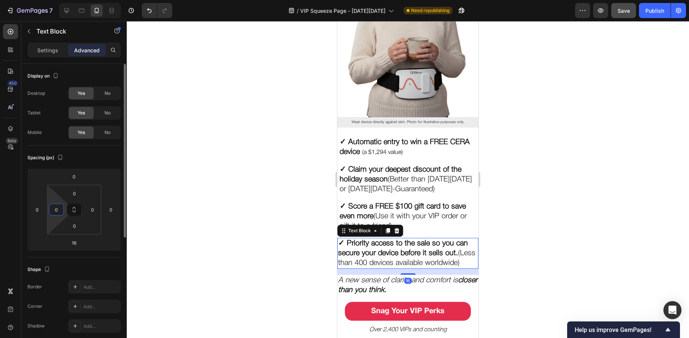
click at [56, 208] on input "0" at bounding box center [56, 209] width 11 height 11
type input "4"
click at [91, 208] on input "0" at bounding box center [92, 209] width 11 height 11
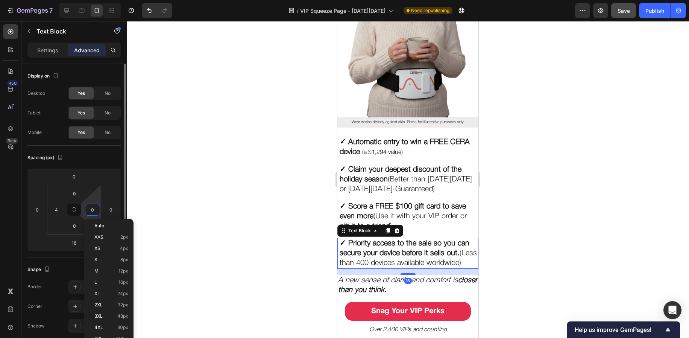
type input "4"
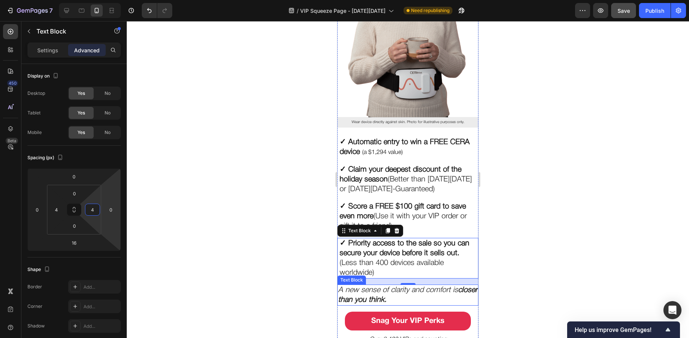
click at [354, 287] on icon "A new sense of clarity and comfort is closer than you think." at bounding box center [407, 295] width 139 height 17
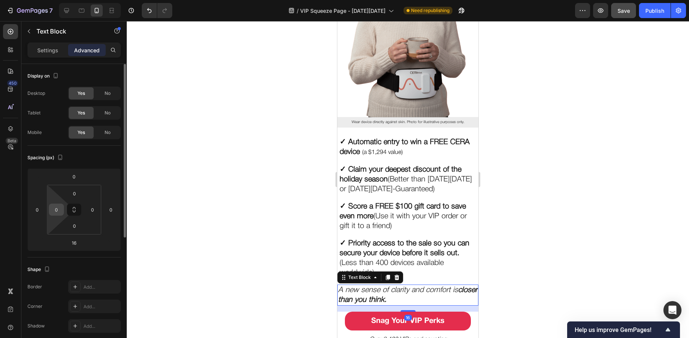
click at [57, 213] on input "0" at bounding box center [56, 209] width 11 height 11
type input "4"
click at [90, 210] on input "0" at bounding box center [92, 209] width 11 height 11
type input "4"
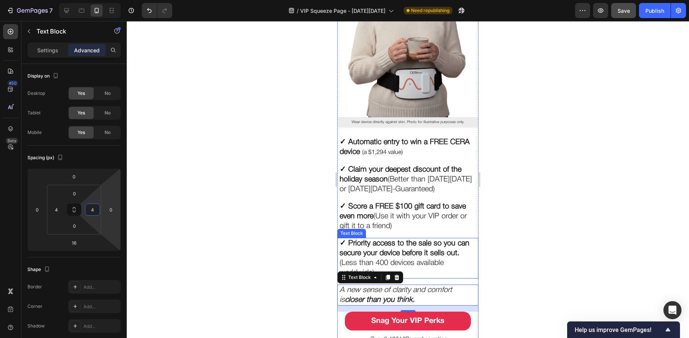
click at [381, 248] on strong "✓ Priority access to the sale so you can secure your device before it sells out." at bounding box center [405, 248] width 130 height 17
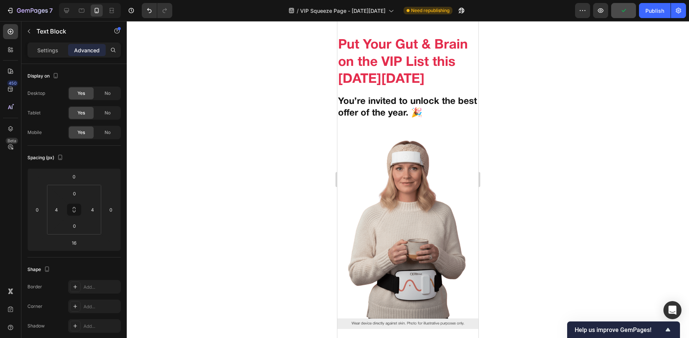
scroll to position [34, 0]
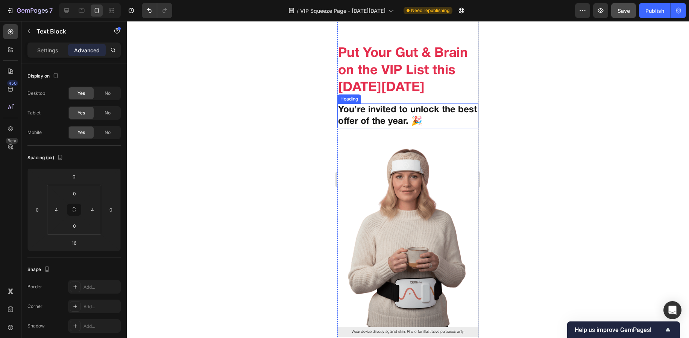
click at [359, 119] on h2 "You’re invited to unlock the best offer of the year. 🎉" at bounding box center [407, 115] width 141 height 25
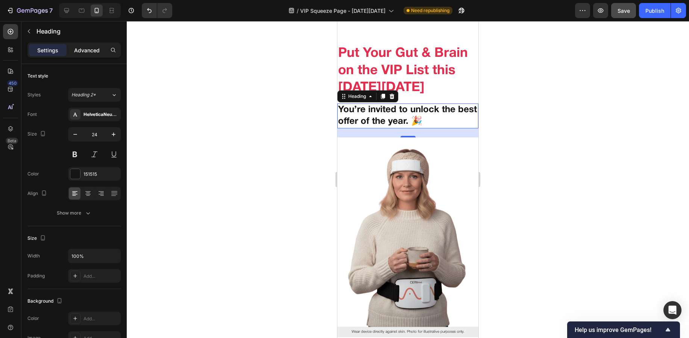
click at [73, 55] on div "Advanced" at bounding box center [87, 50] width 38 height 12
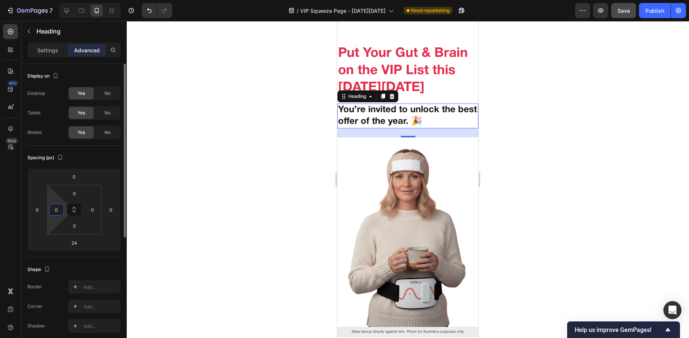
click at [60, 207] on input "0" at bounding box center [56, 209] width 11 height 11
type input "4"
click at [95, 209] on input "0" at bounding box center [92, 209] width 11 height 11
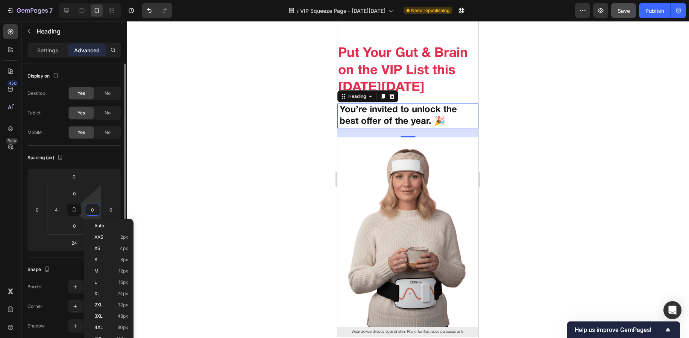
type input "4"
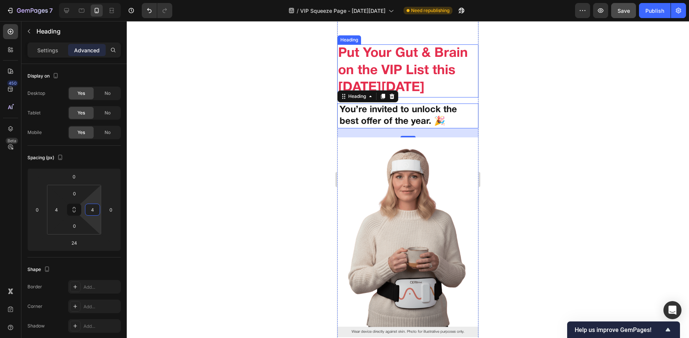
click at [363, 66] on h2 "Put Your Gut & Brain on the VIP List this [DATE][DATE]" at bounding box center [407, 70] width 141 height 53
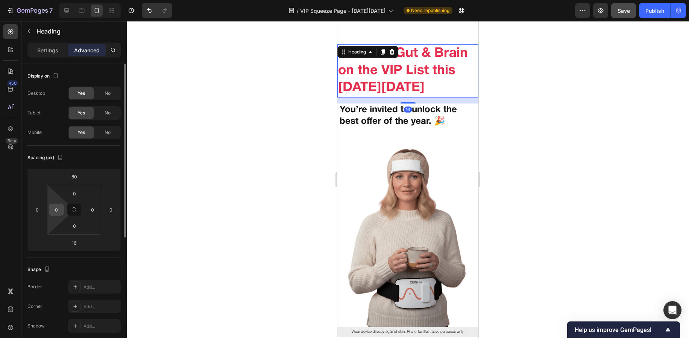
click at [60, 208] on input "0" at bounding box center [56, 209] width 11 height 11
type input "4"
click at [97, 211] on input "0" at bounding box center [92, 209] width 11 height 11
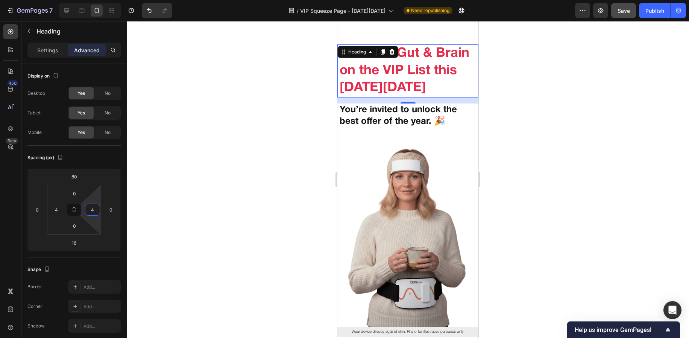
type input "4"
click at [197, 181] on div at bounding box center [408, 179] width 562 height 317
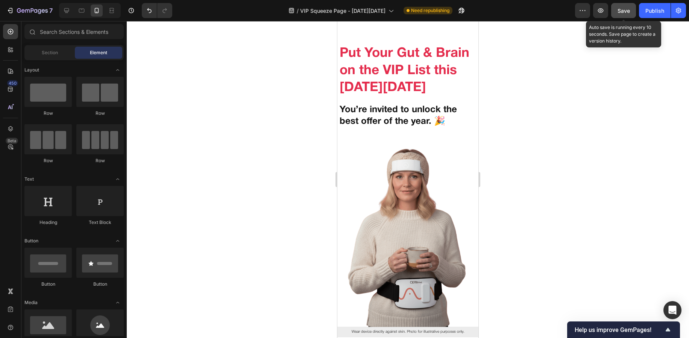
click at [624, 9] on span "Save" at bounding box center [624, 11] width 12 height 6
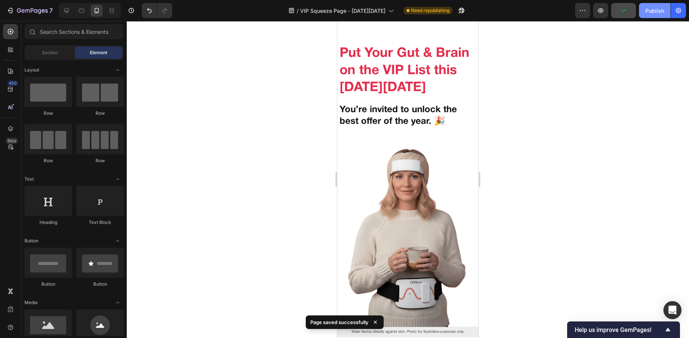
click at [661, 9] on div "Publish" at bounding box center [655, 11] width 19 height 8
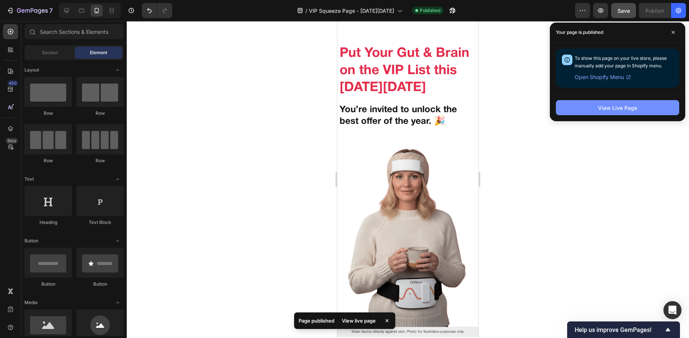
click at [606, 105] on div "View Live Page" at bounding box center [617, 108] width 39 height 8
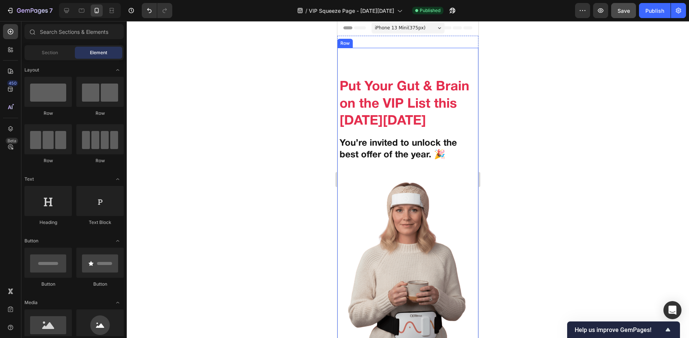
scroll to position [0, 0]
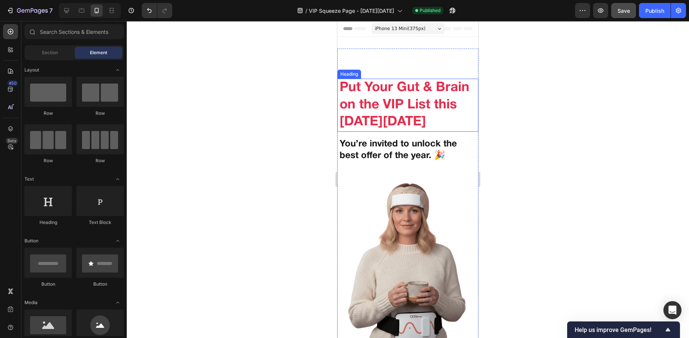
click at [388, 93] on h2 "Put Your Gut & Brain on the VIP List this [DATE][DATE]" at bounding box center [408, 105] width 138 height 53
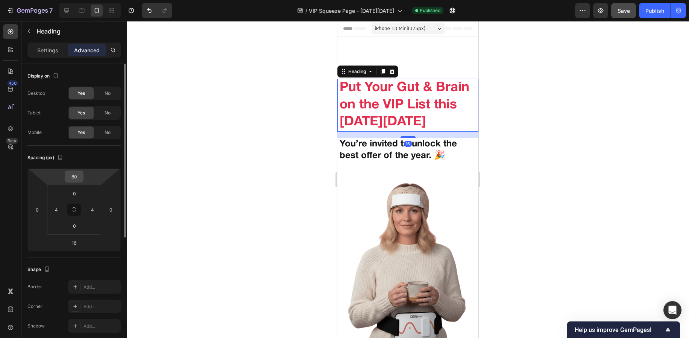
click at [80, 173] on input "80" at bounding box center [74, 176] width 15 height 11
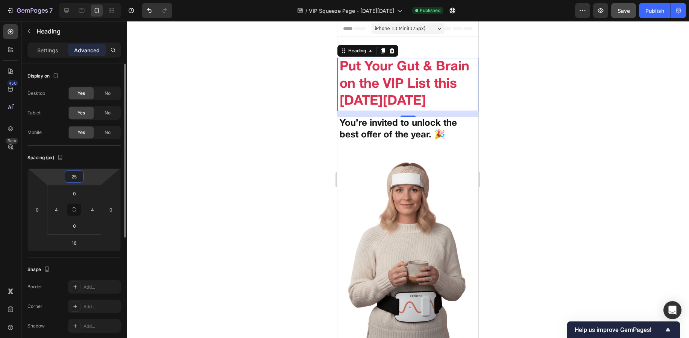
type input "2"
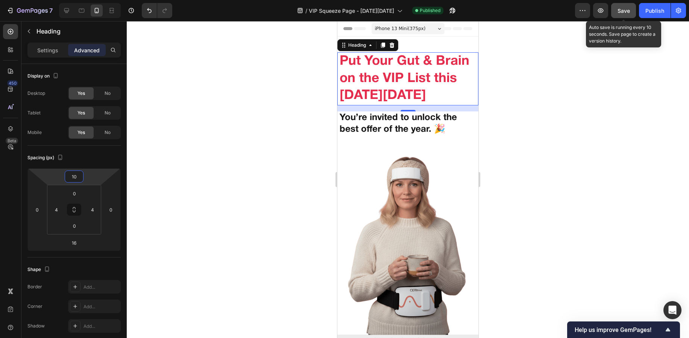
click at [619, 11] on span "Save" at bounding box center [624, 11] width 12 height 6
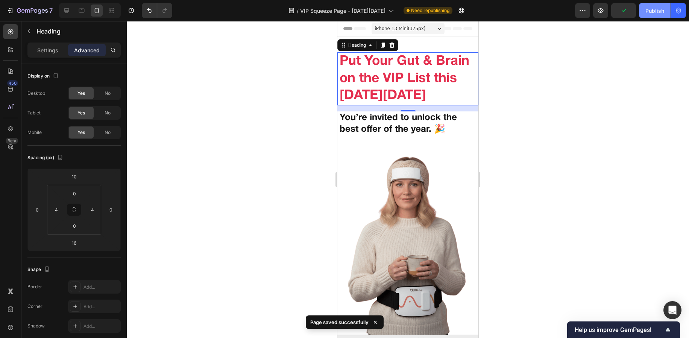
click at [646, 9] on div "Publish" at bounding box center [655, 11] width 19 height 8
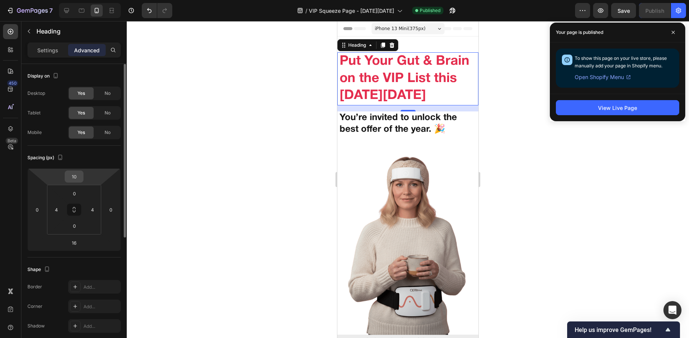
click at [69, 175] on input "10" at bounding box center [74, 176] width 15 height 11
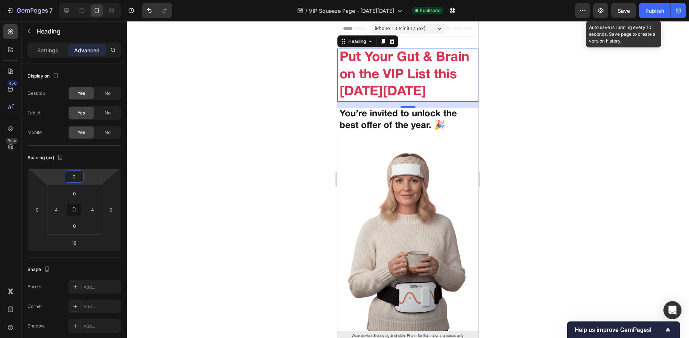
type input "0"
click at [626, 11] on span "Save" at bounding box center [624, 11] width 12 height 6
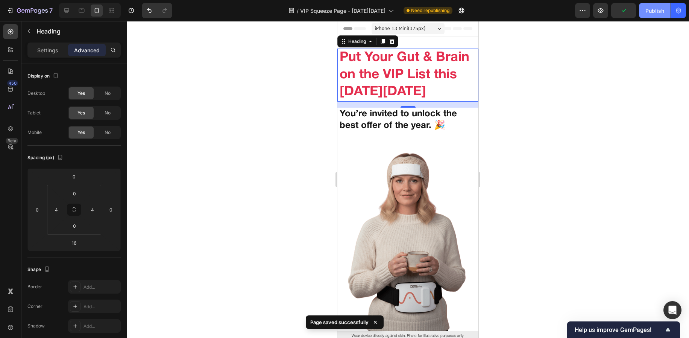
click at [642, 9] on button "Publish" at bounding box center [655, 10] width 32 height 15
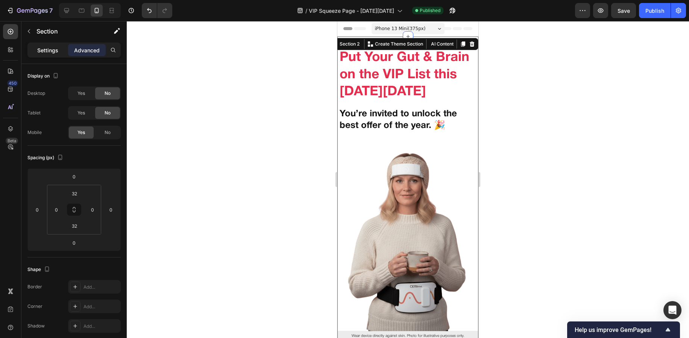
click at [55, 53] on p "Settings" at bounding box center [47, 50] width 21 height 8
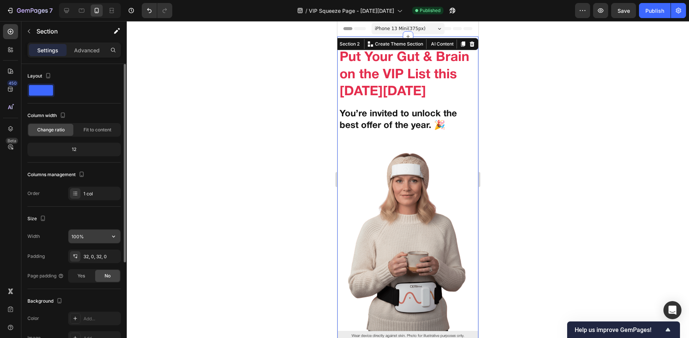
click at [77, 234] on input "100%" at bounding box center [94, 236] width 52 height 14
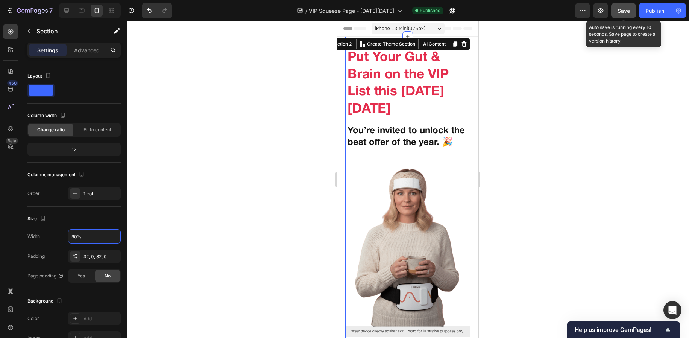
click at [621, 15] on button "Save" at bounding box center [623, 10] width 25 height 15
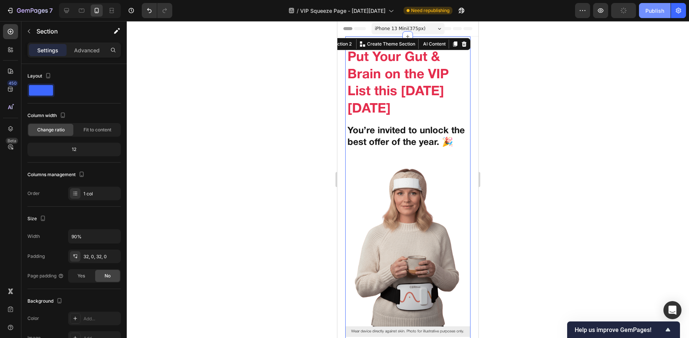
click at [651, 9] on div "Publish" at bounding box center [655, 11] width 19 height 8
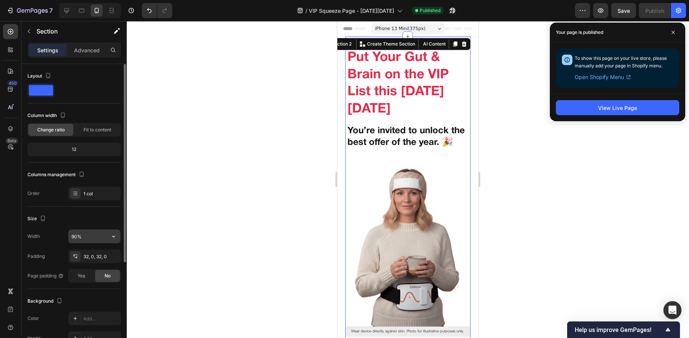
click at [77, 233] on input "90%" at bounding box center [94, 236] width 52 height 14
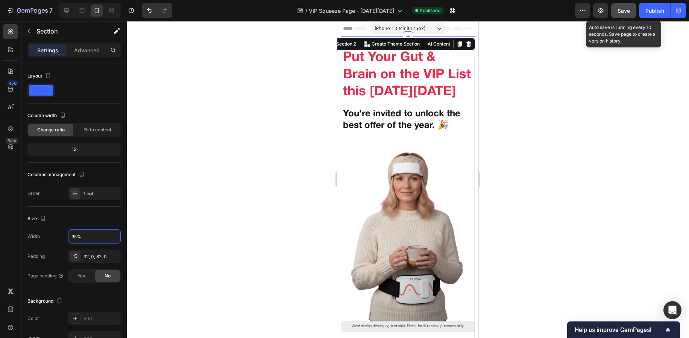
type input "95%"
click at [617, 8] on button "Save" at bounding box center [623, 10] width 25 height 15
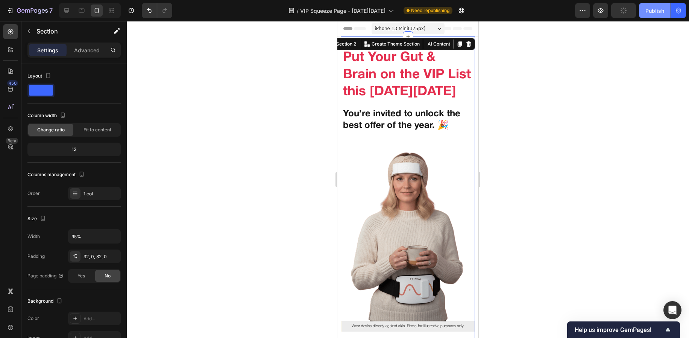
click at [646, 8] on div "Publish" at bounding box center [655, 11] width 19 height 8
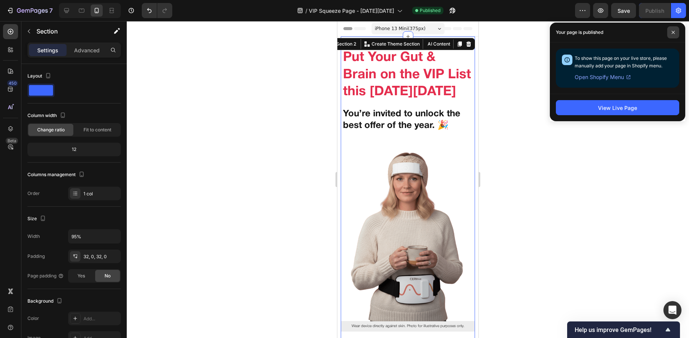
click at [671, 32] on icon at bounding box center [673, 32] width 4 height 4
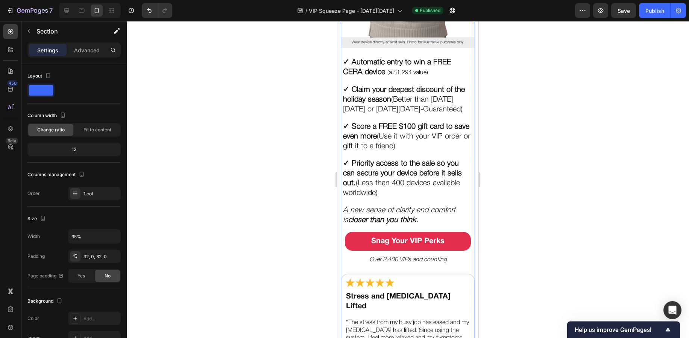
scroll to position [310, 0]
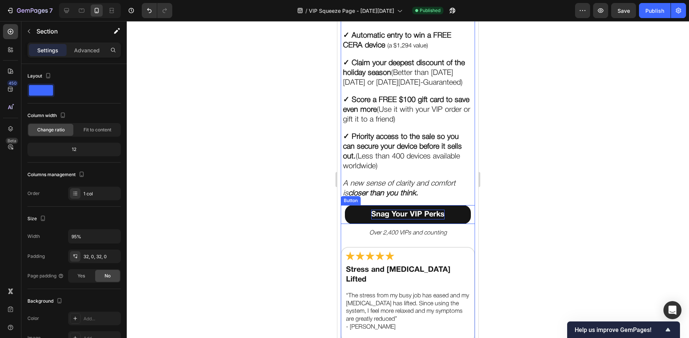
click at [384, 219] on p "Snag Your VIP Perks" at bounding box center [407, 215] width 73 height 10
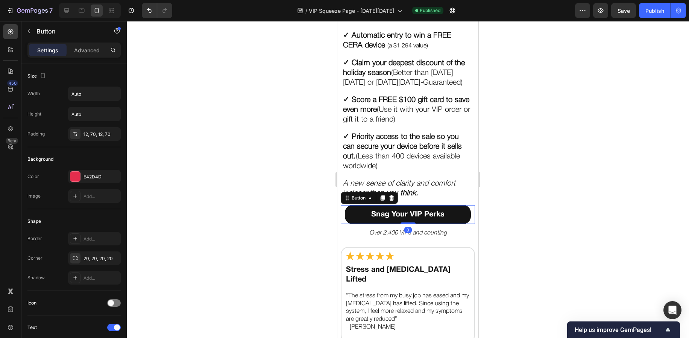
click at [356, 223] on button "Snag Your VIP Perks" at bounding box center [408, 214] width 126 height 19
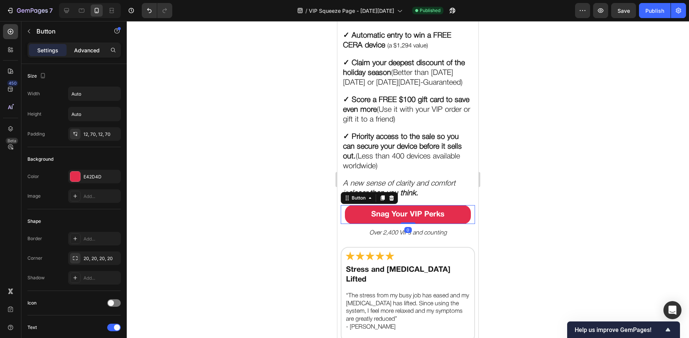
click at [73, 50] on div "Advanced" at bounding box center [87, 50] width 38 height 12
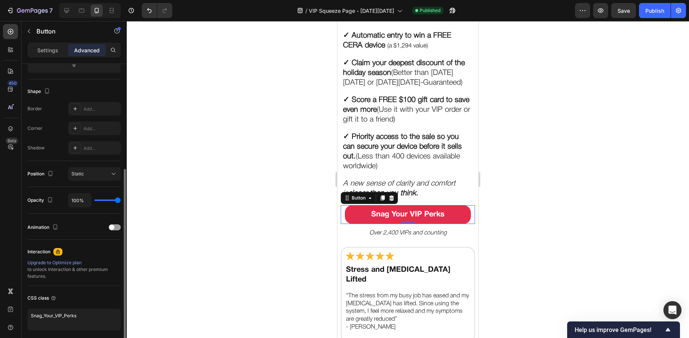
scroll to position [207, 0]
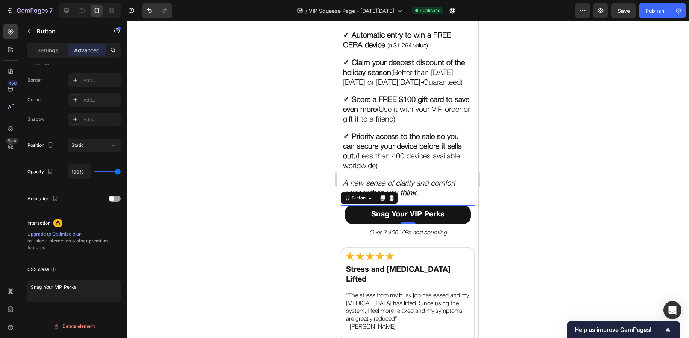
click at [452, 219] on button "Snag Your VIP Perks" at bounding box center [408, 214] width 126 height 19
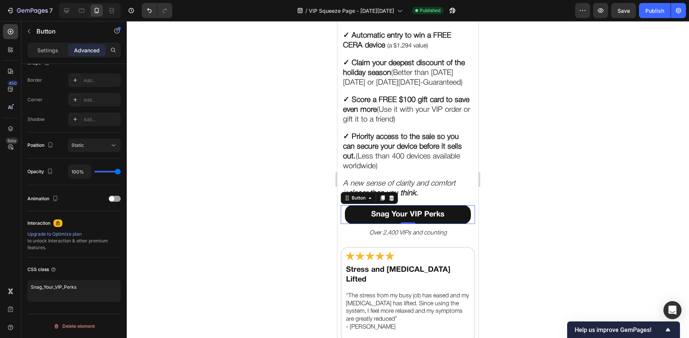
click at [452, 219] on button "Snag Your VIP Perks" at bounding box center [408, 214] width 126 height 19
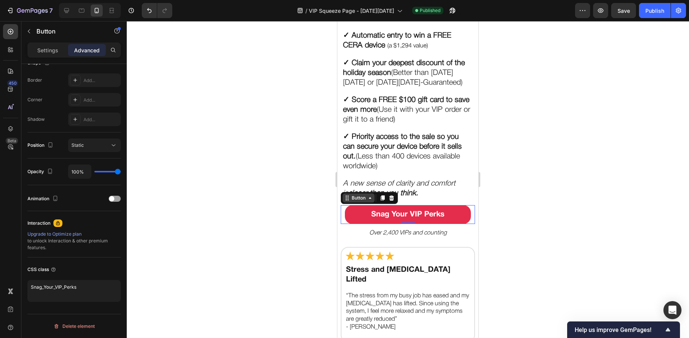
click at [370, 201] on icon at bounding box center [370, 198] width 6 height 6
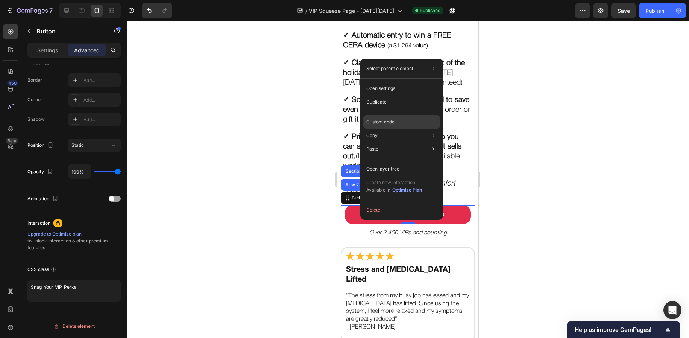
click at [402, 122] on div "Custom code" at bounding box center [401, 122] width 77 height 14
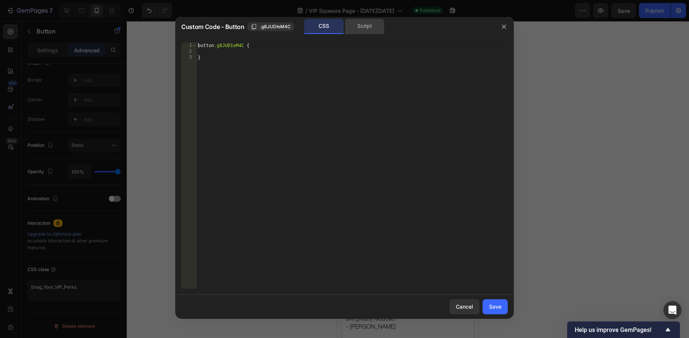
click at [360, 23] on div "Script" at bounding box center [364, 26] width 39 height 15
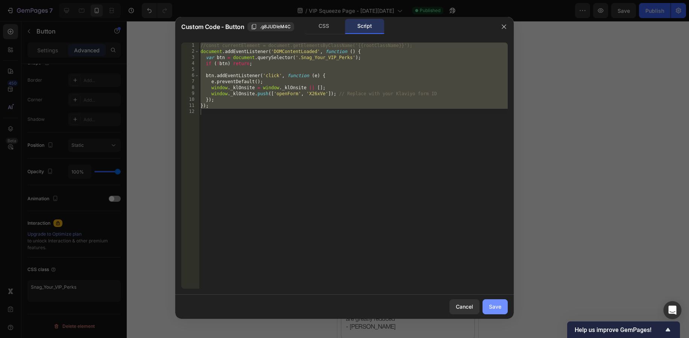
click at [492, 304] on div "Save" at bounding box center [495, 306] width 12 height 8
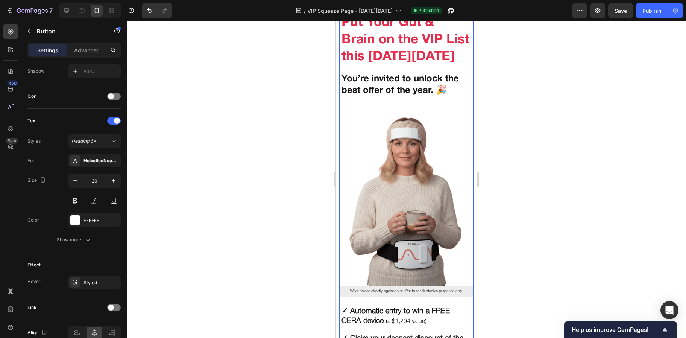
scroll to position [0, 0]
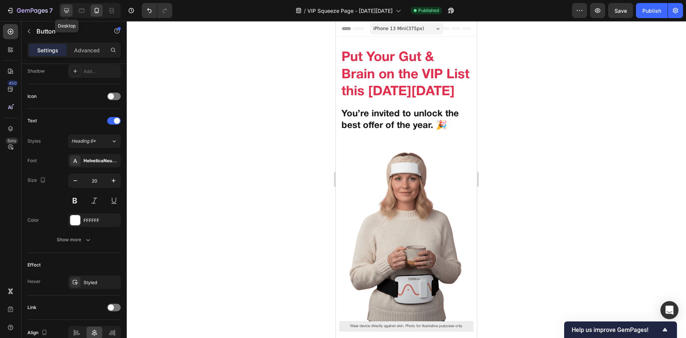
click at [68, 12] on icon at bounding box center [67, 11] width 8 height 8
type input "22"
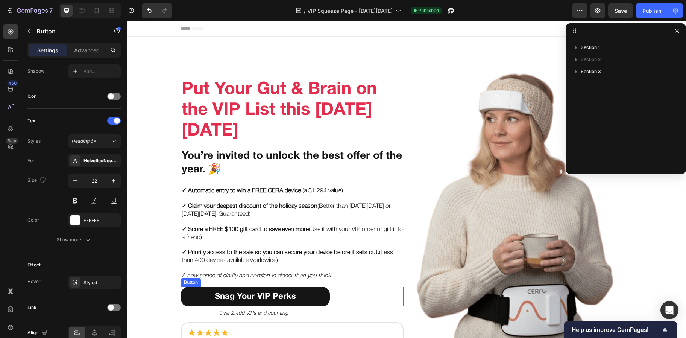
click at [311, 291] on button "Snag Your VIP Perks" at bounding box center [255, 297] width 149 height 20
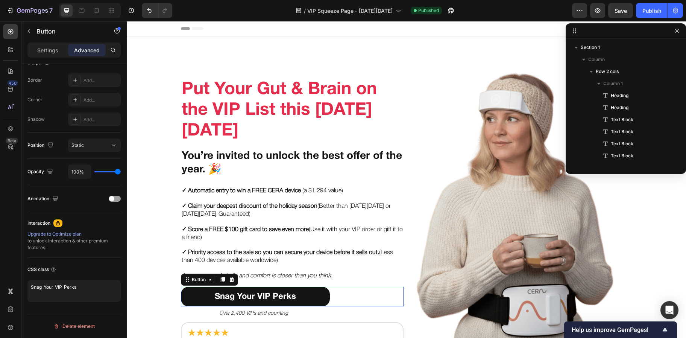
scroll to position [82, 0]
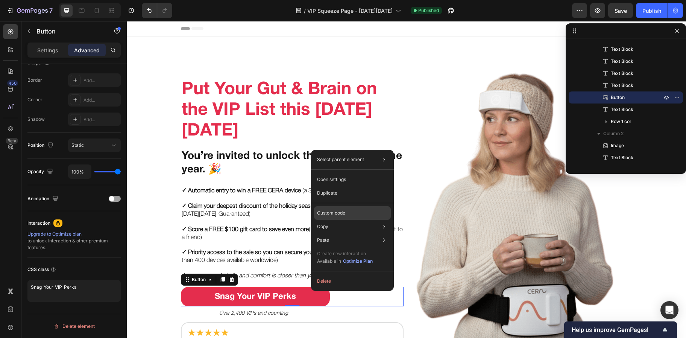
click at [340, 214] on p "Custom code" at bounding box center [331, 213] width 28 height 7
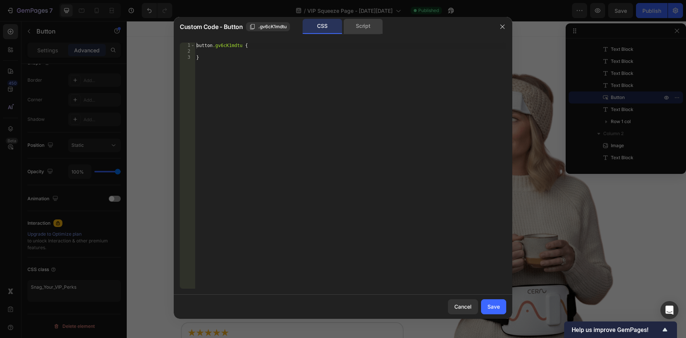
click at [362, 29] on div "Script" at bounding box center [362, 26] width 39 height 15
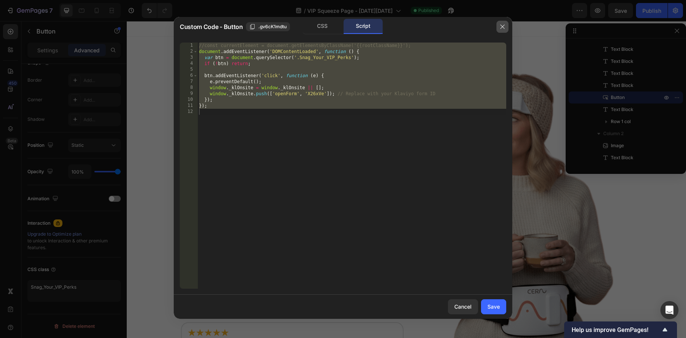
click at [504, 23] on button "button" at bounding box center [503, 27] width 12 height 12
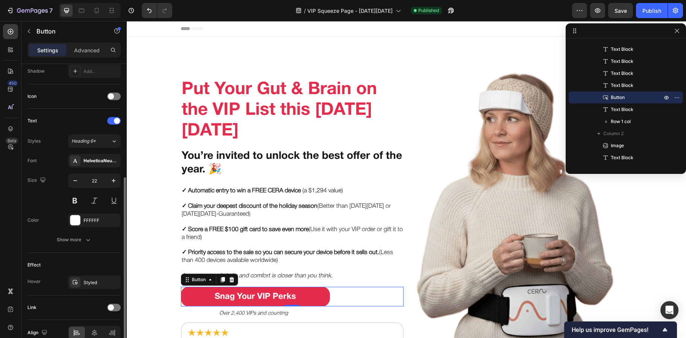
scroll to position [244, 0]
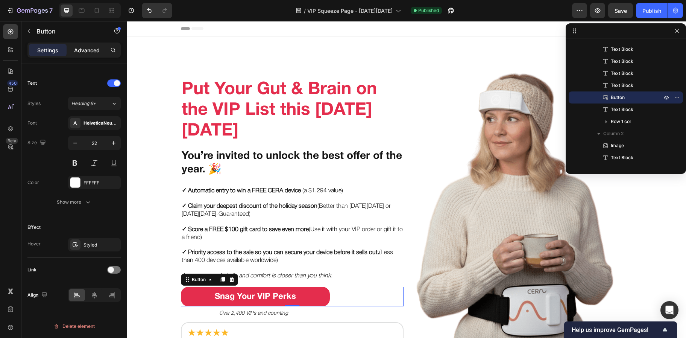
click at [87, 55] on div "Advanced" at bounding box center [87, 50] width 38 height 12
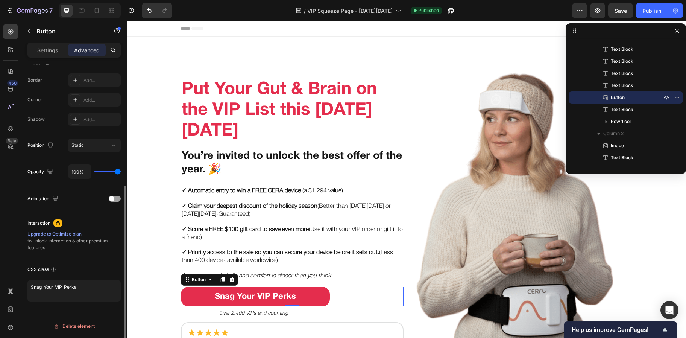
scroll to position [207, 0]
click at [97, 12] on icon at bounding box center [97, 12] width 2 height 1
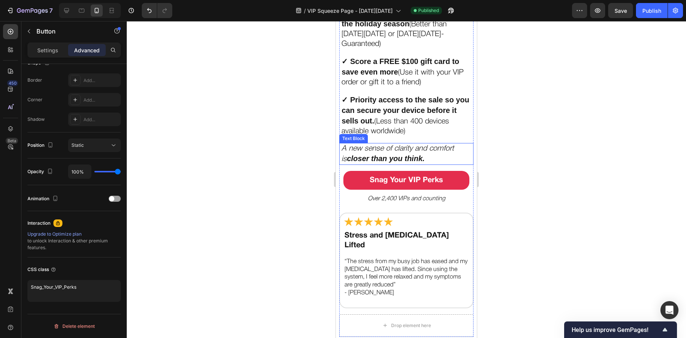
scroll to position [361, 0]
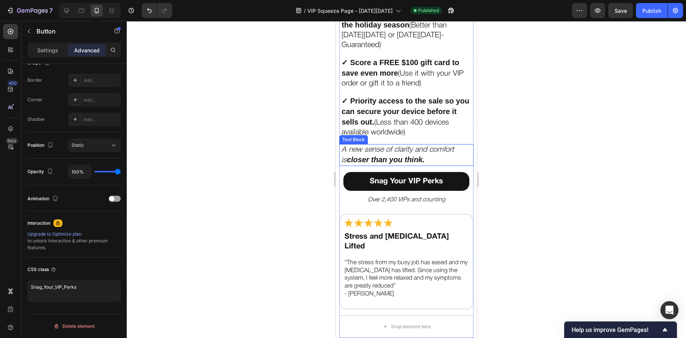
click at [452, 165] on p "A new sense of clarity and comfort is closer than you think." at bounding box center [406, 155] width 129 height 20
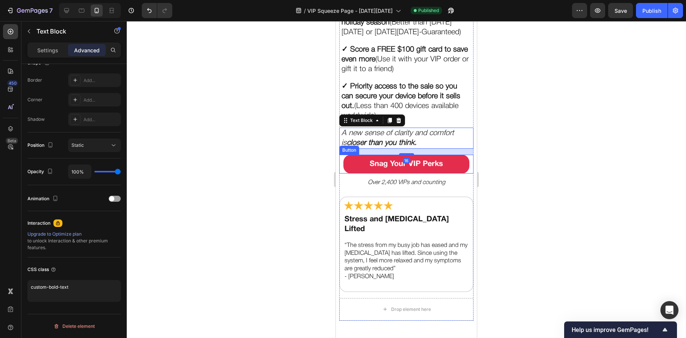
scroll to position [0, 0]
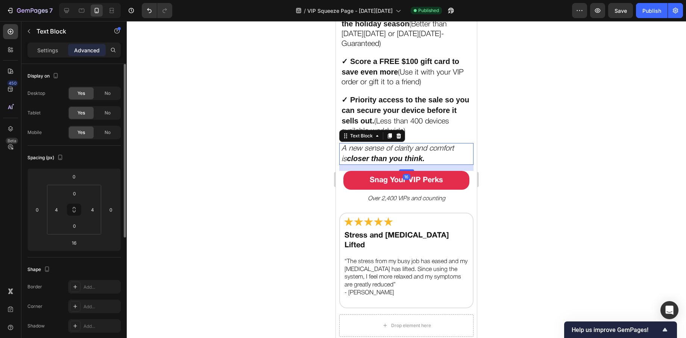
click at [270, 194] on div at bounding box center [406, 179] width 559 height 317
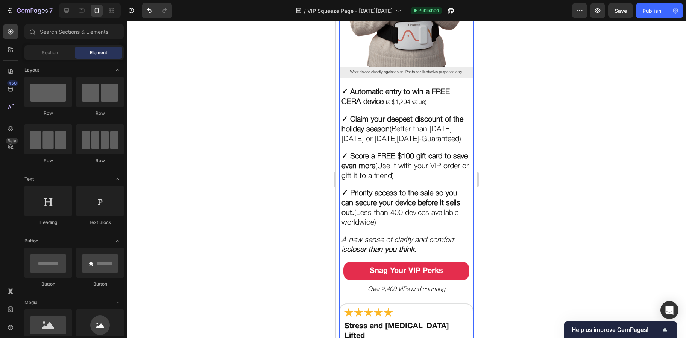
scroll to position [275, 0]
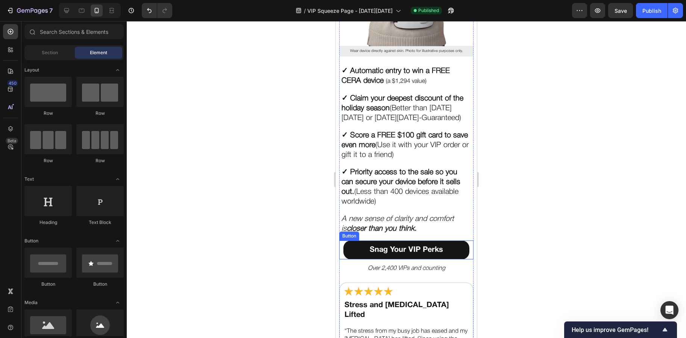
click at [451, 255] on button "Snag Your VIP Perks" at bounding box center [406, 249] width 126 height 19
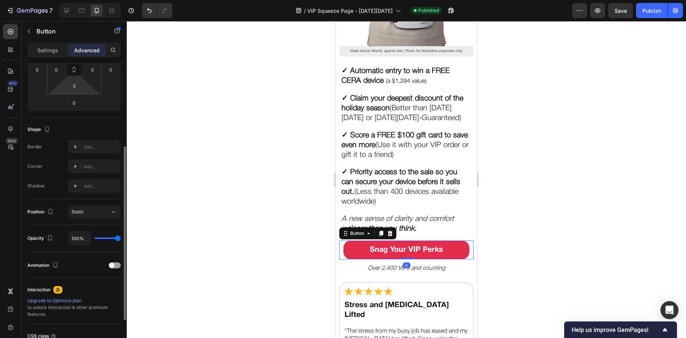
scroll to position [207, 0]
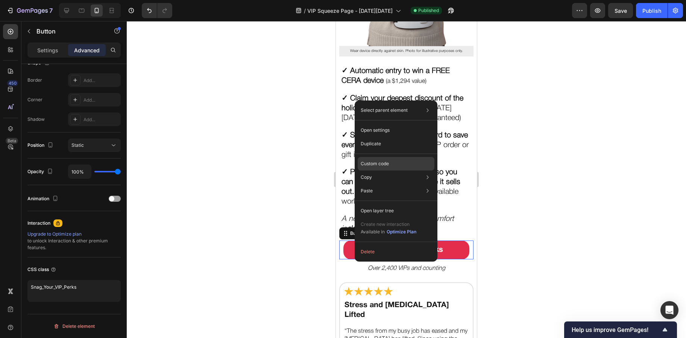
click at [384, 160] on p "Custom code" at bounding box center [375, 163] width 28 height 7
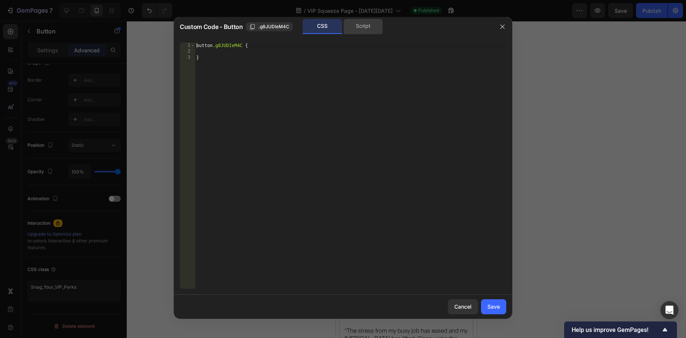
click at [368, 30] on div "Script" at bounding box center [362, 26] width 39 height 15
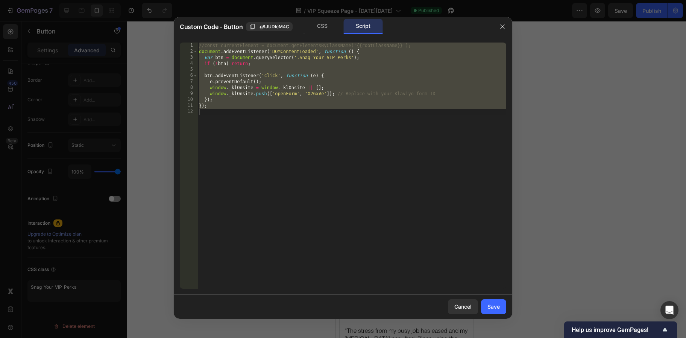
click at [351, 57] on div "//const currentElement = document.getElementsByClassName('{{rootClassName}}'); …" at bounding box center [351, 172] width 309 height 258
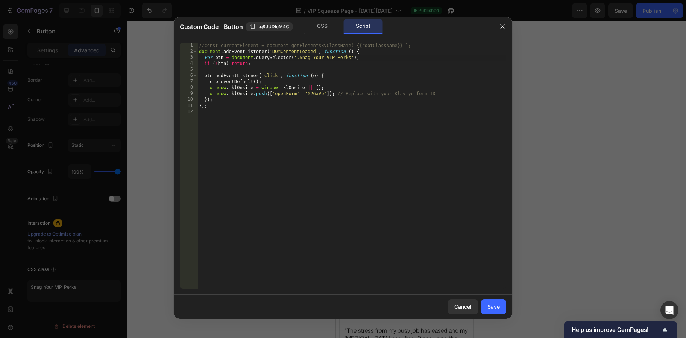
scroll to position [0, 13]
type textarea "var btn = document.querySelector('.Snag_Your_VIP_Perks2');"
click at [488, 303] on div "Save" at bounding box center [494, 306] width 12 height 8
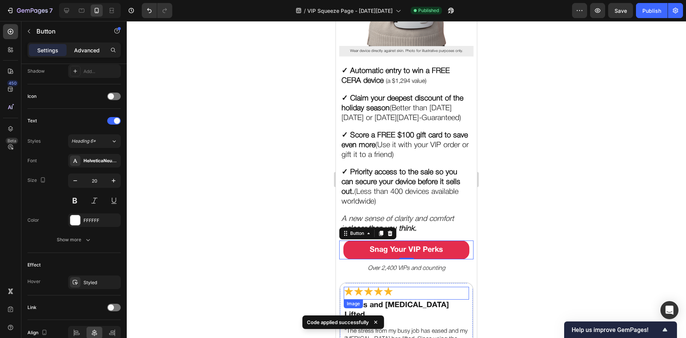
click at [85, 50] on p "Advanced" at bounding box center [87, 50] width 26 height 8
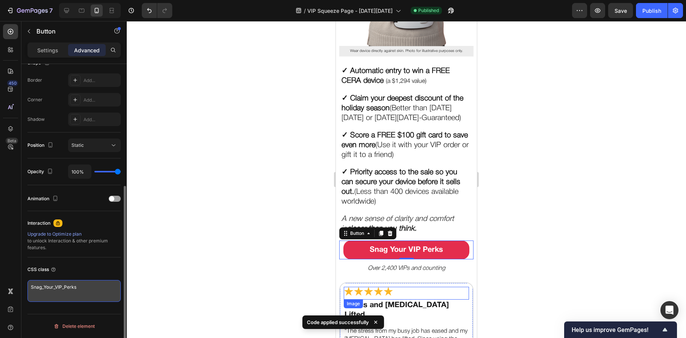
click at [92, 295] on textarea "Snag_Your_VIP_Perks" at bounding box center [73, 291] width 93 height 22
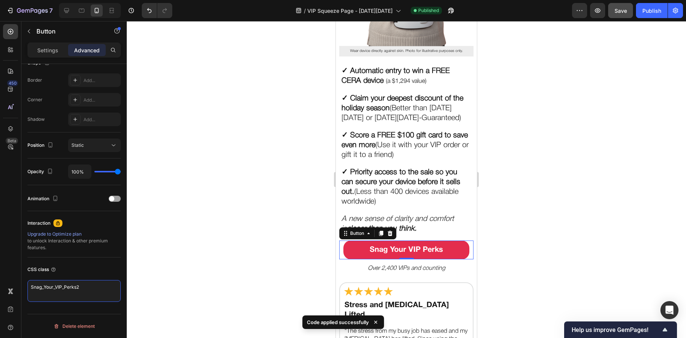
type textarea "Snag_Your_VIP_Perks2"
click at [623, 15] on button "Save" at bounding box center [620, 10] width 25 height 15
click at [637, 12] on button "Publish" at bounding box center [652, 10] width 32 height 15
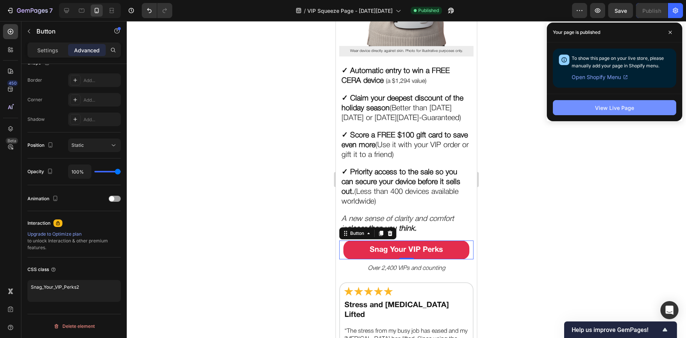
click at [608, 111] on div "View Live Page" at bounding box center [614, 108] width 39 height 8
